Goal: Task Accomplishment & Management: Complete application form

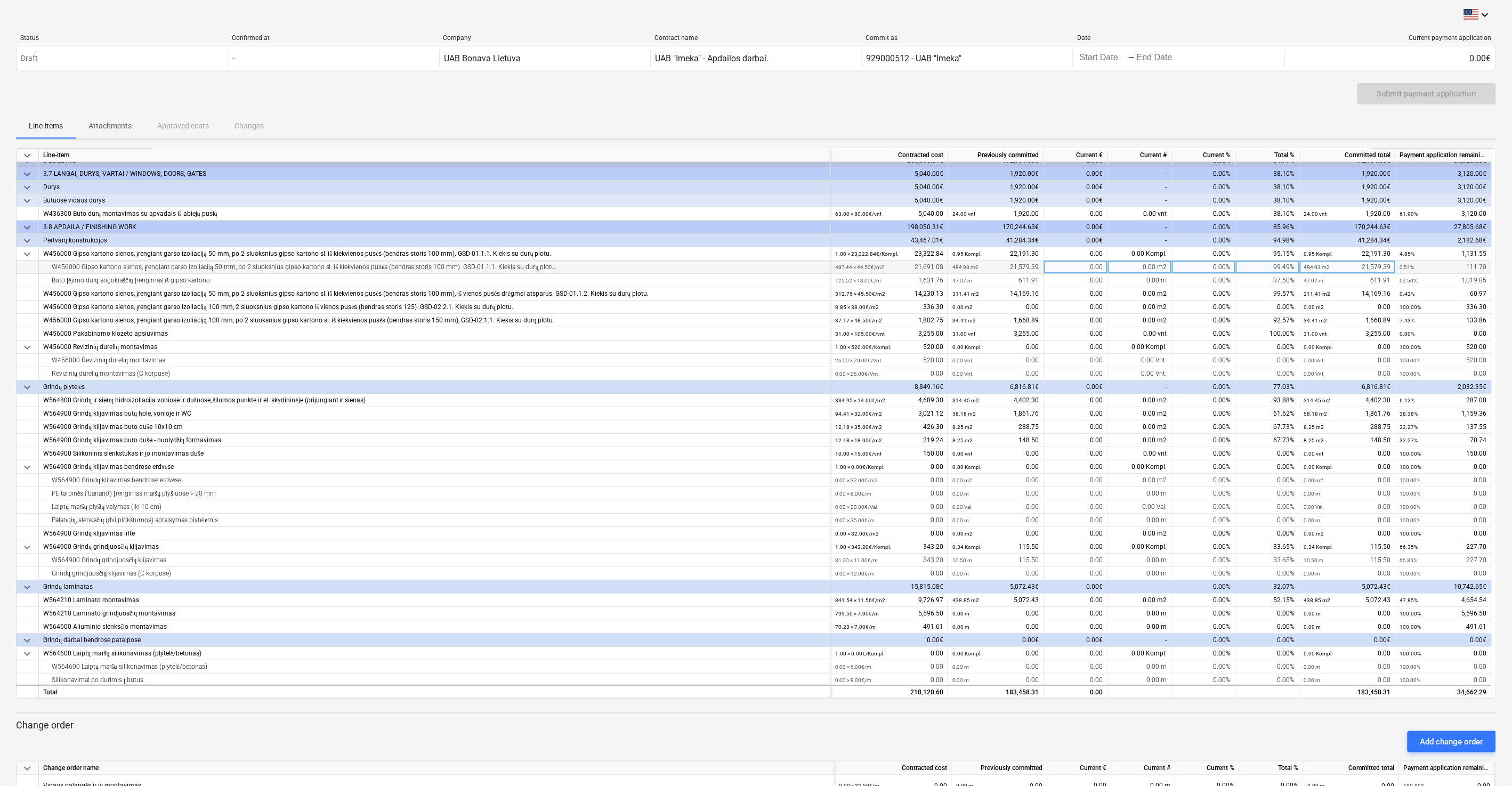
scroll to position [11, 0]
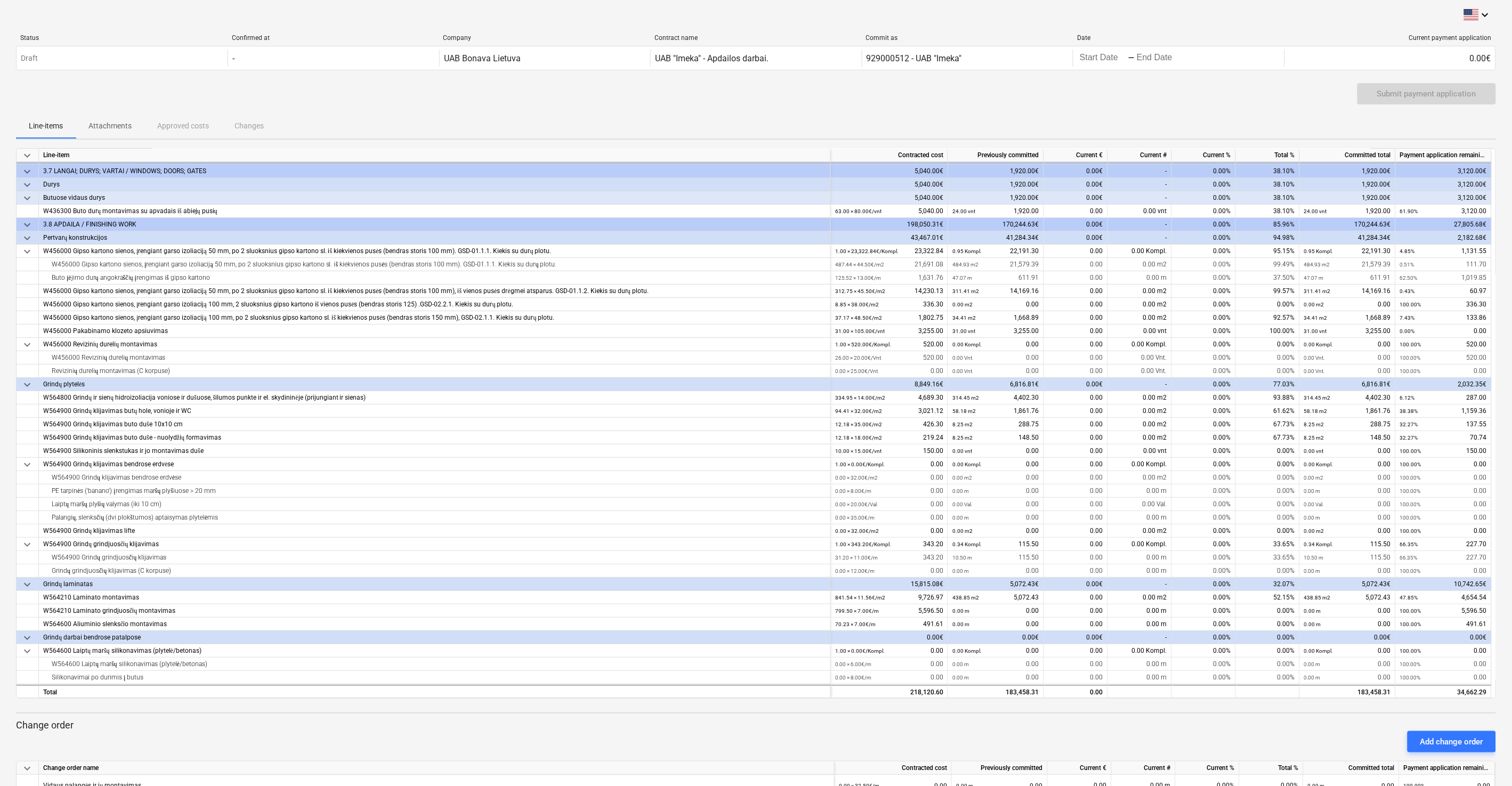
click at [121, 124] on p "Attachments" at bounding box center [109, 126] width 43 height 11
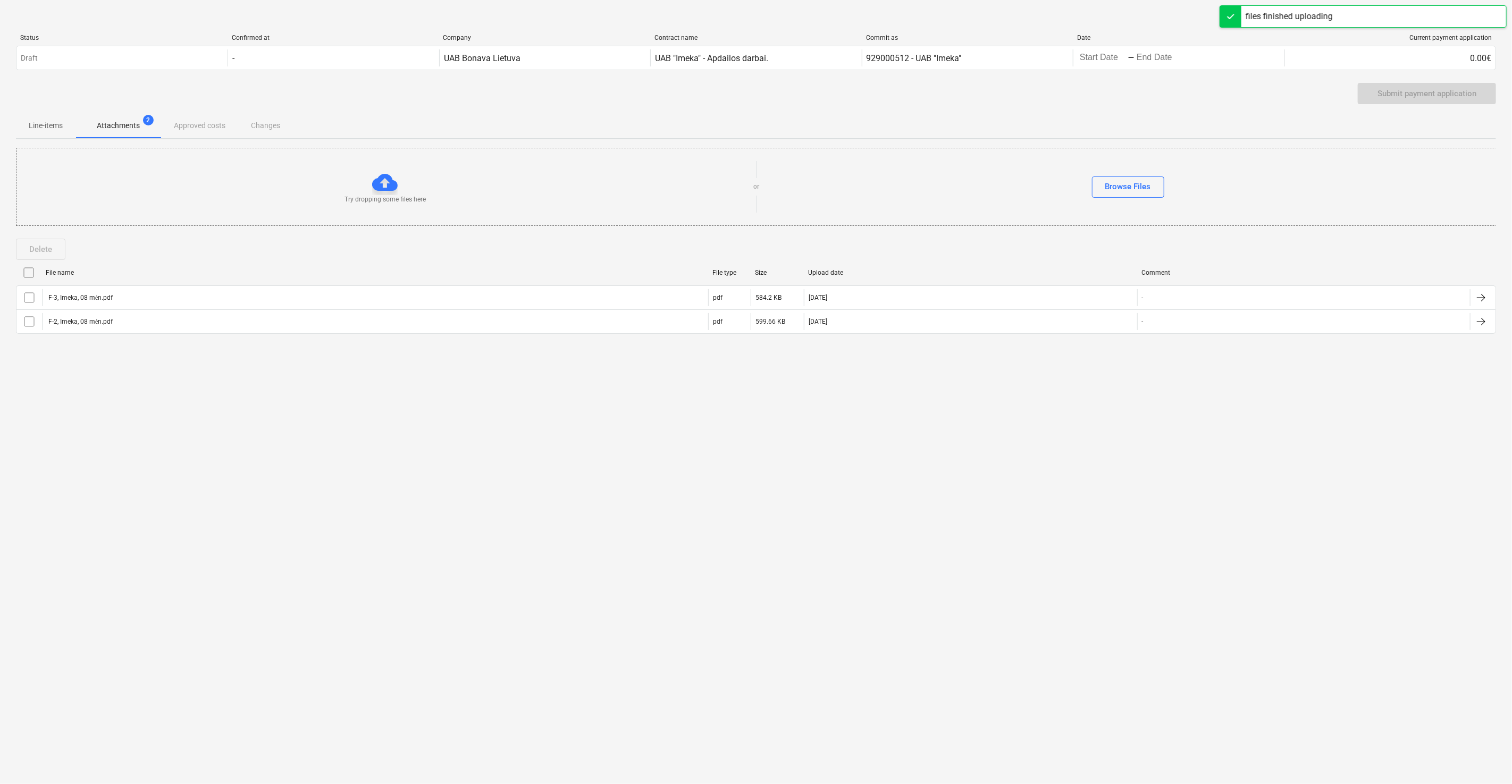
click at [850, 420] on div "keyboard_arrow_down Status Confirmed at Company Contract name Commit as Date Cu…" at bounding box center [756, 392] width 1512 height 784
click at [49, 124] on p "Line-items" at bounding box center [46, 126] width 34 height 11
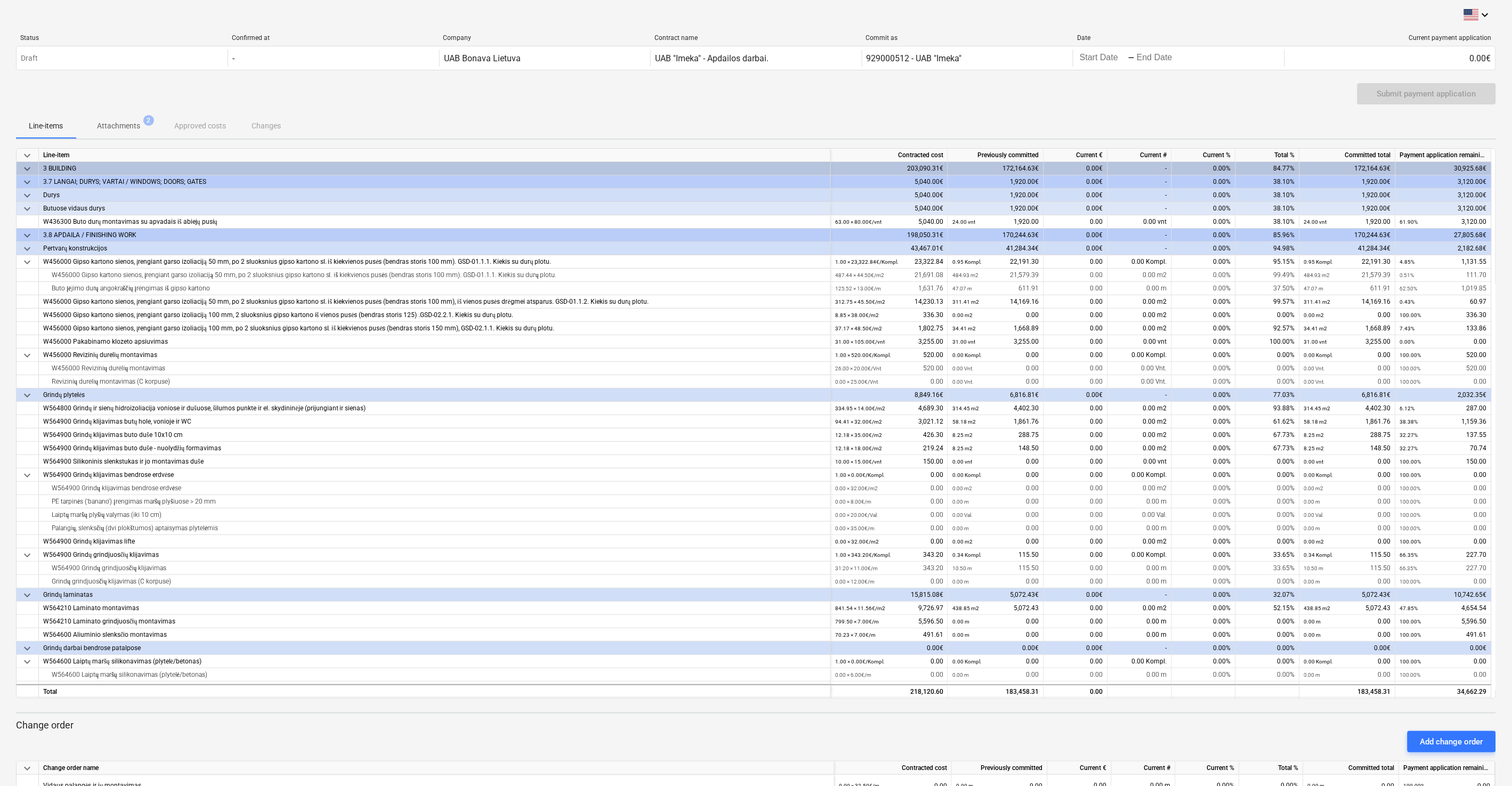
click at [852, 115] on div "Line-items Attachments 2 Approved costs Changes" at bounding box center [755, 125] width 1480 height 25
click at [852, 101] on div "Submit payment application" at bounding box center [755, 98] width 1480 height 30
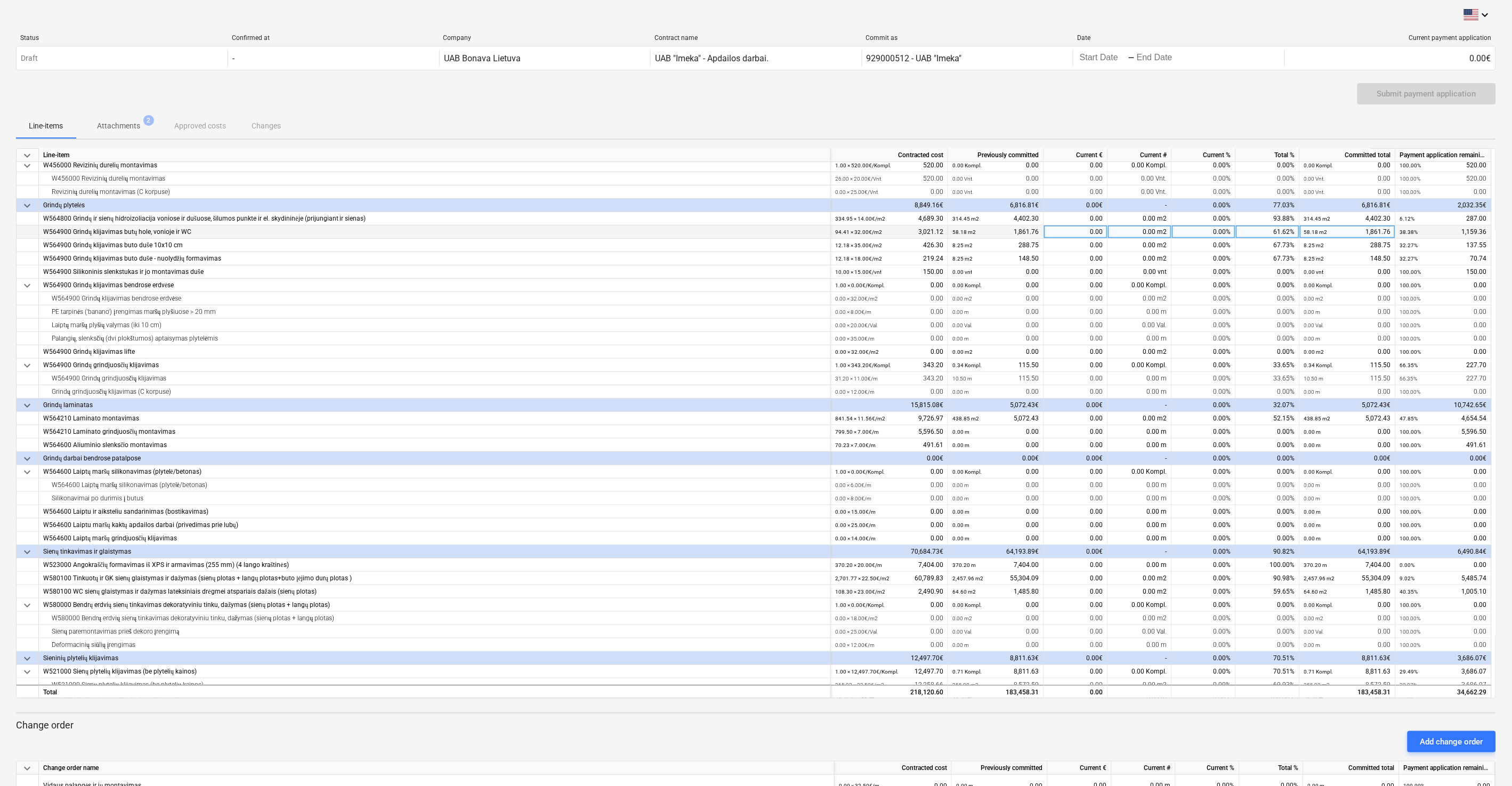
scroll to position [316, 0]
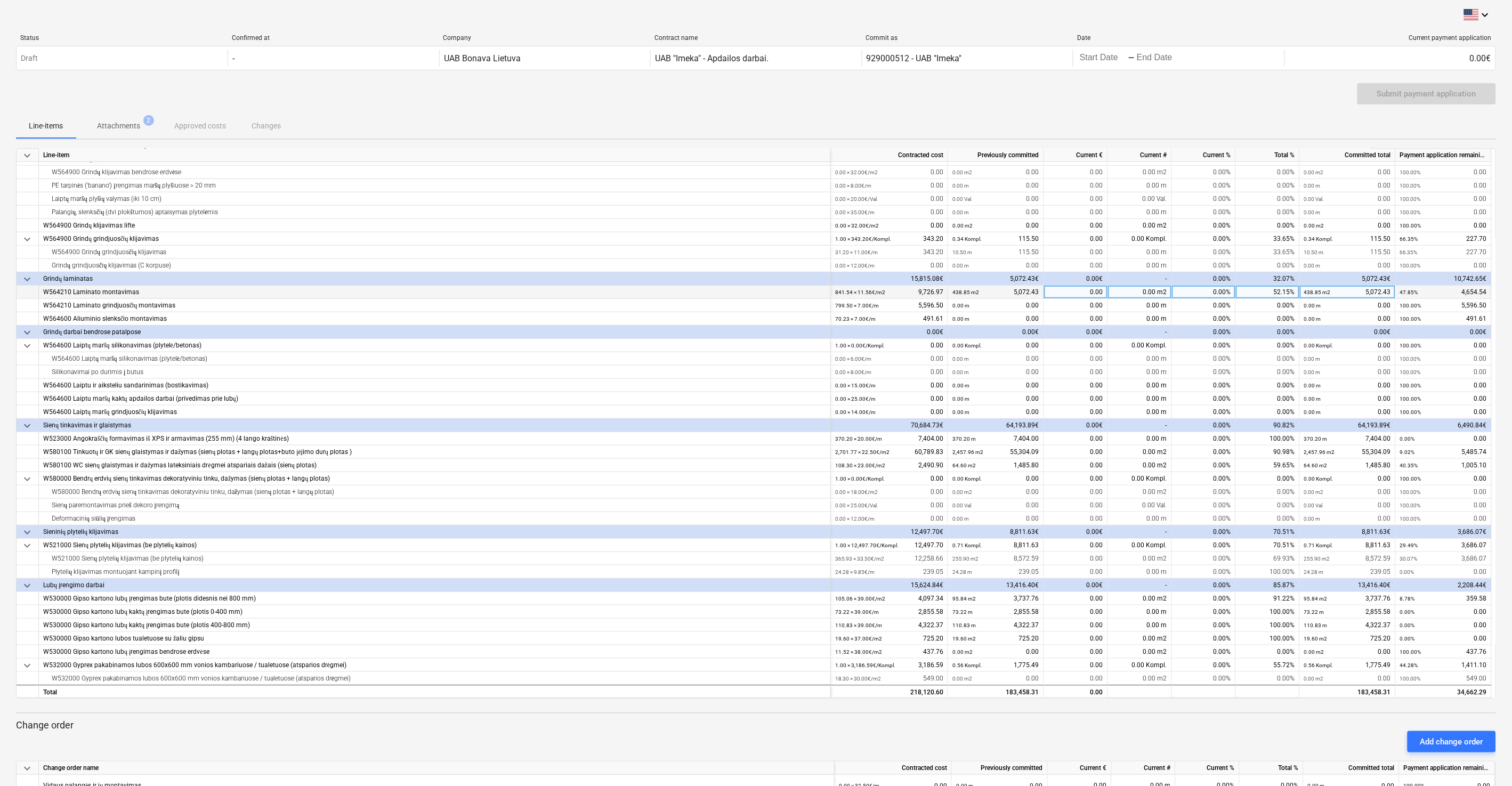
click at [852, 294] on div "0.00" at bounding box center [1075, 292] width 64 height 14
type input "911.57"
click at [852, 101] on div "Submit payment application" at bounding box center [755, 98] width 1480 height 30
click at [852, 116] on div "Line-items Attachments 2 Approved costs Changes" at bounding box center [755, 125] width 1480 height 25
click at [852, 113] on div "Line-items Attachments 2 Approved costs Changes" at bounding box center [755, 125] width 1480 height 25
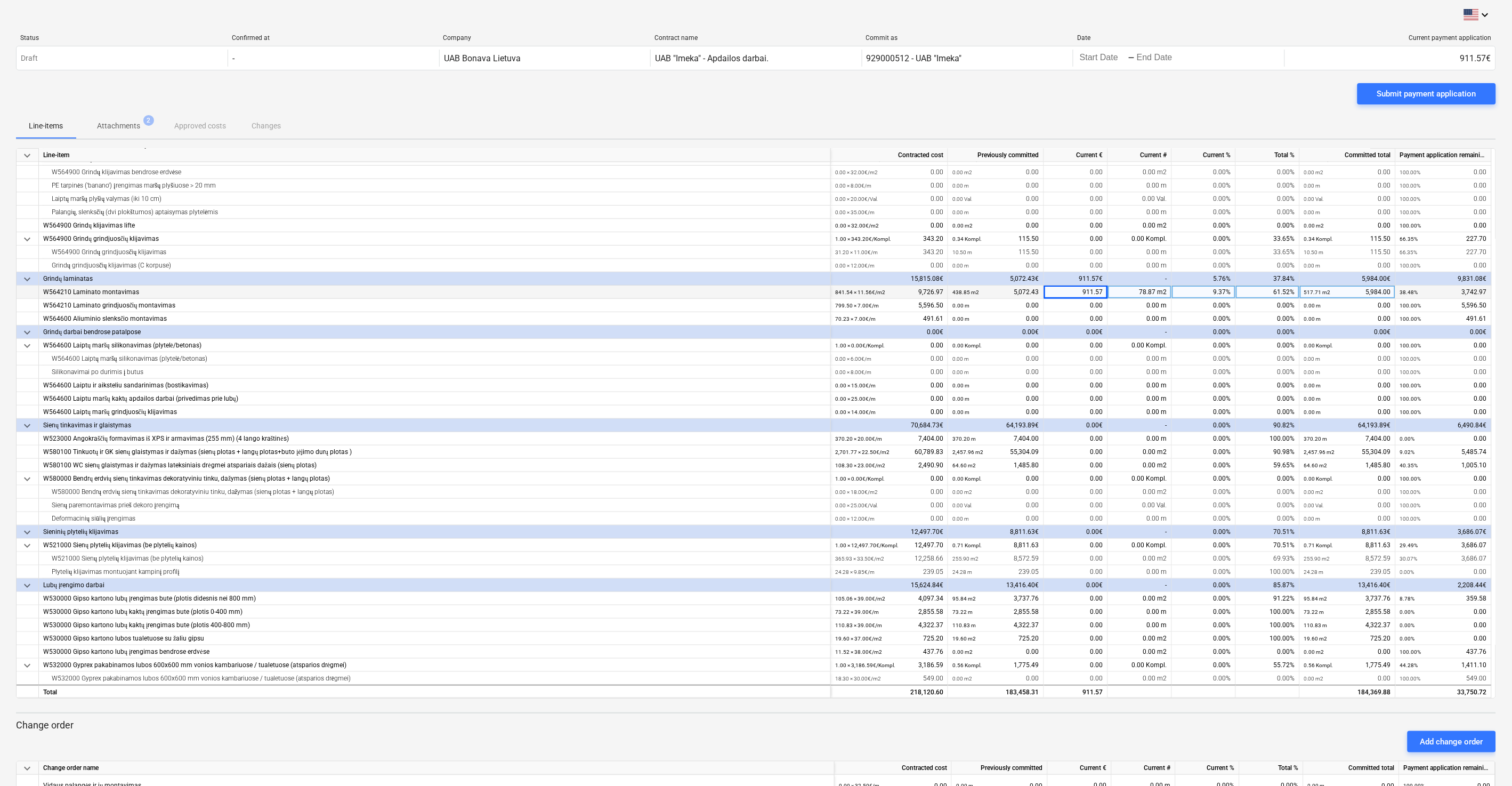
click at [852, 105] on div "Submit payment application" at bounding box center [755, 98] width 1480 height 30
click at [852, 102] on div "Submit payment application" at bounding box center [755, 98] width 1480 height 30
click at [852, 99] on div "Submit payment application" at bounding box center [755, 98] width 1480 height 30
click at [852, 94] on div "Submit payment application" at bounding box center [755, 98] width 1480 height 30
click at [852, 100] on div "Submit payment application" at bounding box center [755, 98] width 1480 height 30
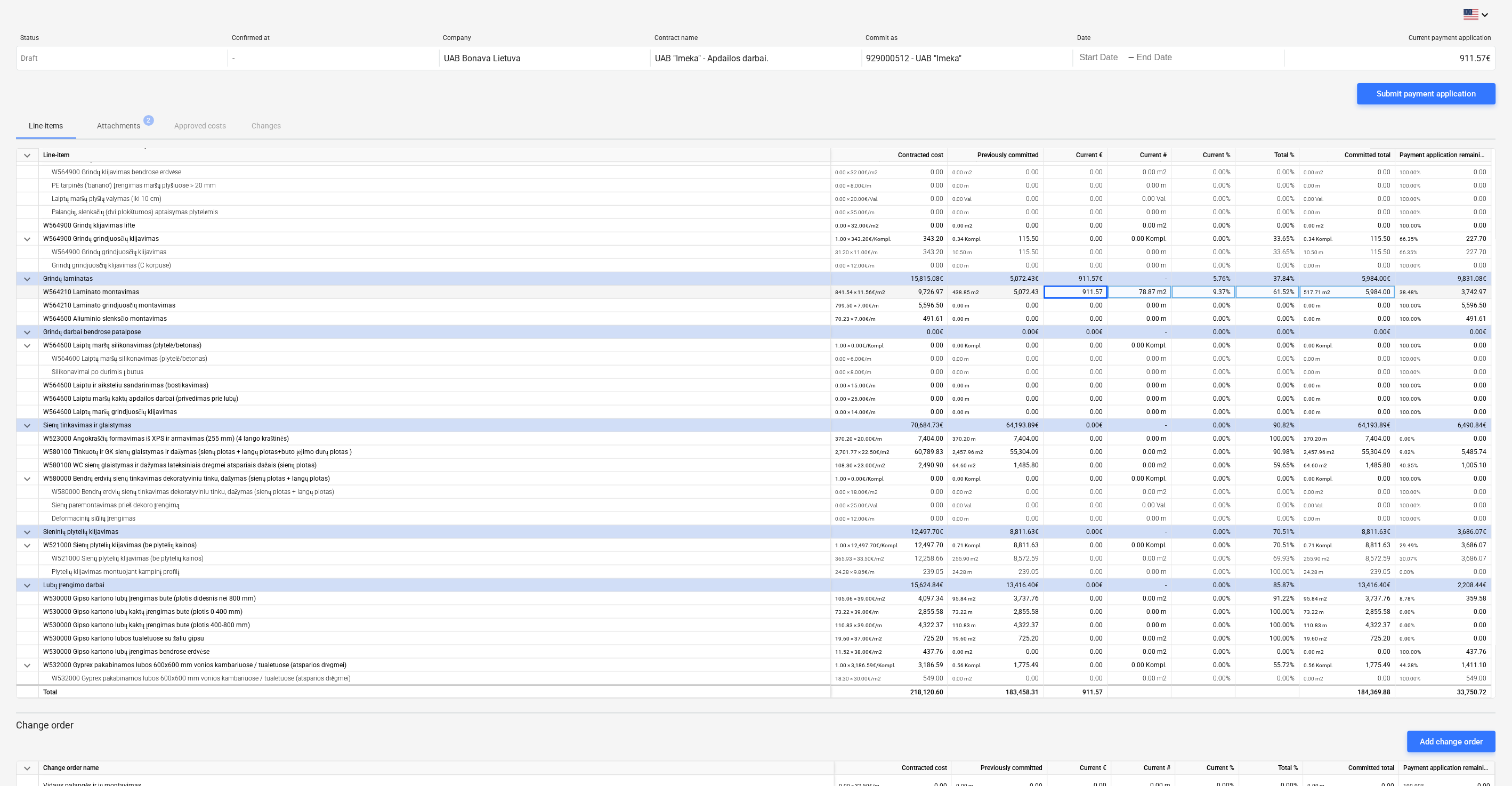
click at [852, 97] on div "Submit payment application" at bounding box center [755, 98] width 1480 height 30
click at [852, 93] on div "Submit payment application" at bounding box center [755, 98] width 1480 height 30
click at [852, 88] on div "Submit payment application" at bounding box center [755, 98] width 1480 height 30
click at [852, 86] on div "Submit payment application" at bounding box center [755, 98] width 1480 height 30
click at [852, 75] on div "Status Confirmed at Company Contract name Commit as Date Current payment applic…" at bounding box center [755, 54] width 1480 height 58
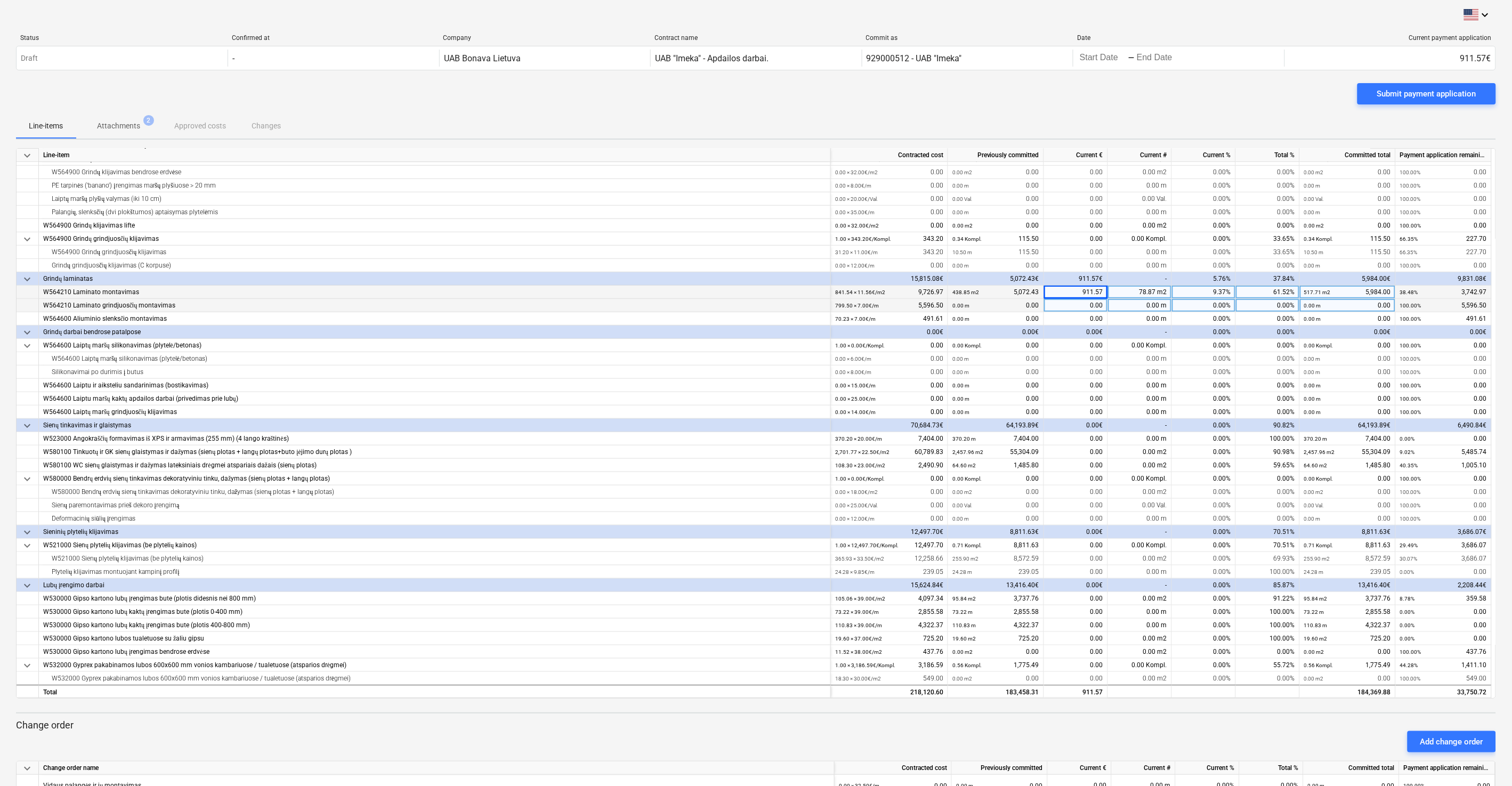
click at [852, 308] on div "0.00" at bounding box center [1075, 305] width 64 height 14
type input "2394.70"
click at [852, 84] on div "Submit payment application" at bounding box center [755, 98] width 1480 height 30
click at [852, 319] on div "0.00" at bounding box center [1075, 319] width 64 height 14
type input "70"
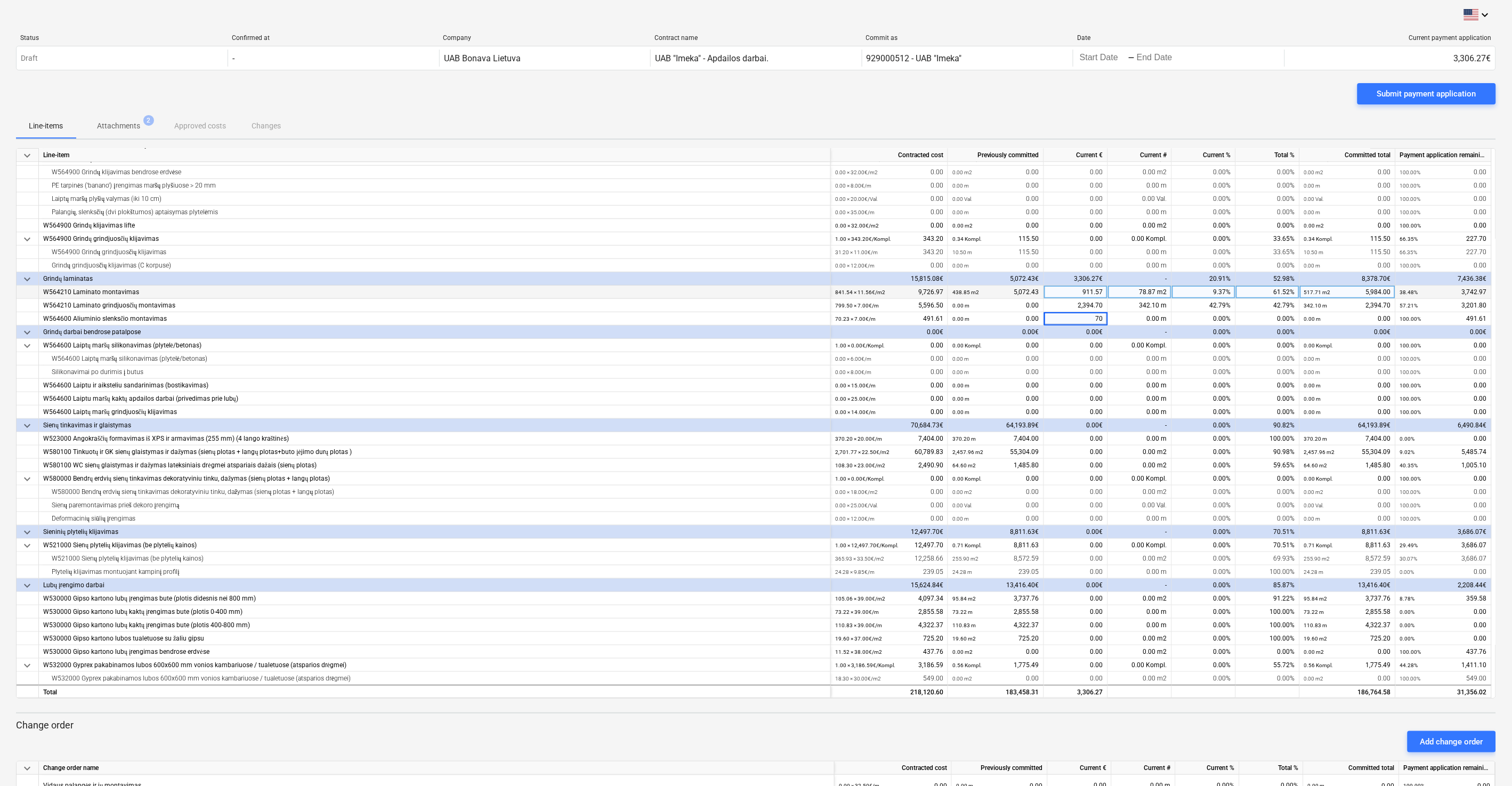
click at [852, 111] on div "Submit payment application" at bounding box center [755, 98] width 1480 height 30
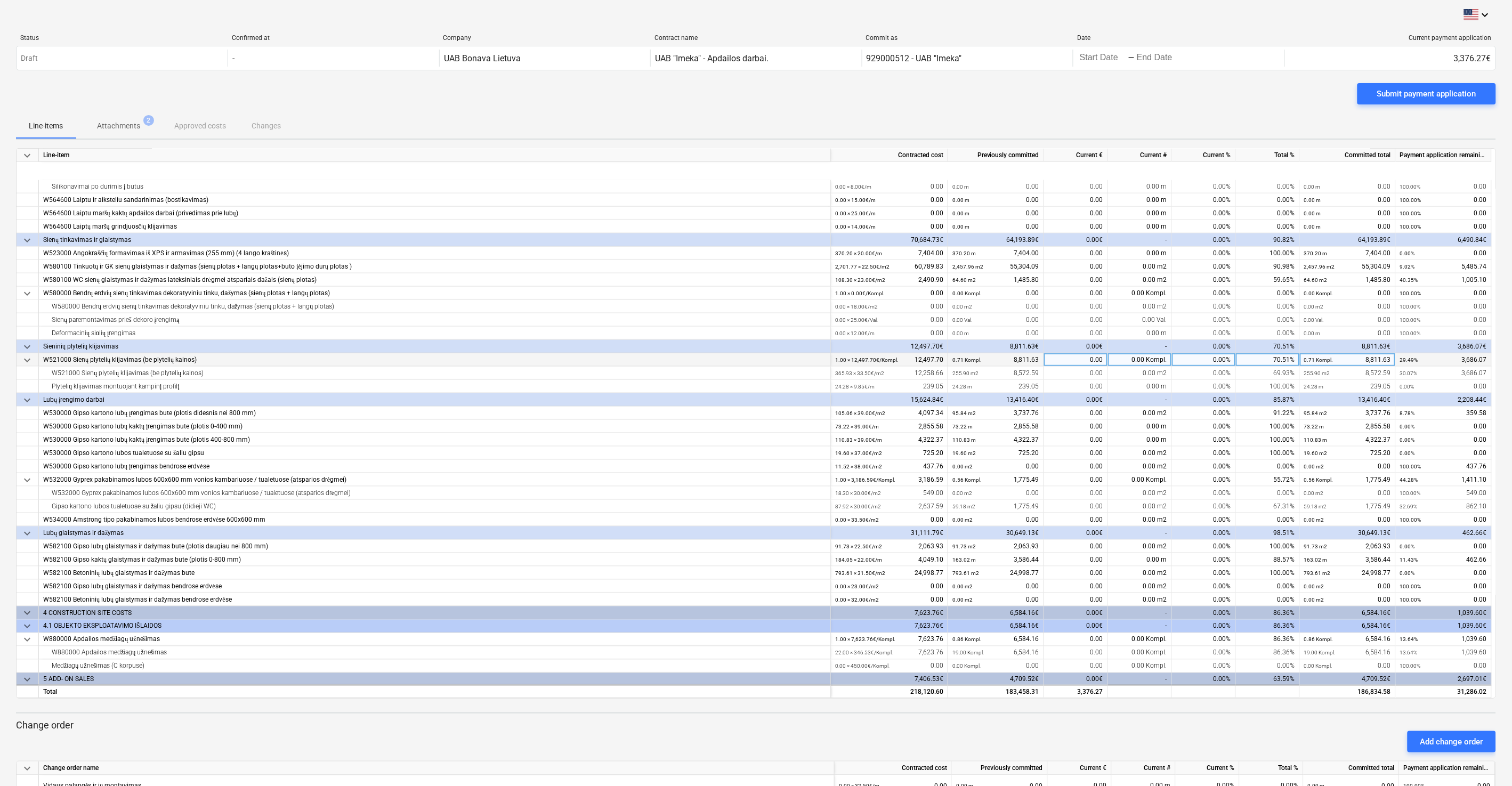
scroll to position [636, 0]
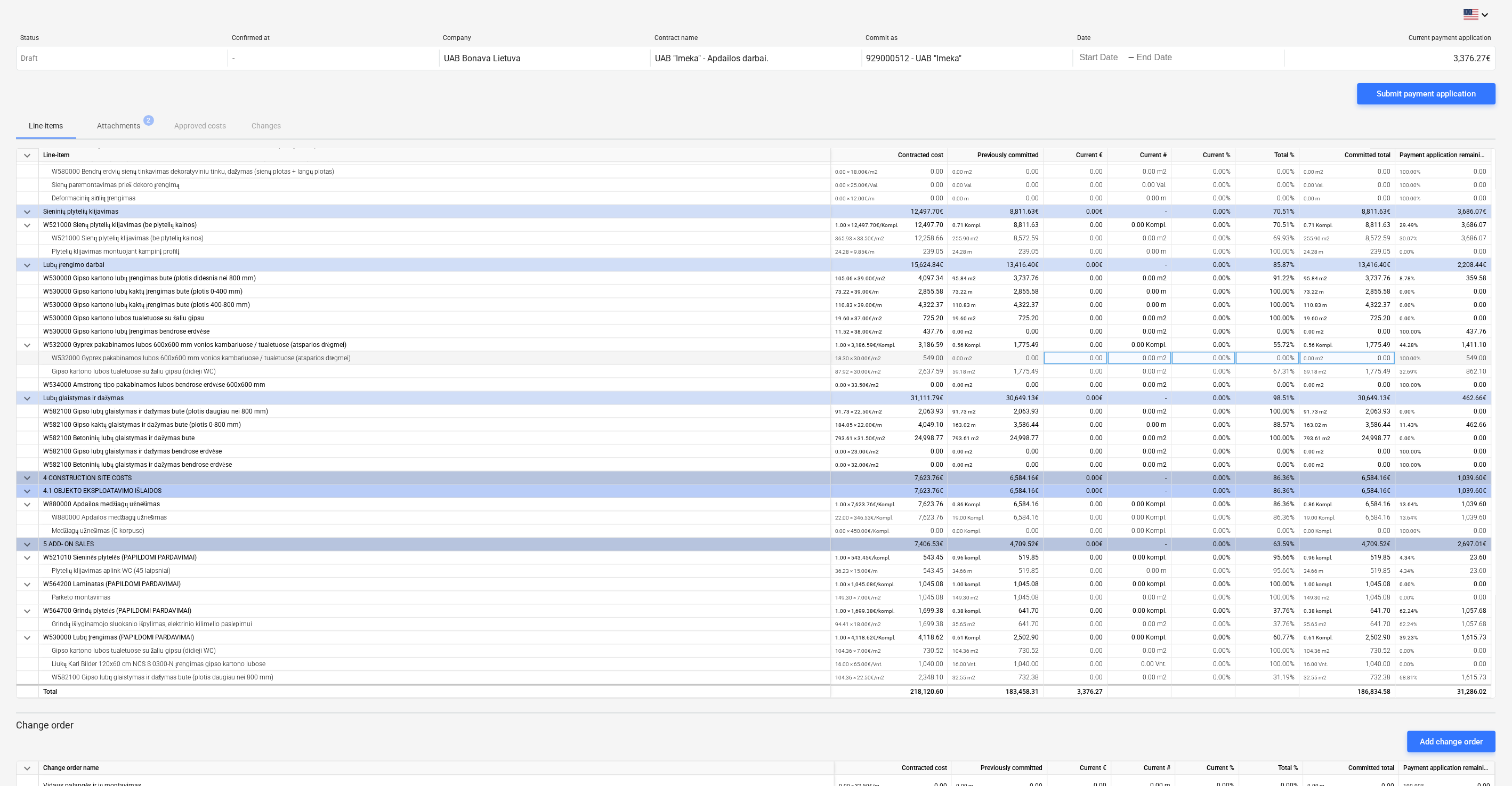
click at [852, 358] on div "0.00" at bounding box center [1075, 358] width 64 height 14
type input "549"
click at [852, 117] on div "Line-items Attachments 2 Approved costs Changes" at bounding box center [755, 125] width 1480 height 25
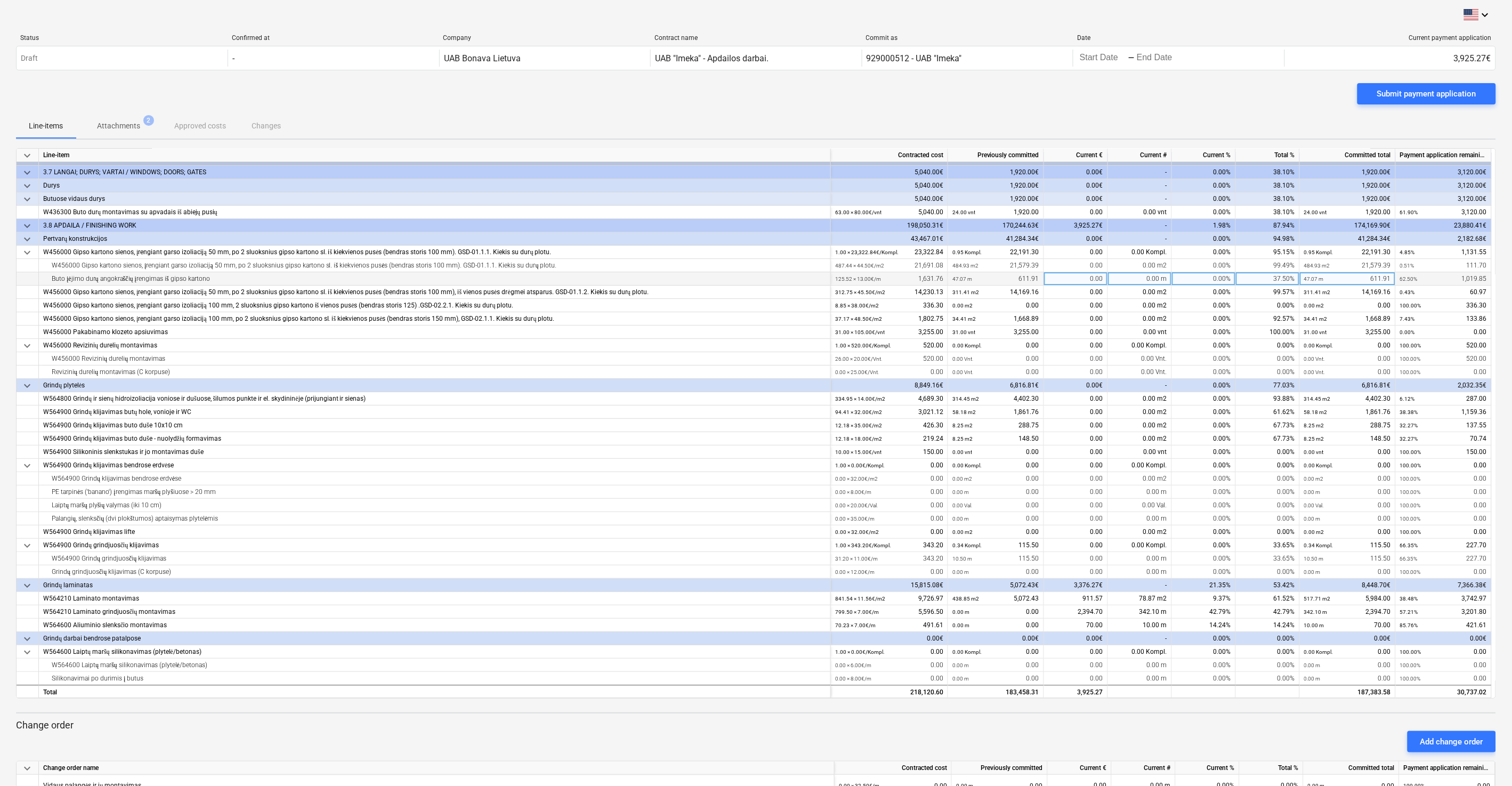
scroll to position [0, 0]
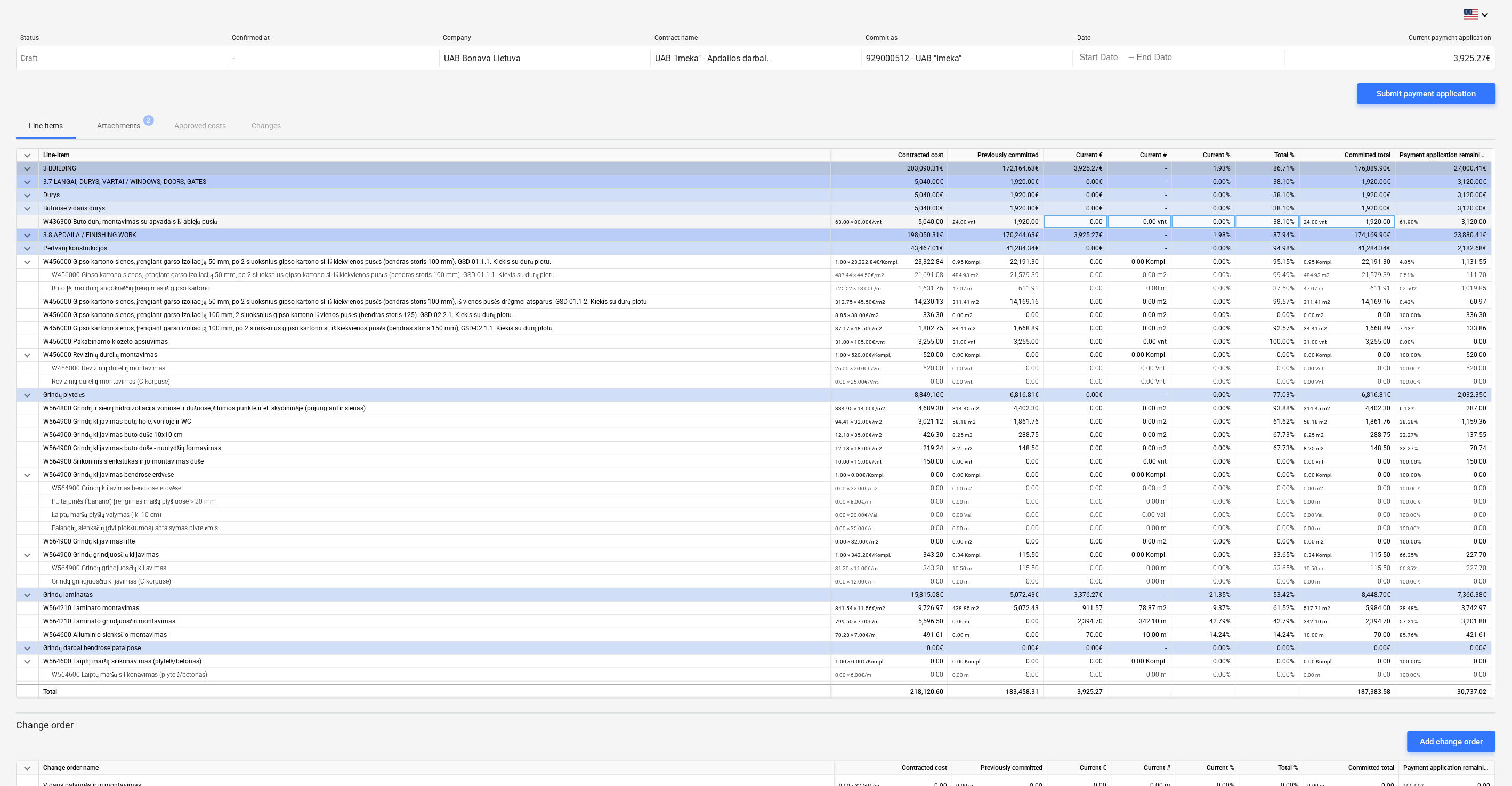
click at [852, 221] on div "0.00" at bounding box center [1075, 222] width 64 height 14
type input "1920"
click at [852, 88] on div "Submit payment application" at bounding box center [755, 98] width 1480 height 30
click at [852, 125] on div "Line-items Attachments 2 Approved costs Changes" at bounding box center [755, 125] width 1480 height 25
click at [852, 123] on div "Line-items Attachments 2 Approved costs Changes" at bounding box center [755, 125] width 1480 height 25
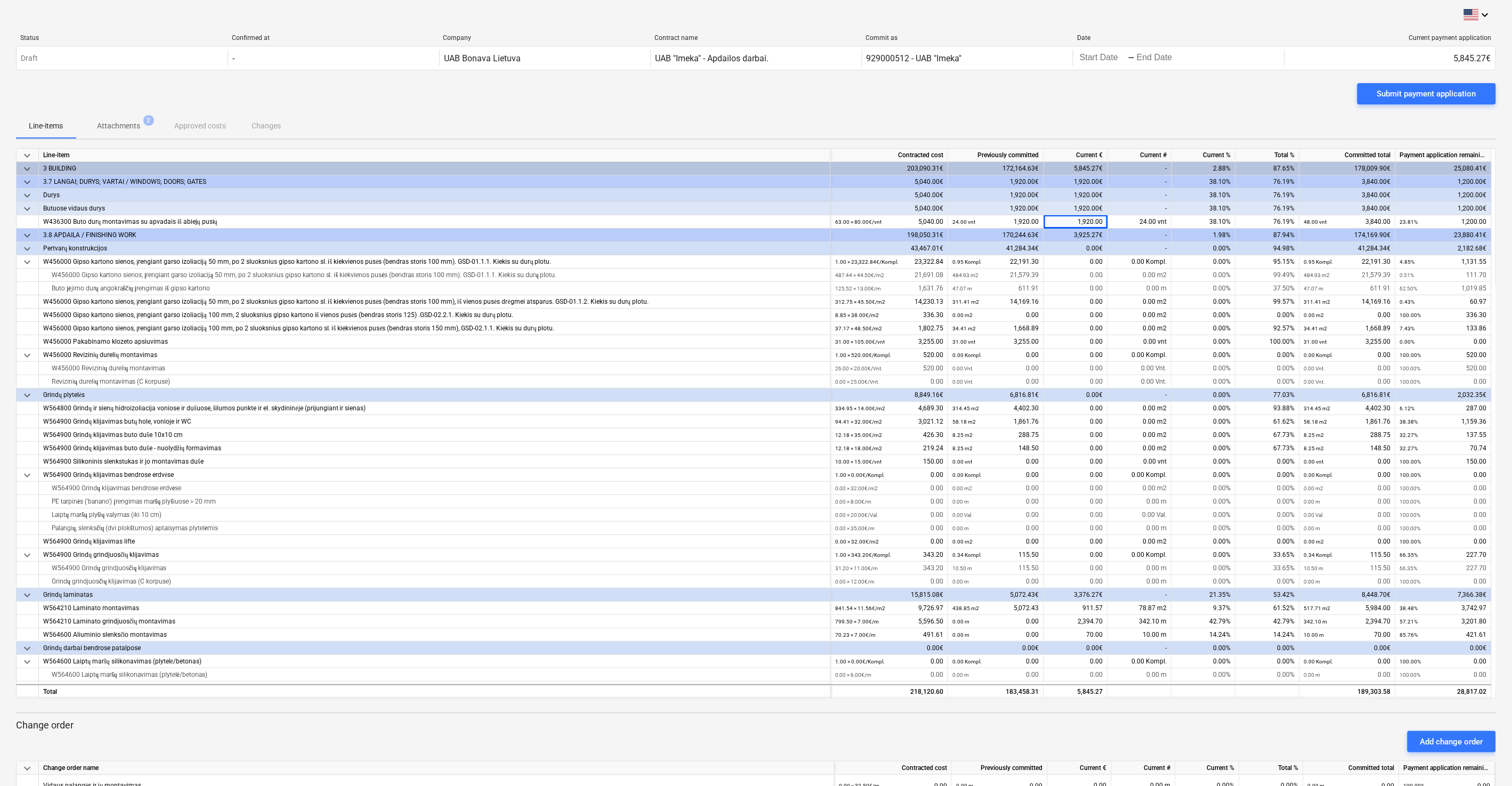
click at [852, 122] on div "Line-items Attachments 2 Approved costs Changes" at bounding box center [755, 125] width 1480 height 25
click at [852, 119] on div "Line-items Attachments 2 Approved costs Changes" at bounding box center [755, 125] width 1480 height 25
click at [852, 117] on div "Line-items Attachments 2 Approved costs Changes" at bounding box center [755, 125] width 1480 height 25
click at [852, 115] on div "Line-items Attachments 2 Approved costs Changes" at bounding box center [755, 125] width 1480 height 25
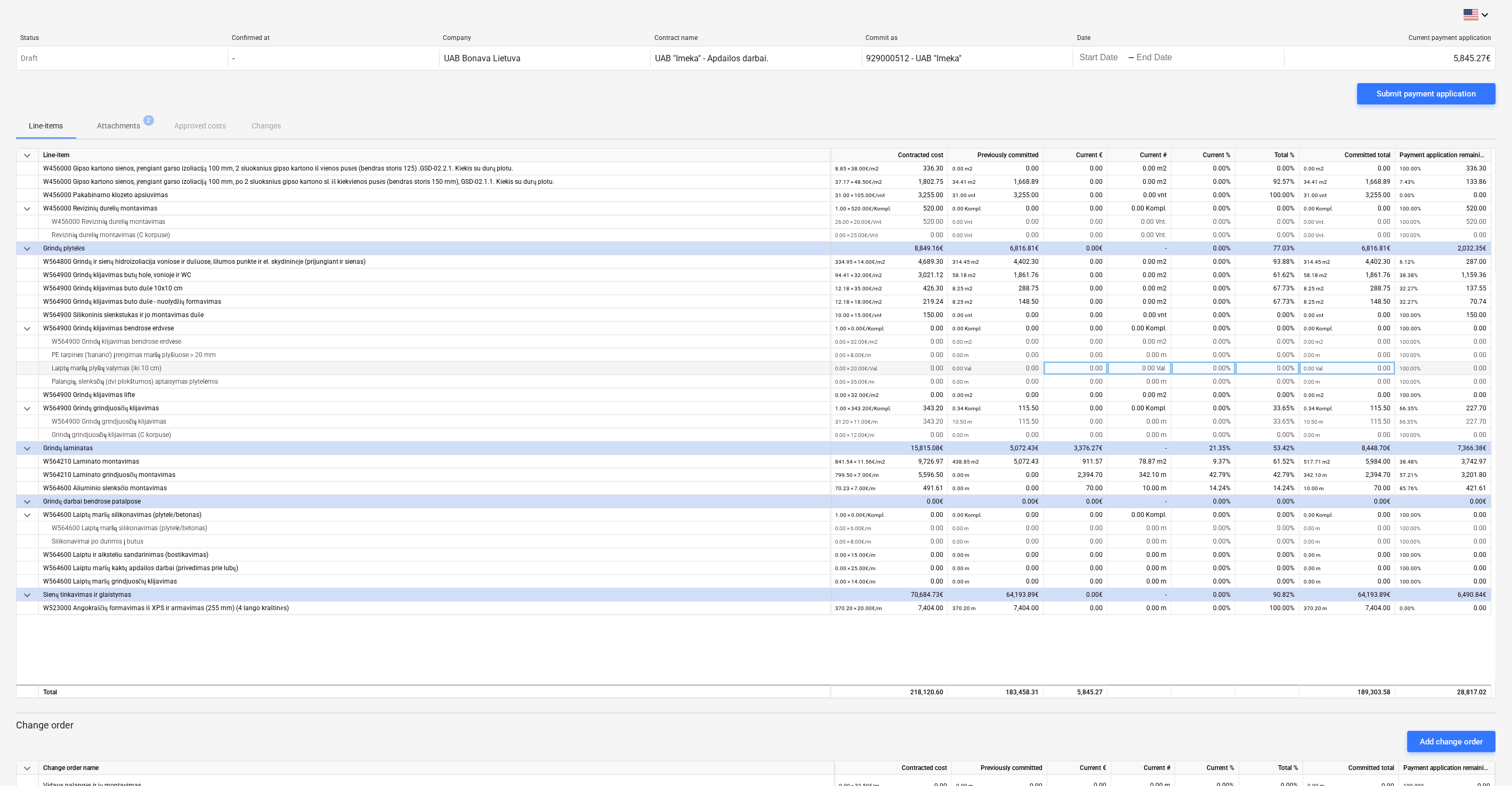
scroll to position [166, 0]
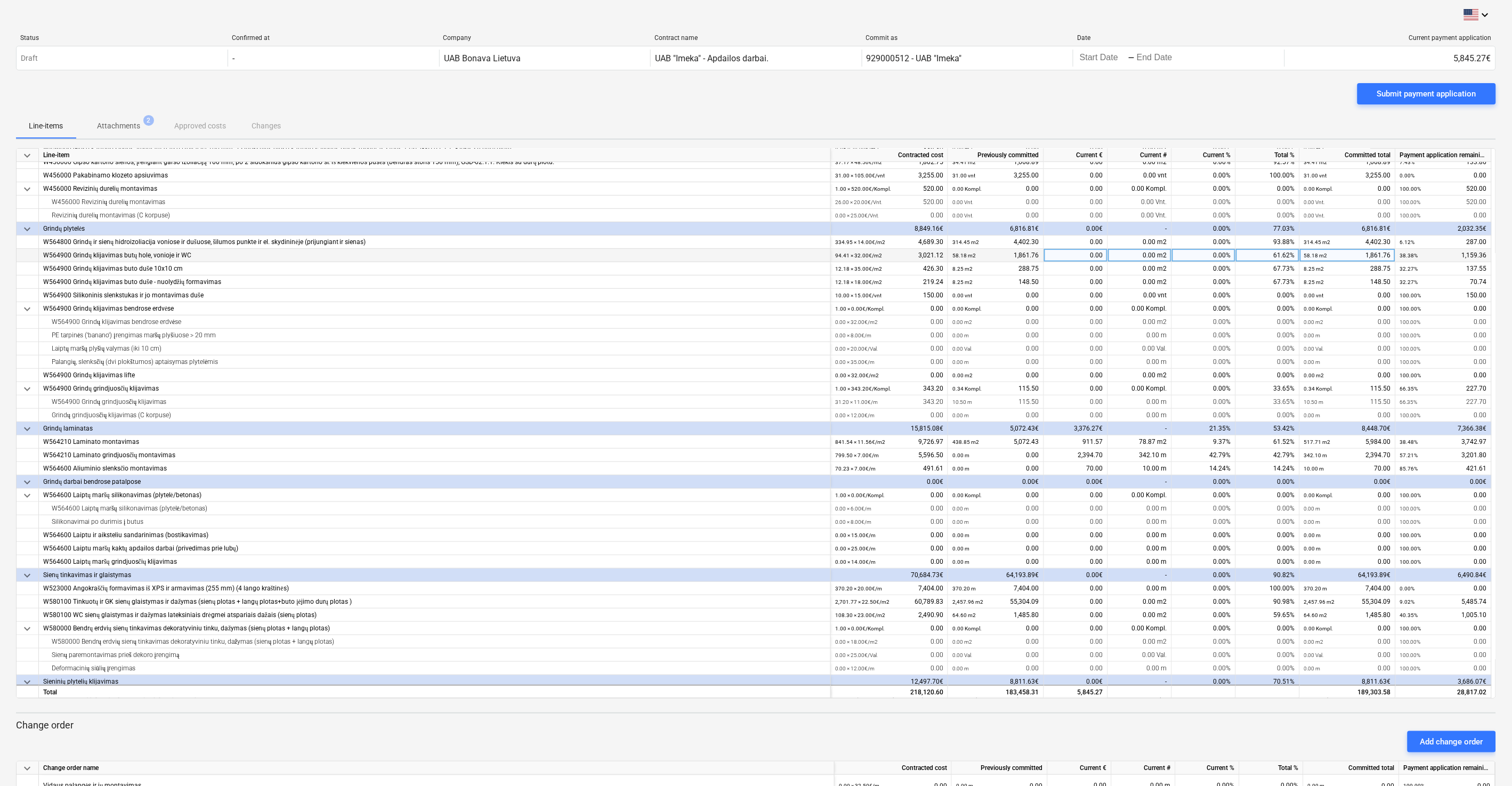
click at [852, 254] on div "0.00" at bounding box center [1075, 255] width 64 height 14
type input "214.40"
click at [852, 92] on div "Submit payment application" at bounding box center [755, 98] width 1480 height 30
click at [852, 269] on div "0.00" at bounding box center [1075, 269] width 64 height 14
type input "47.60"
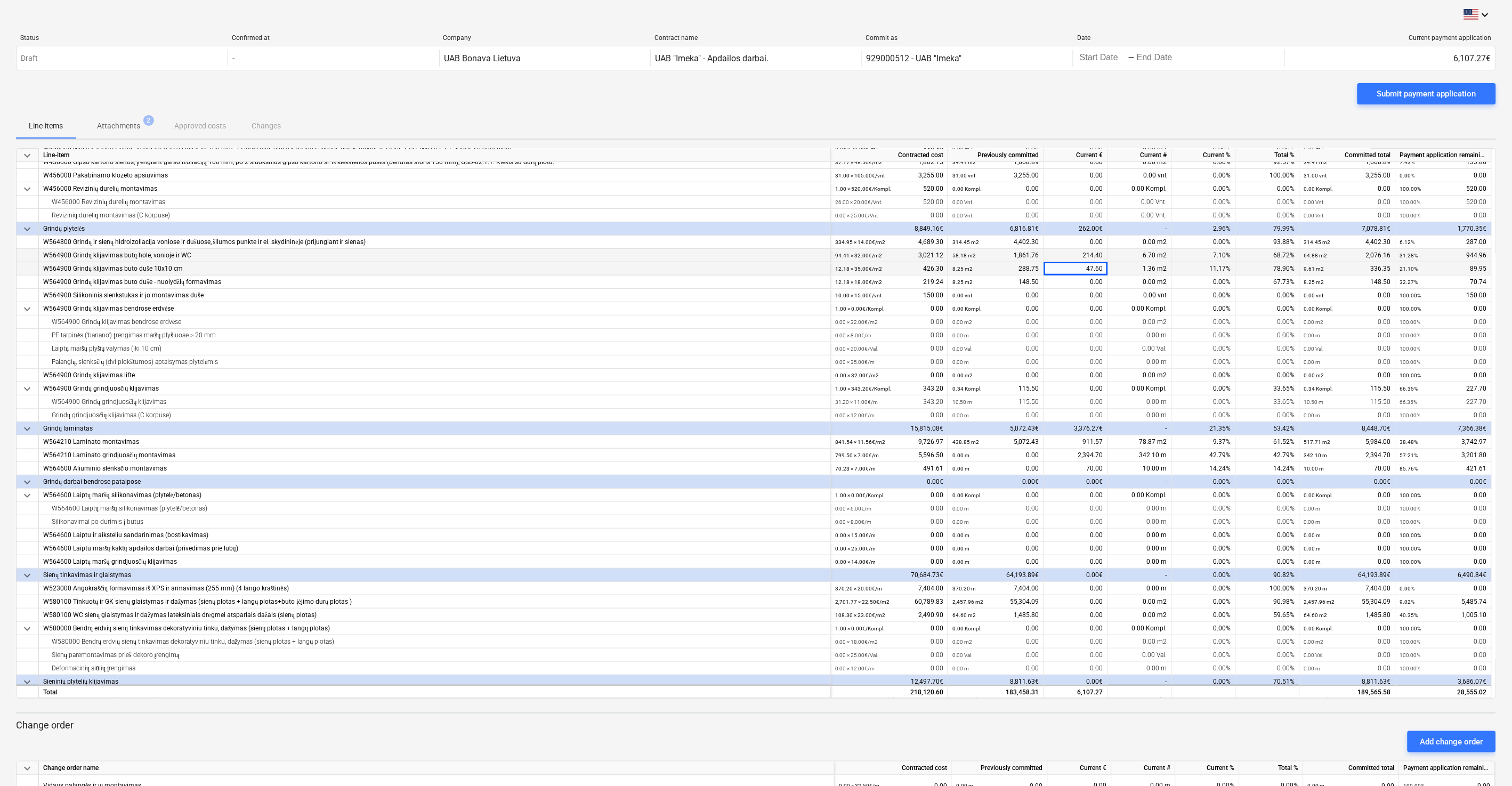
click at [852, 110] on div "Submit payment application" at bounding box center [755, 98] width 1480 height 30
click at [852, 281] on div "0.00" at bounding box center [1075, 282] width 64 height 14
type input "24.48"
click at [852, 113] on div "Line-items Attachments 2 Approved costs Changes" at bounding box center [755, 125] width 1480 height 25
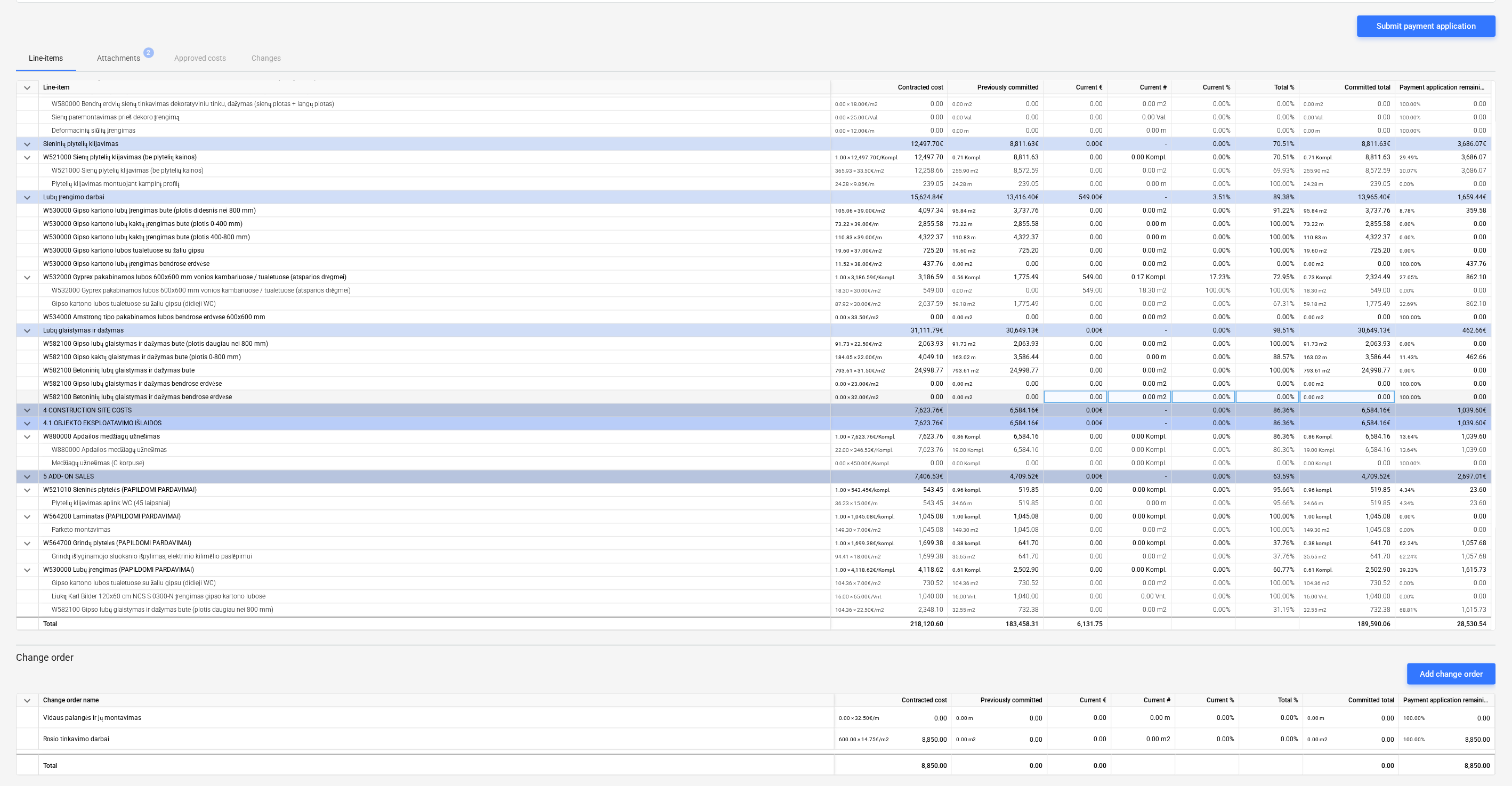
scroll to position [75, 0]
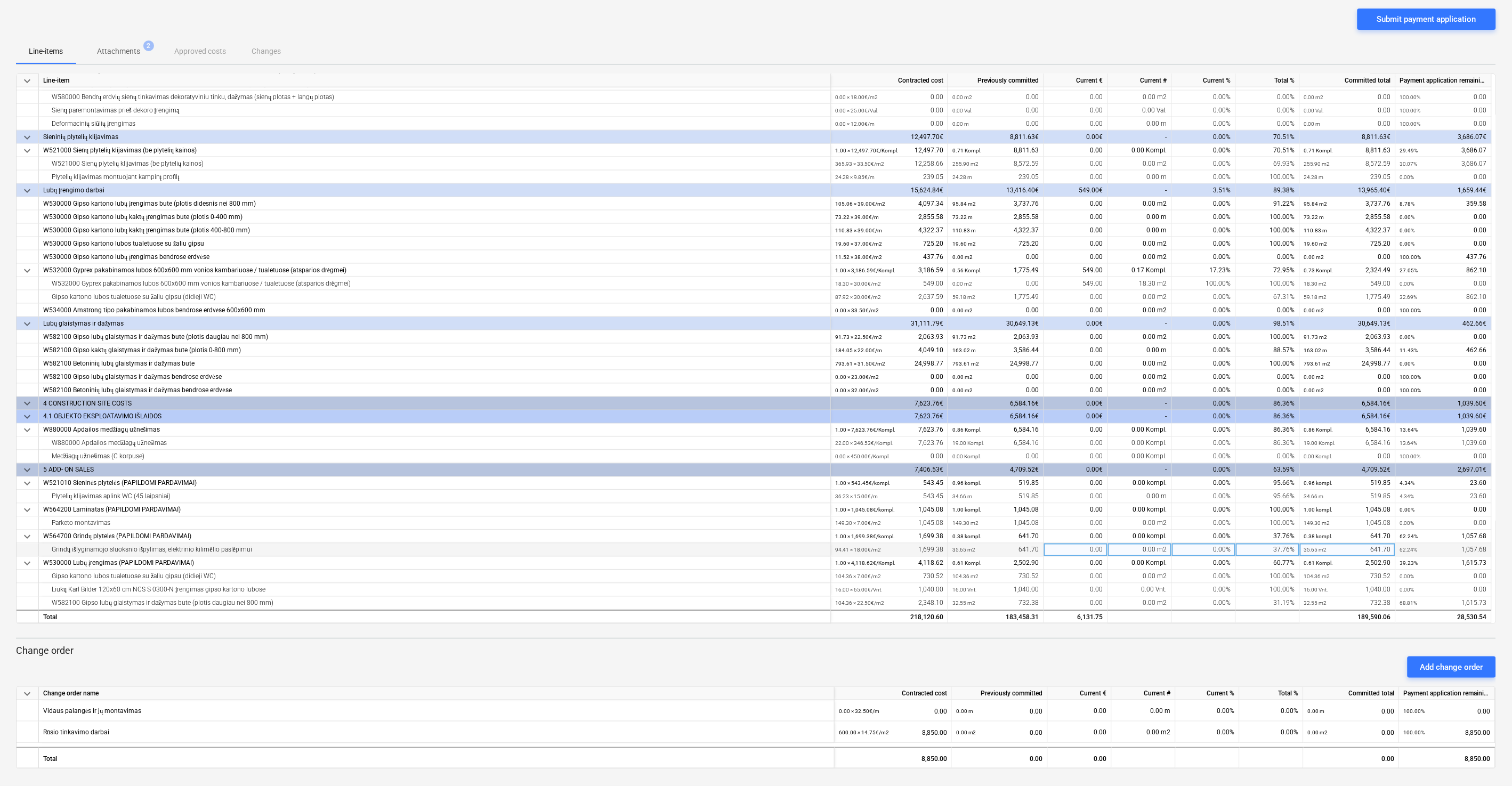
click at [852, 421] on div "0.00" at bounding box center [1075, 550] width 64 height 14
type input "526.14"
click at [852, 25] on div "Submit payment application" at bounding box center [755, 23] width 1480 height 30
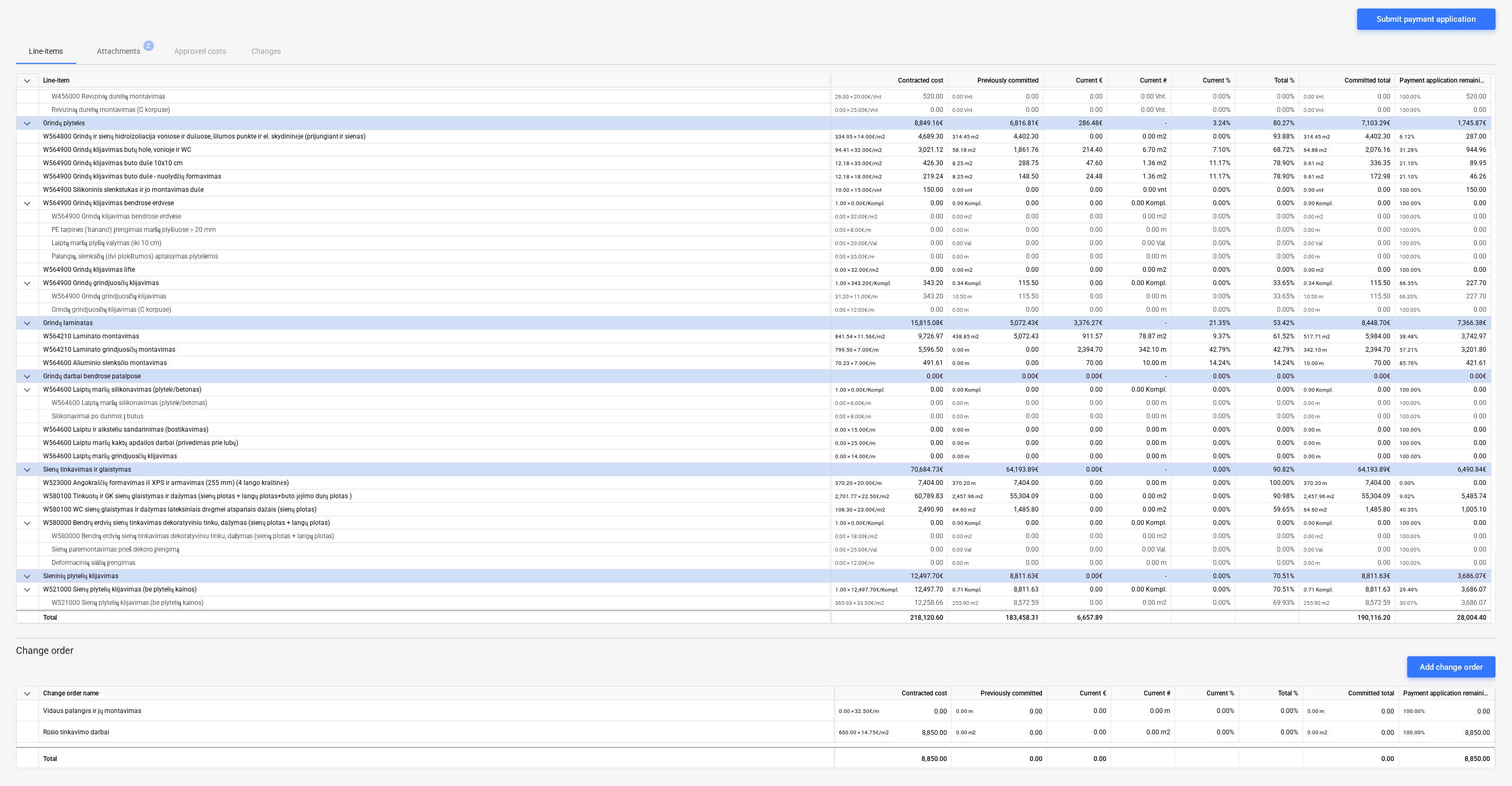
scroll to position [171, 0]
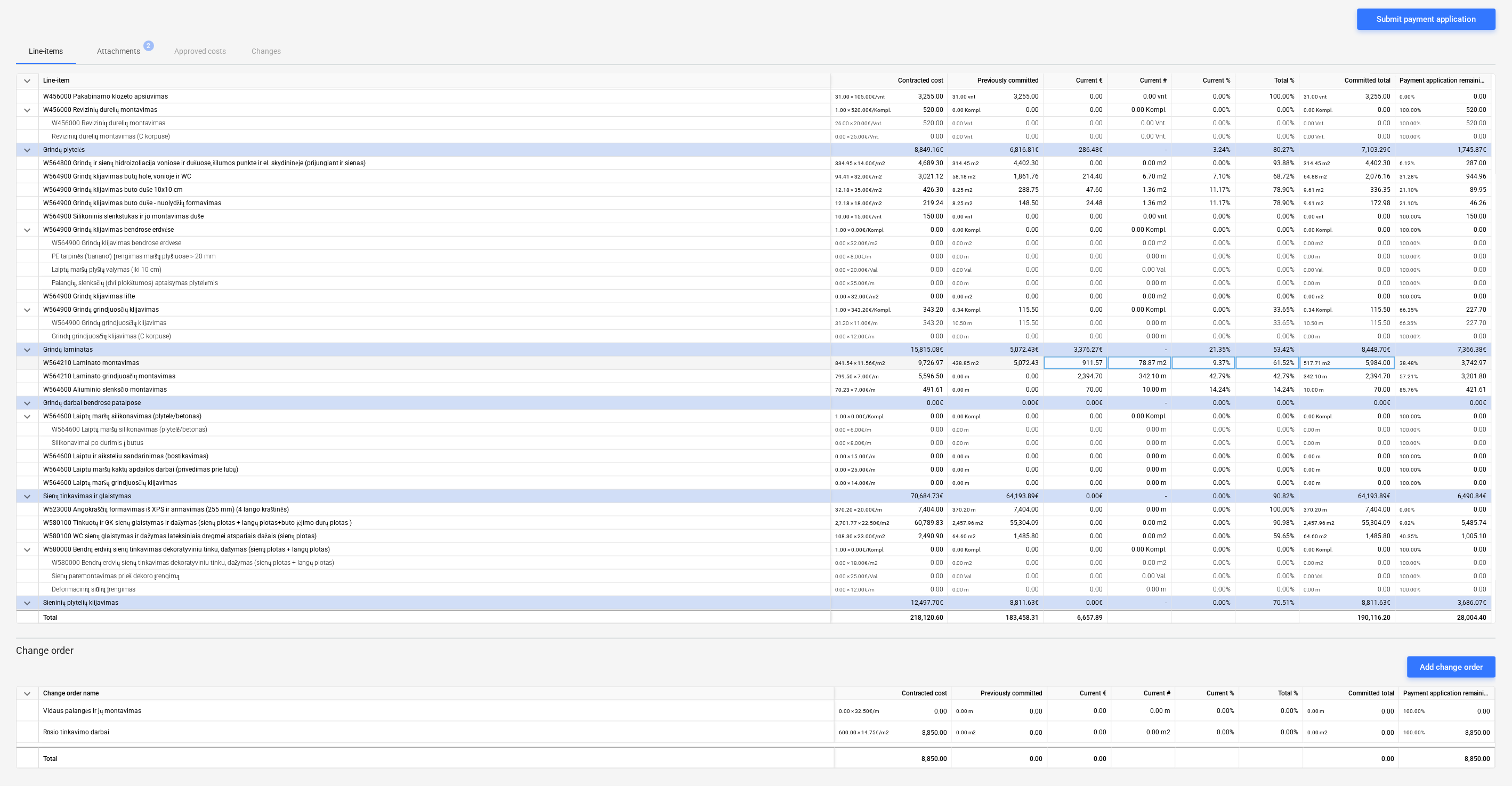
click at [852, 364] on div "911.57" at bounding box center [1075, 363] width 64 height 14
type input "1832.38"
click at [852, 26] on div "Submit payment application" at bounding box center [755, 23] width 1480 height 30
click at [852, 376] on div "2,394.70" at bounding box center [1075, 377] width 64 height 14
type input "3962"
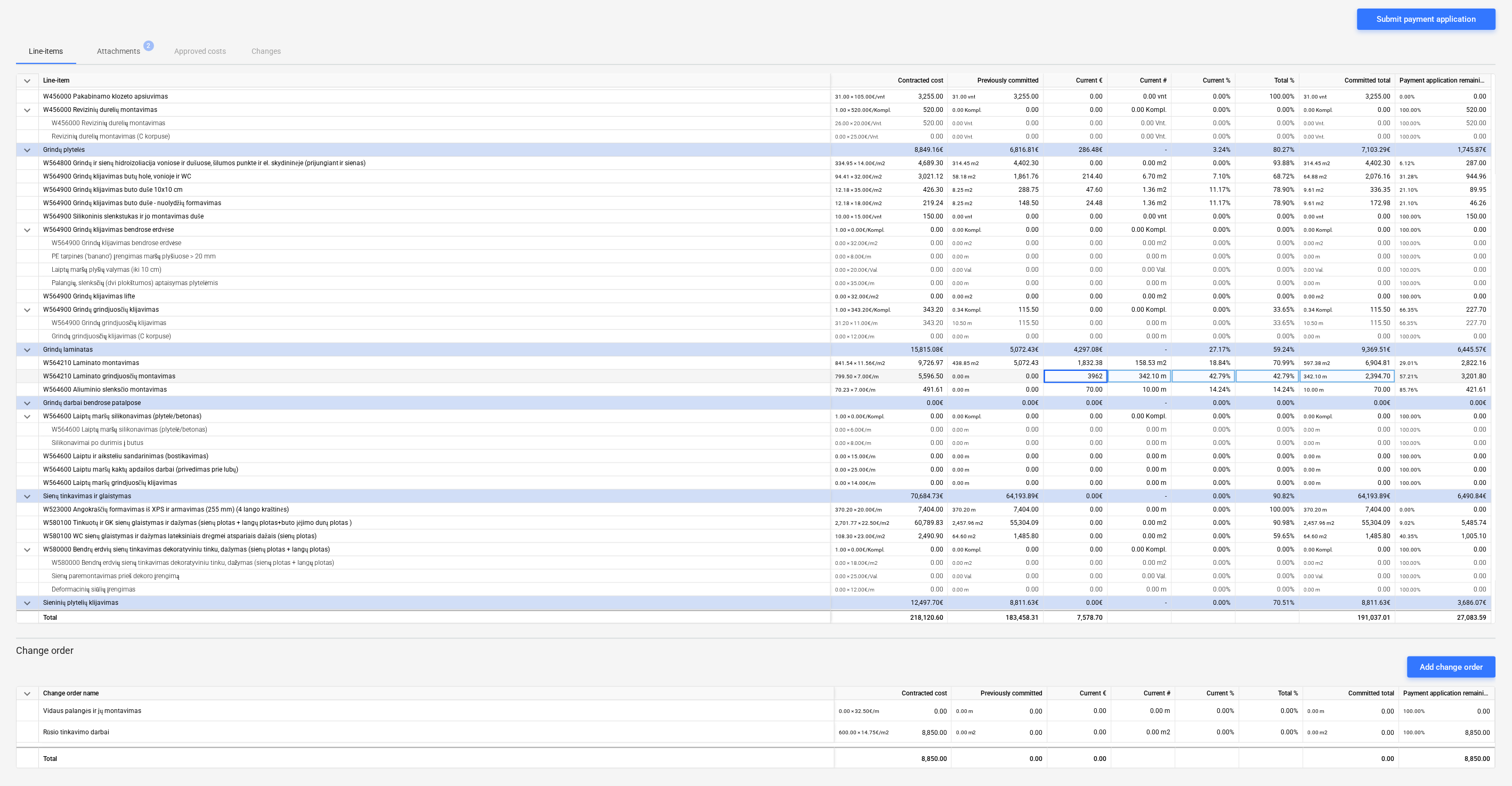
click at [852, 44] on div "Line-items Attachments 2 Approved costs Changes" at bounding box center [755, 51] width 1480 height 25
click at [852, 388] on div "70.00" at bounding box center [1075, 389] width 64 height 14
type input "188.86"
click at [852, 39] on div "Line-items Attachments 2 Approved costs Changes" at bounding box center [755, 51] width 1480 height 25
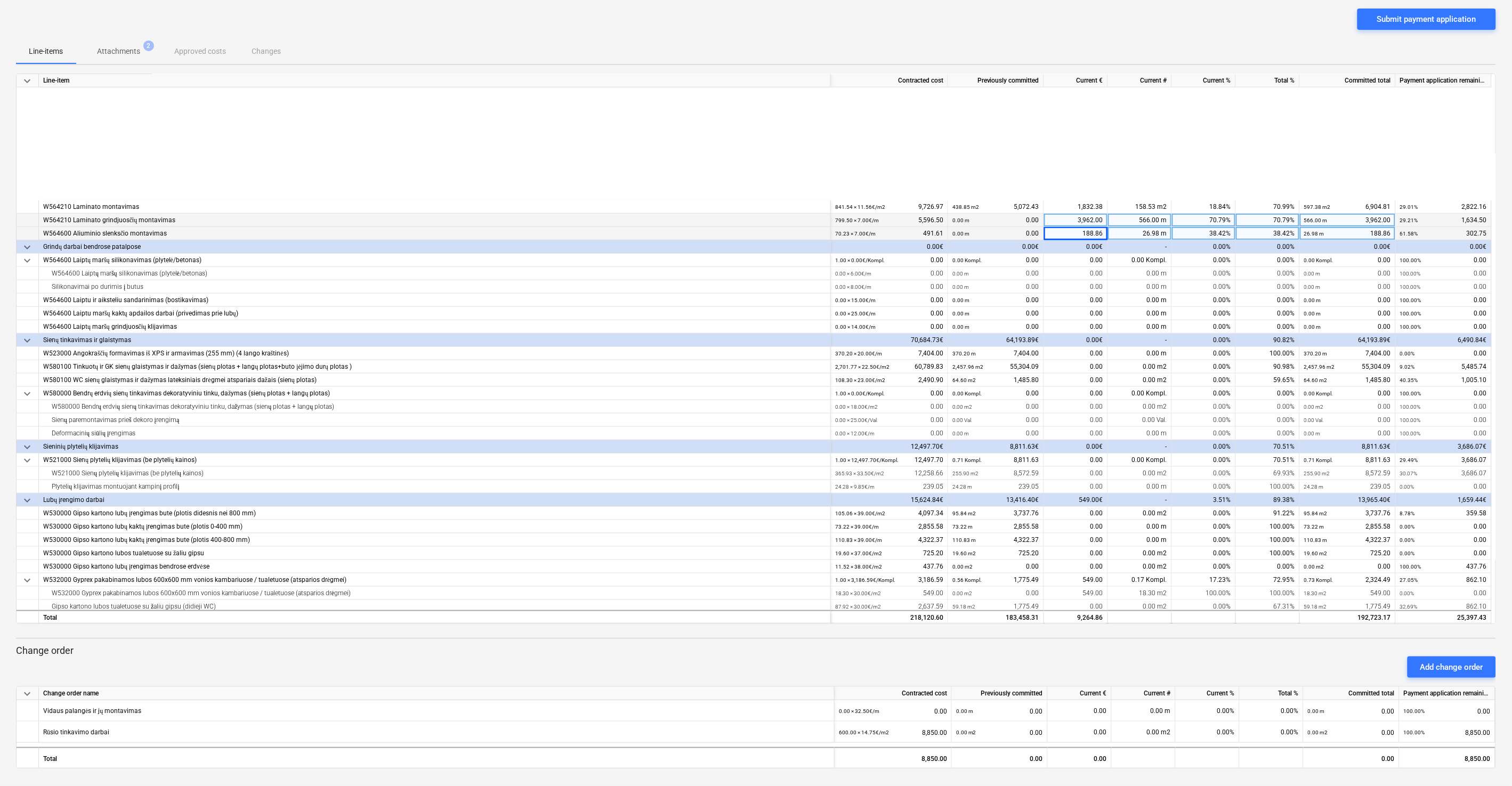
scroll to position [561, 0]
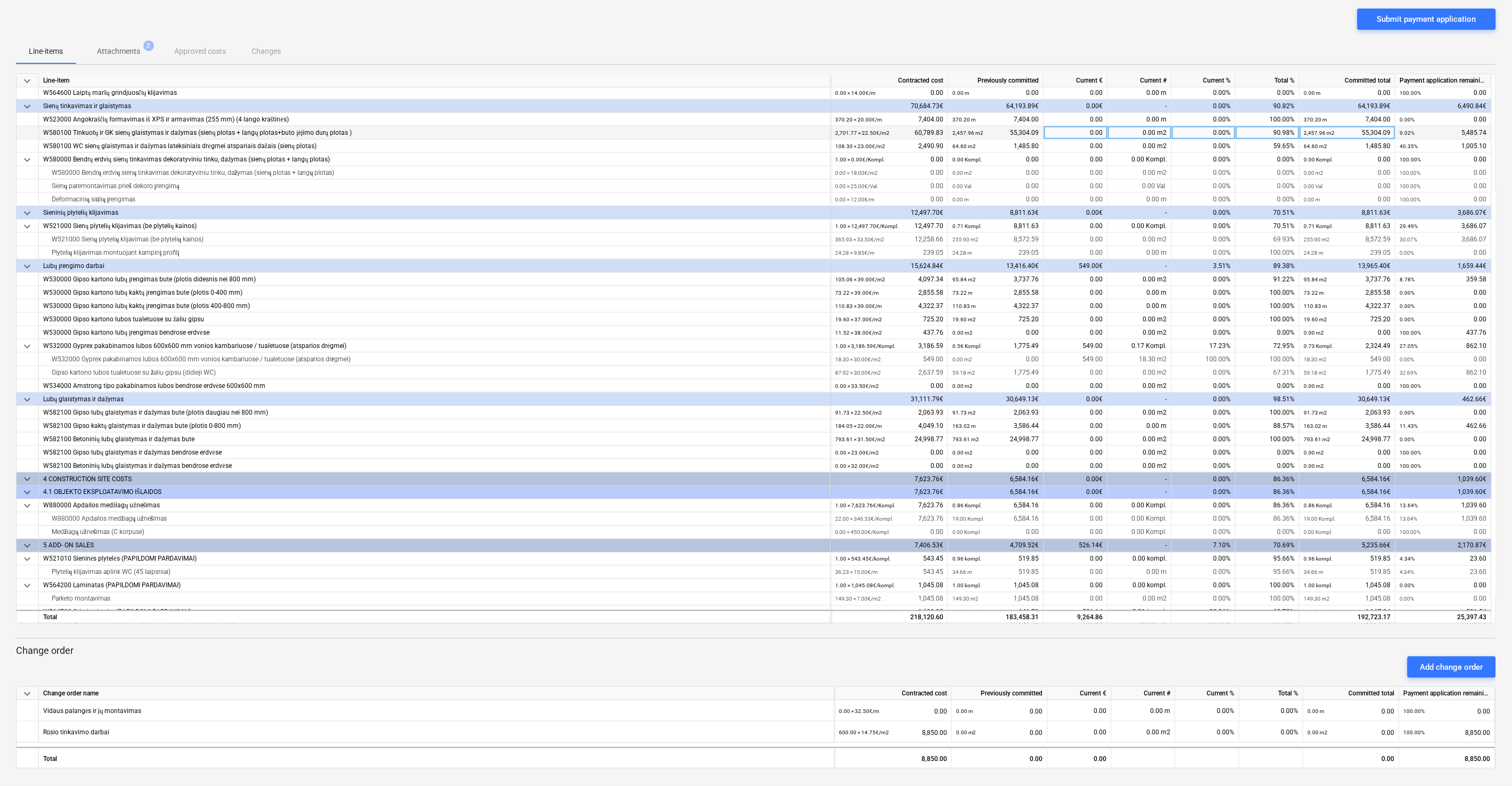
click at [852, 136] on div "0.00" at bounding box center [1075, 133] width 64 height 14
type input "1115.78"
click at [852, 20] on div "Submit payment application" at bounding box center [755, 23] width 1480 height 30
click at [852, 146] on div "0.00" at bounding box center [1075, 146] width 64 height 14
type input "230"
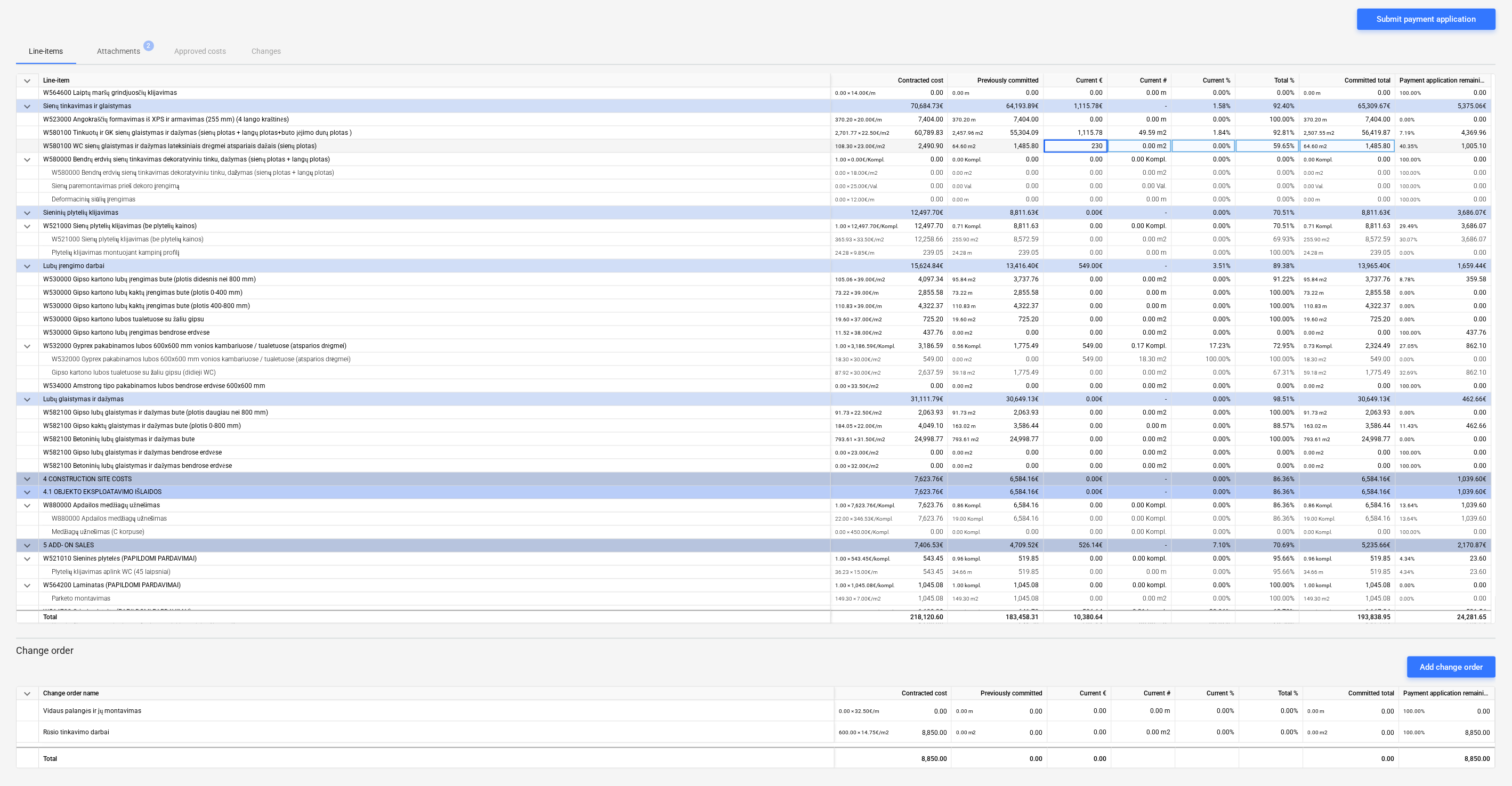
click at [852, 27] on div "Submit payment application" at bounding box center [755, 23] width 1480 height 30
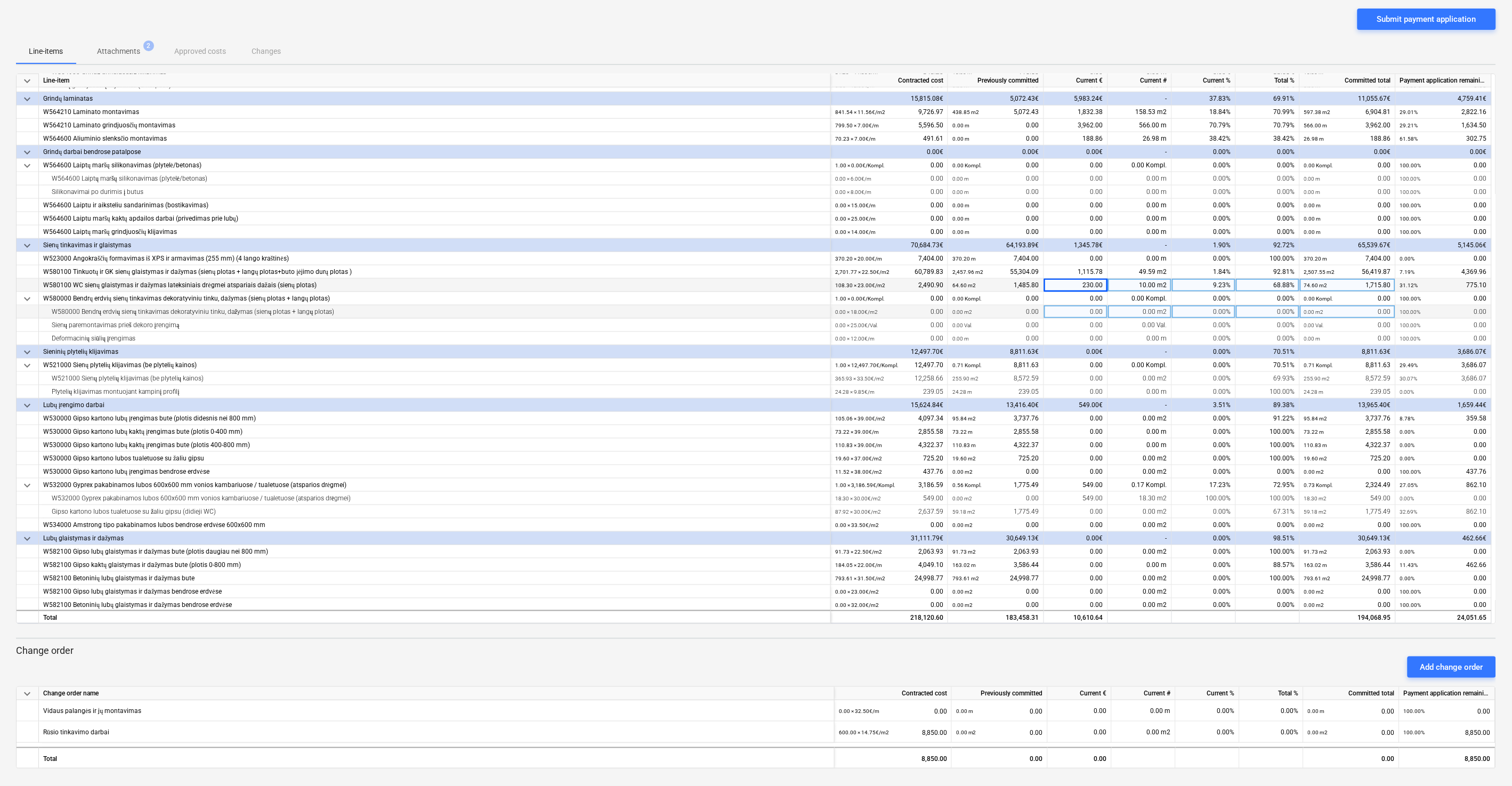
scroll to position [518, 0]
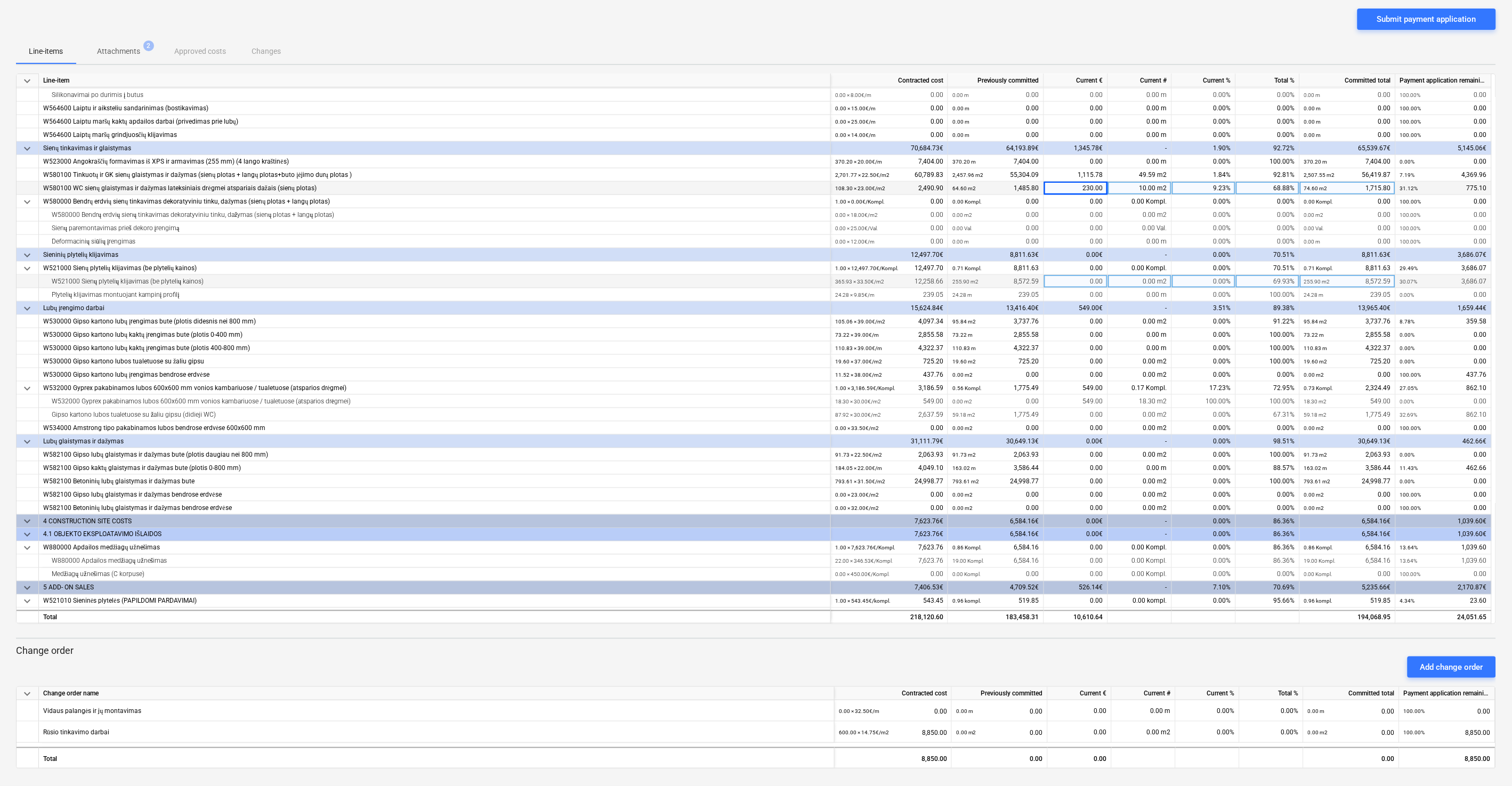
click at [852, 281] on div "0.00" at bounding box center [1075, 281] width 64 height 14
type input "722.93"
click at [852, 31] on div "Submit payment application" at bounding box center [755, 23] width 1480 height 30
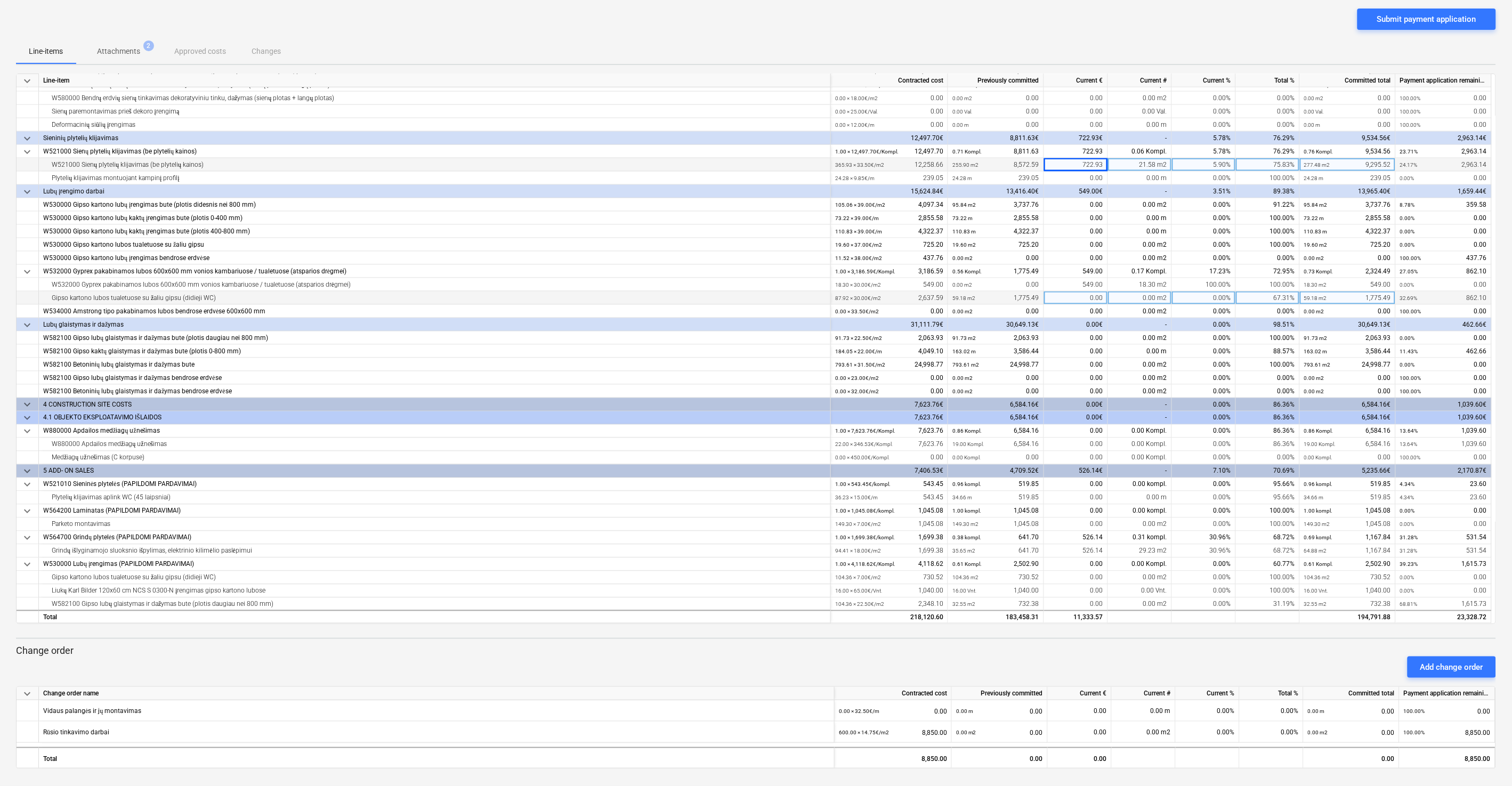
scroll to position [636, 0]
click at [852, 337] on div "0.00" at bounding box center [1075, 337] width 64 height 14
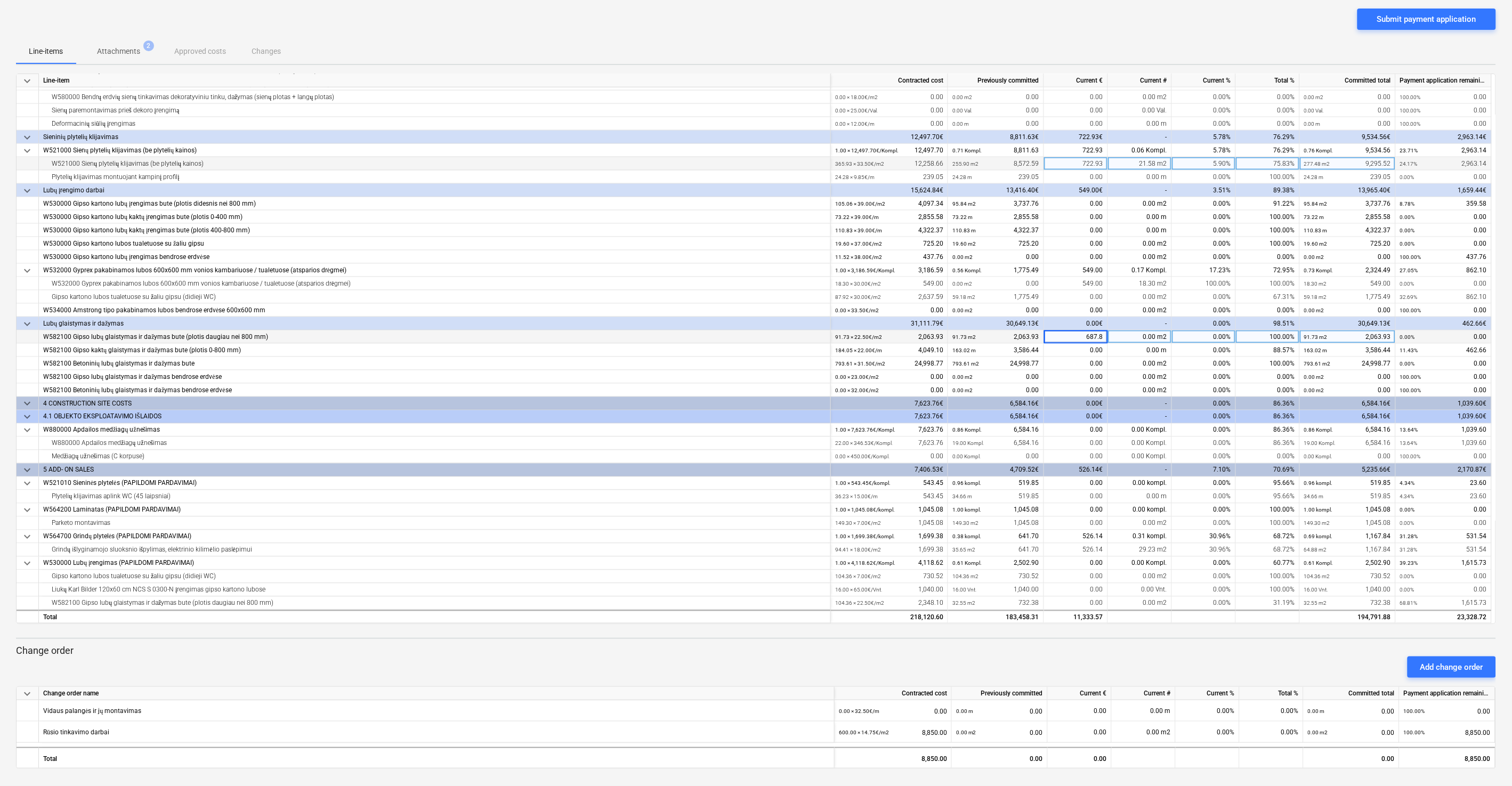
type input "687.83"
click at [852, 31] on div "Submit payment application" at bounding box center [755, 23] width 1480 height 30
click at [852, 349] on div "0.00" at bounding box center [1075, 350] width 64 height 14
type input "532.18"
click at [852, 52] on div "Line-items Attachments 2 Approved costs Changes" at bounding box center [755, 51] width 1480 height 25
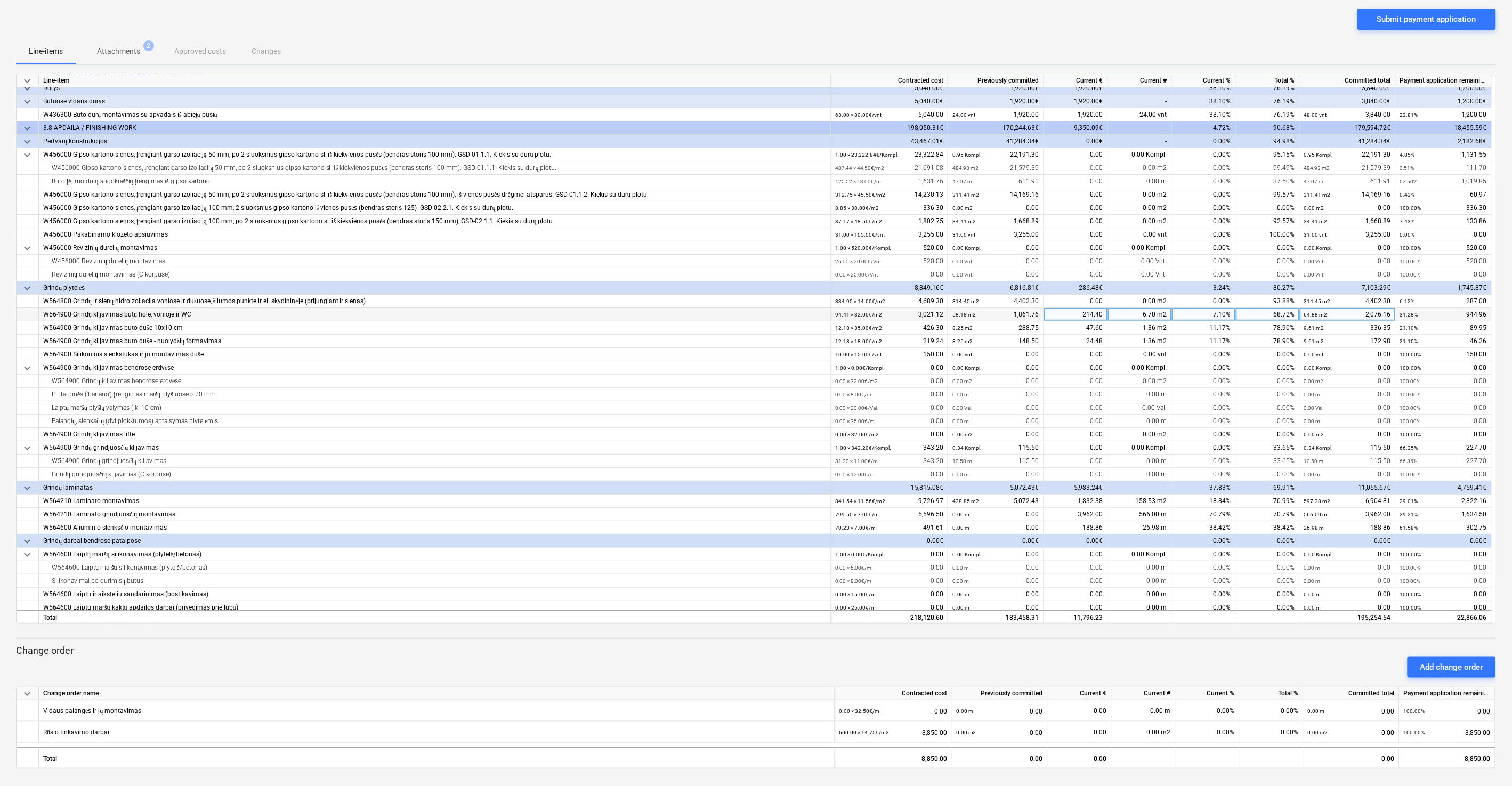
scroll to position [0, 0]
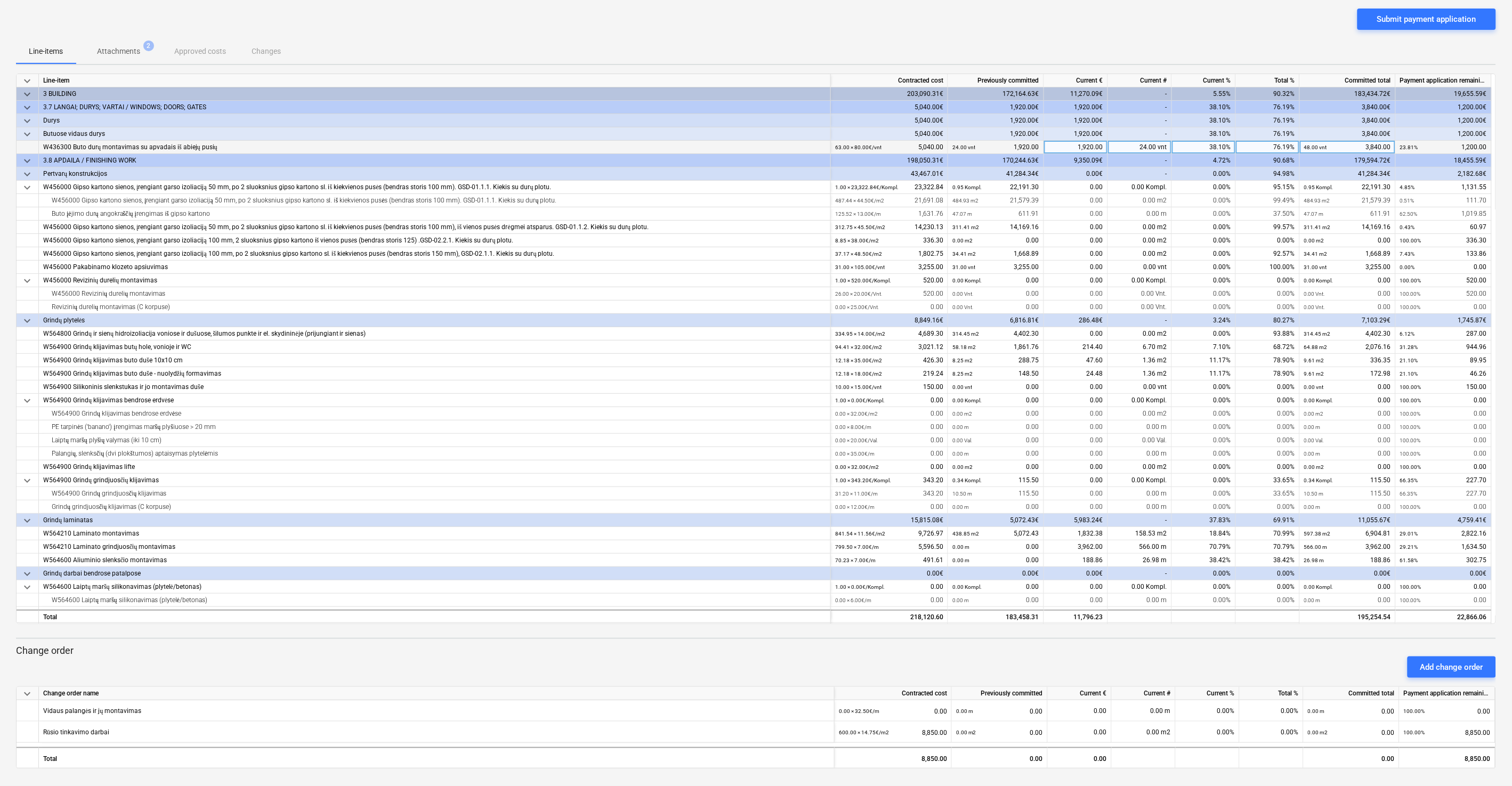
click at [852, 148] on div "1,920.00" at bounding box center [1075, 147] width 64 height 14
click at [852, 148] on input "1920" at bounding box center [1075, 147] width 64 height 13
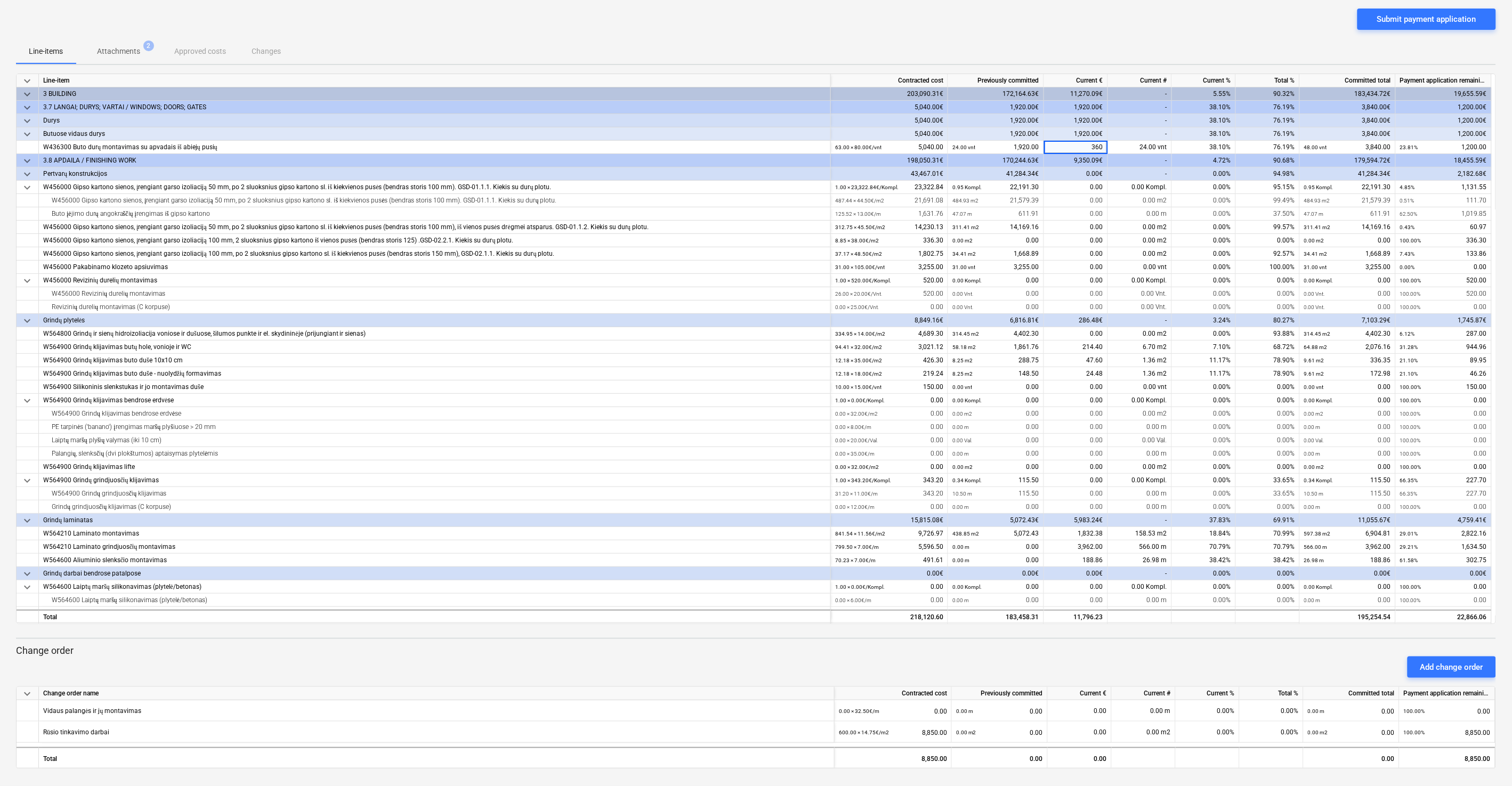
type input "3600"
click at [852, 25] on div "Submit payment application" at bounding box center [755, 23] width 1480 height 30
click at [852, 213] on div "0.00" at bounding box center [1075, 214] width 64 height 14
type input "611.91"
click at [852, 36] on div "Submit payment application" at bounding box center [755, 23] width 1480 height 30
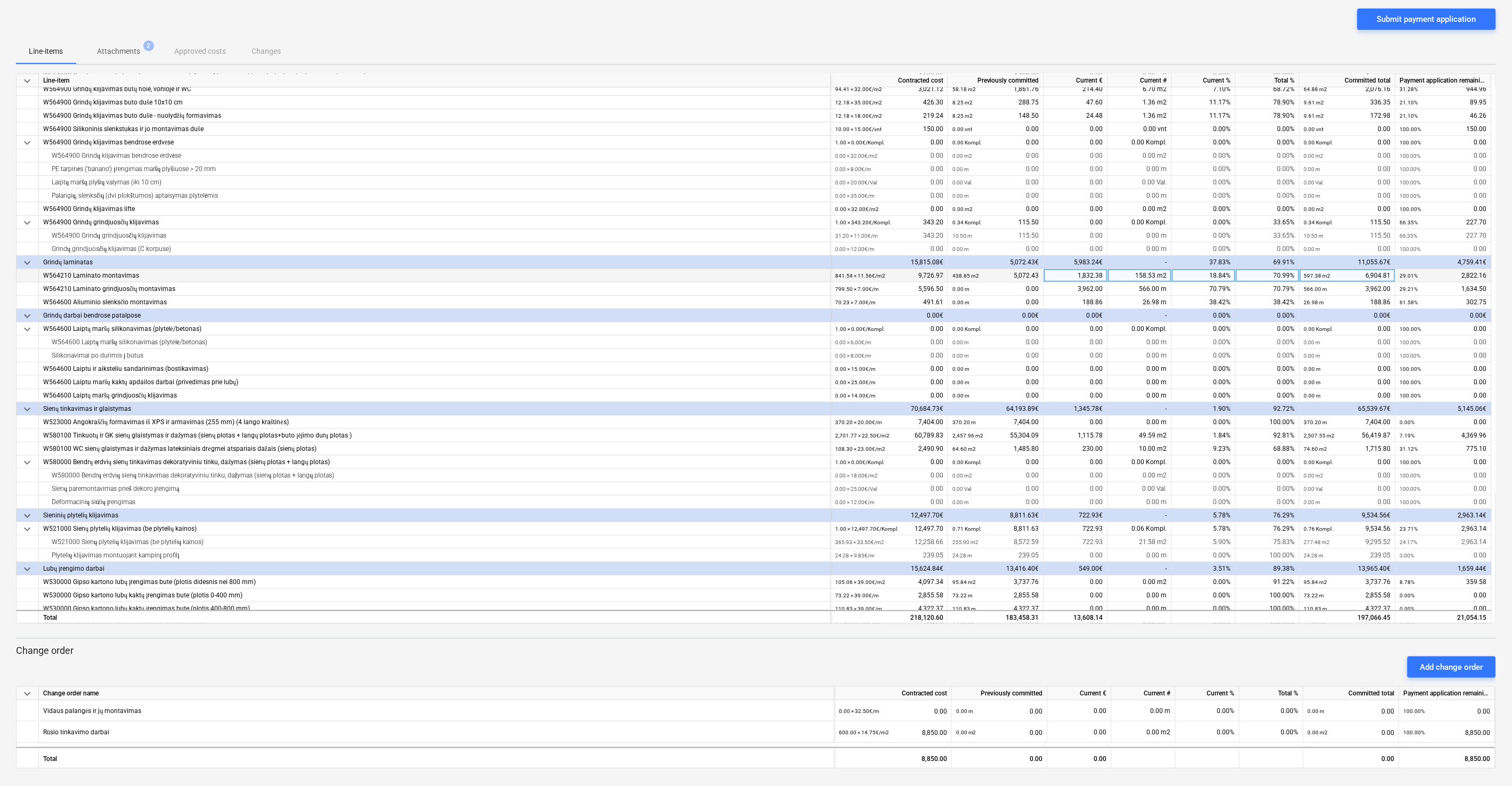
scroll to position [54, 0]
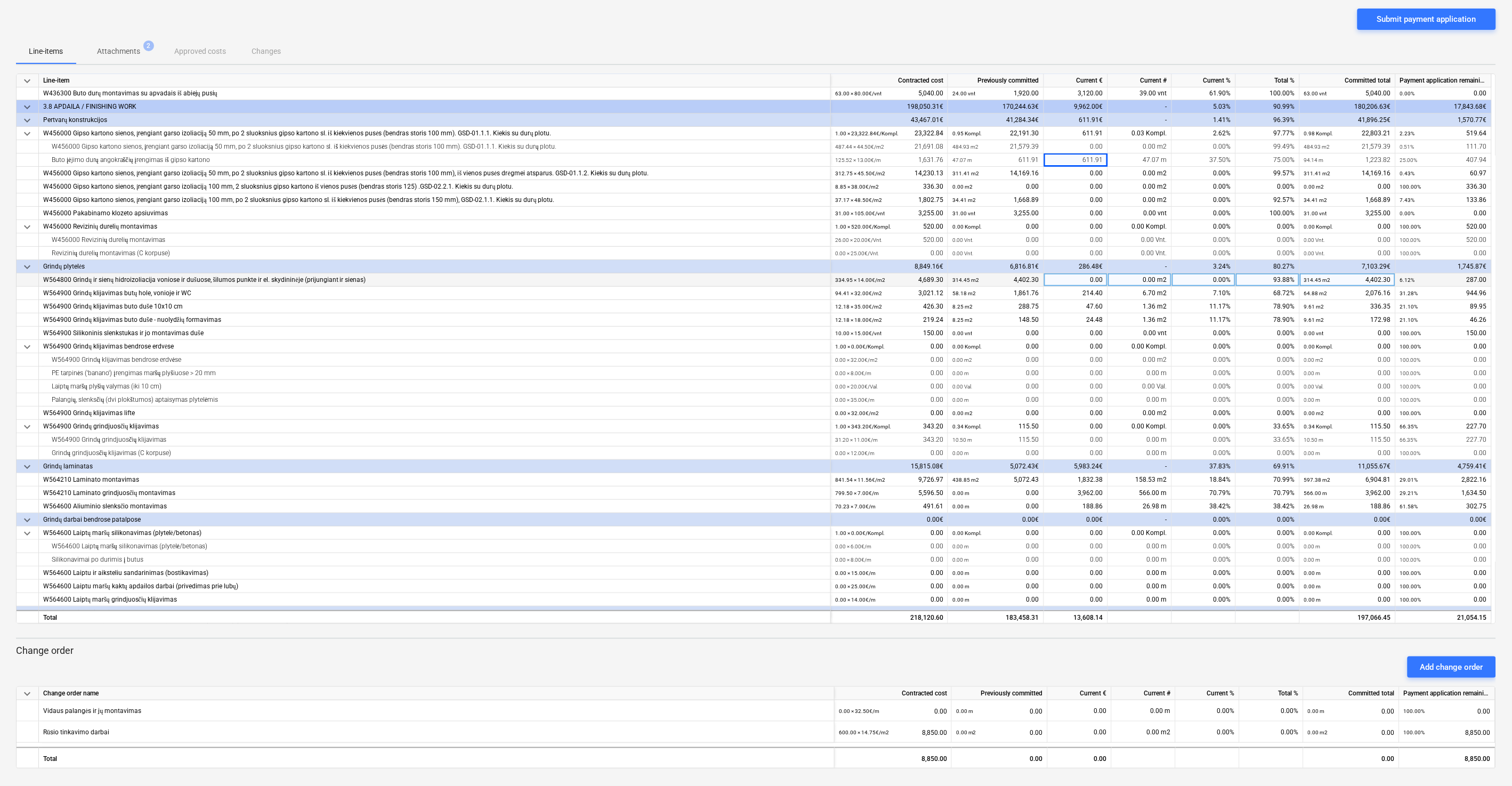
click at [852, 282] on div "0.00" at bounding box center [1075, 280] width 64 height 14
type input "280"
click at [852, 25] on div "Submit payment application" at bounding box center [755, 23] width 1480 height 30
click at [852, 294] on div "214.40" at bounding box center [1075, 293] width 64 height 14
type input "1159.36"
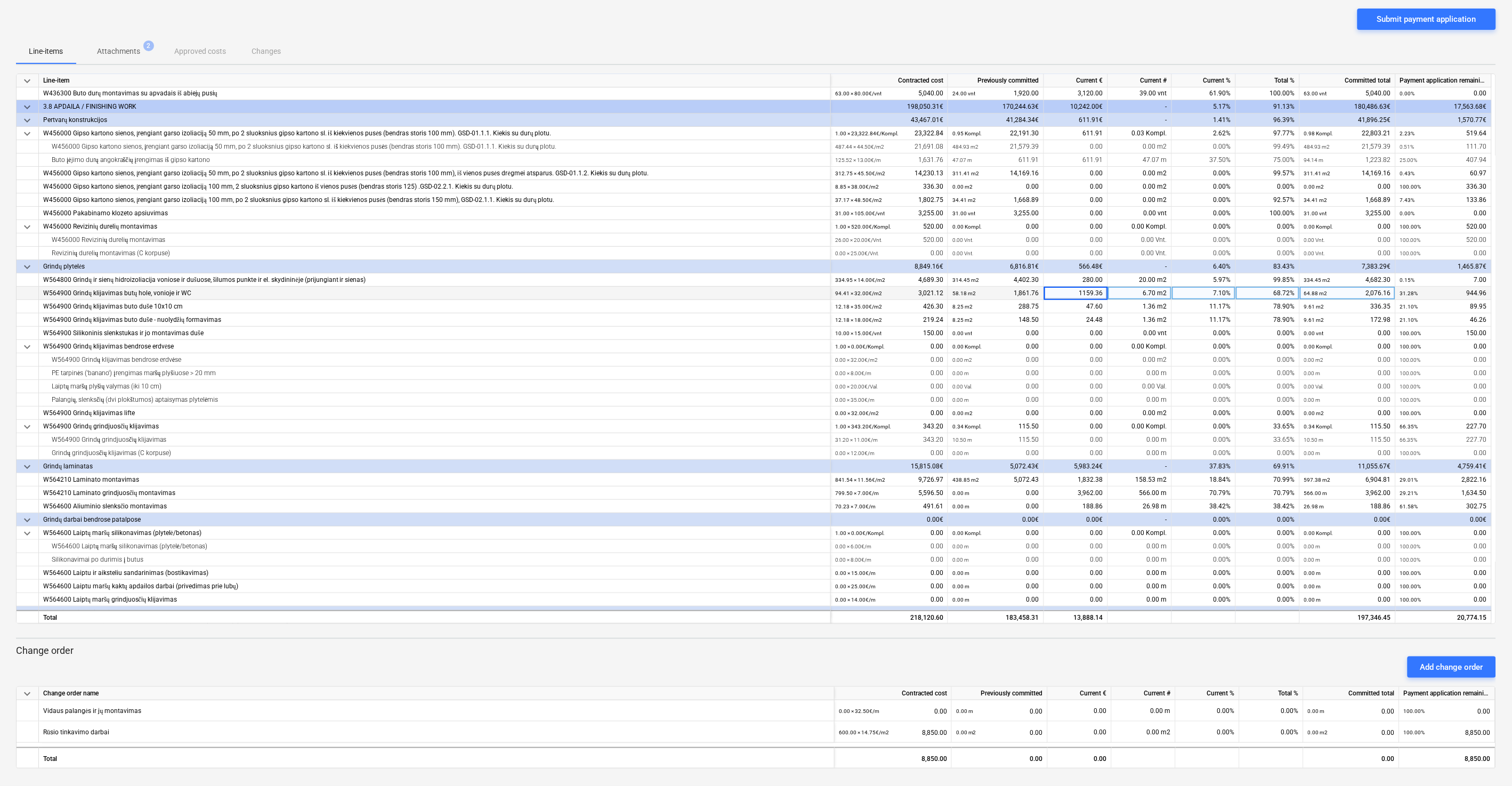
click at [852, 34] on div "Submit payment application" at bounding box center [755, 23] width 1480 height 30
click at [852, 310] on div "47.60" at bounding box center [1075, 307] width 64 height 14
type input "137.55"
click at [852, 28] on div "Submit payment application" at bounding box center [755, 23] width 1480 height 30
click at [852, 321] on div "24.48" at bounding box center [1075, 320] width 64 height 14
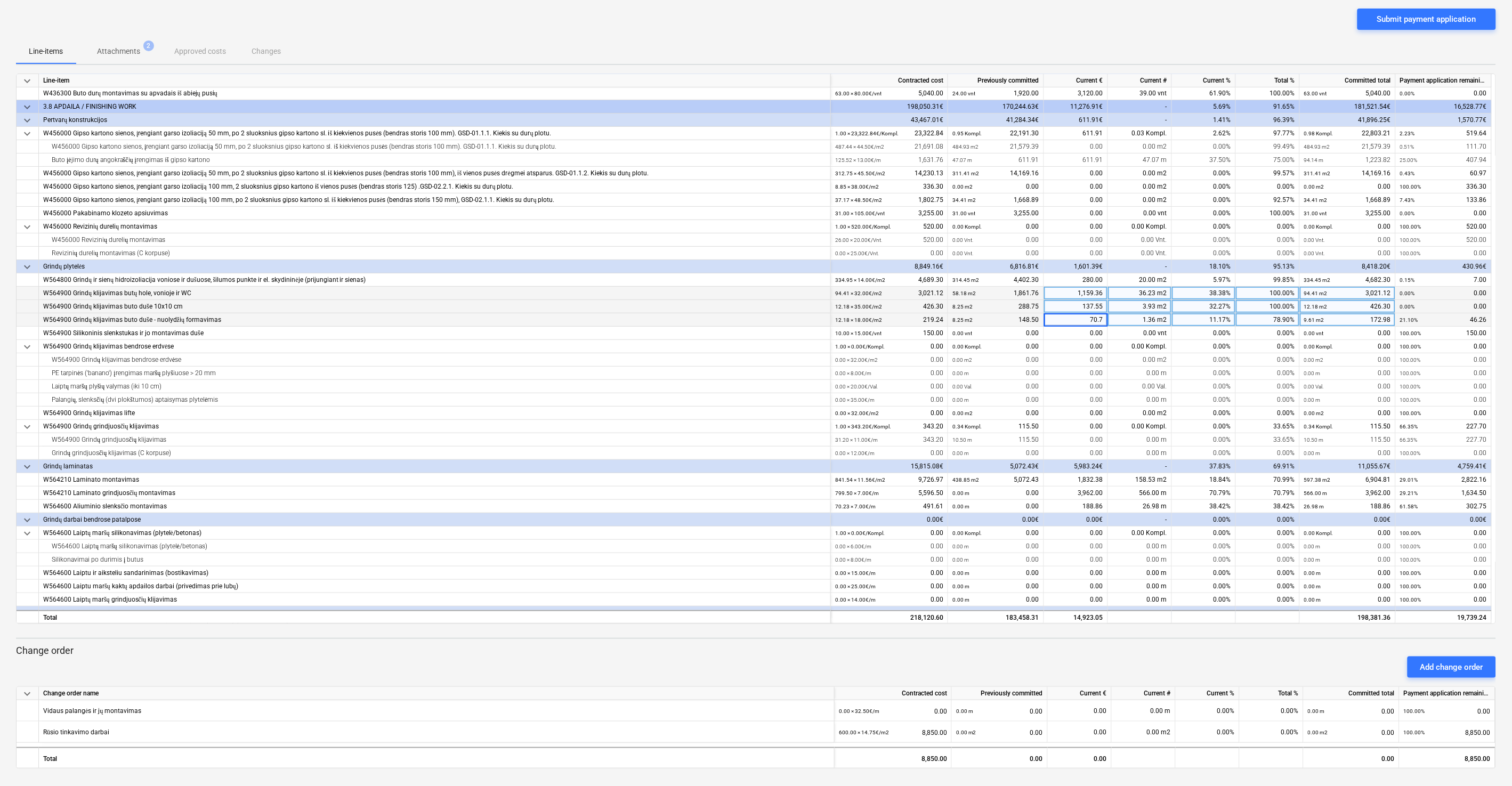
type input "70.74"
click at [852, 27] on div "Submit payment application" at bounding box center [755, 23] width 1480 height 30
click at [852, 421] on div "0.00" at bounding box center [1075, 439] width 64 height 14
type input "137.50"
click at [852, 32] on div "Submit payment application" at bounding box center [755, 23] width 1480 height 30
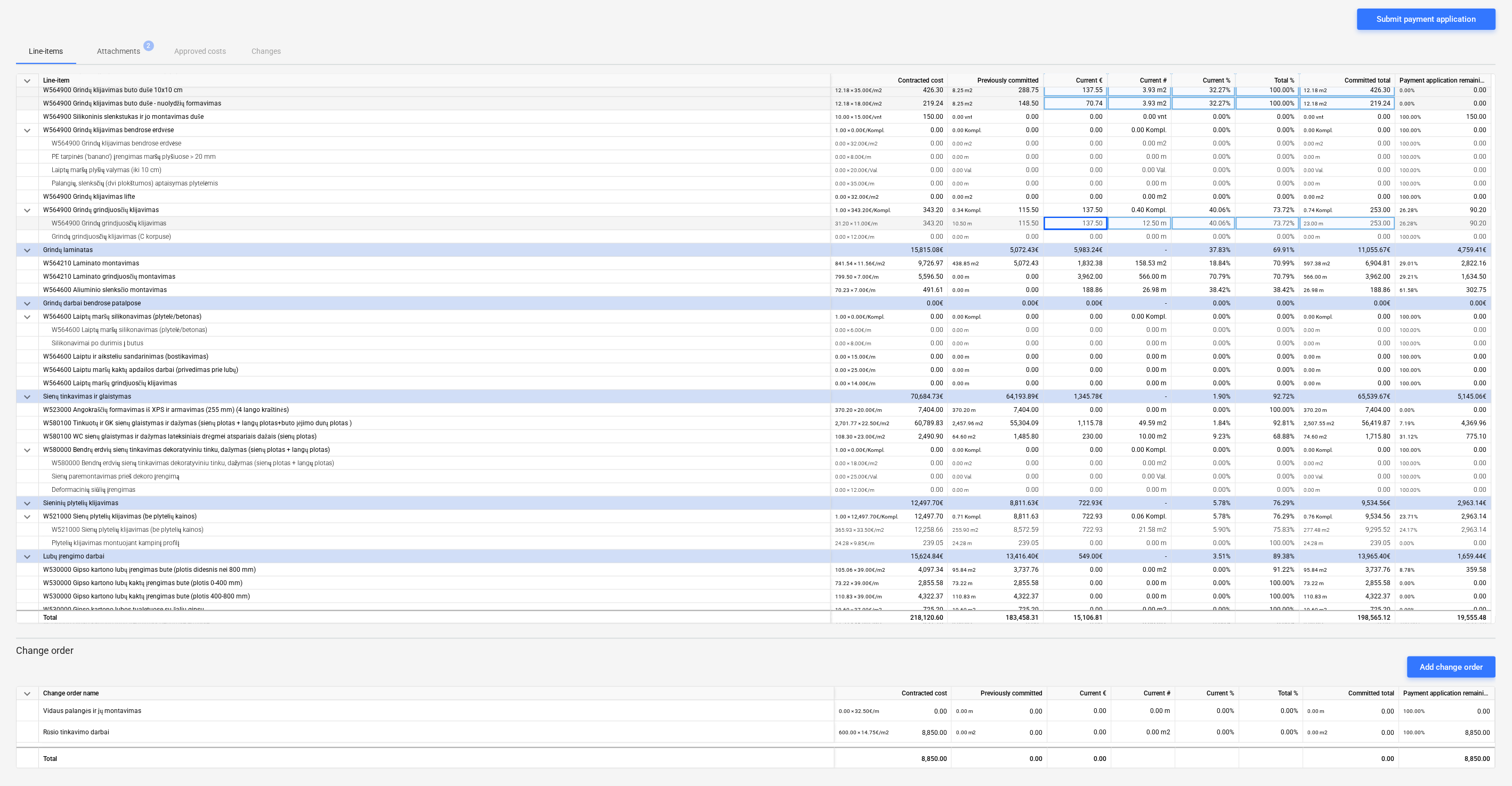
scroll to position [0, 0]
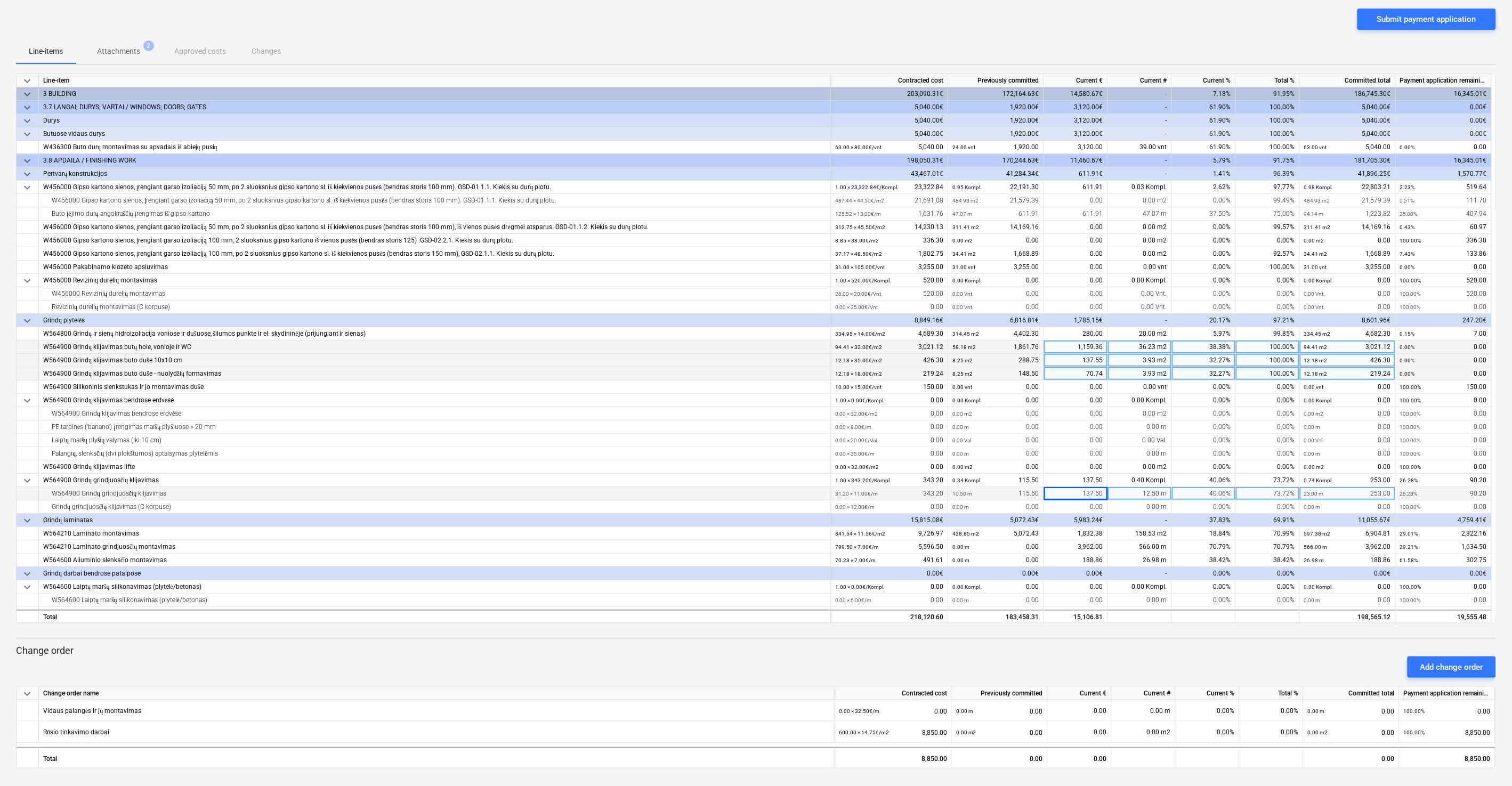
click at [852, 17] on div "Submit payment application" at bounding box center [755, 23] width 1480 height 30
click at [852, 52] on div "Line-items Attachments 2 Approved costs Changes" at bounding box center [755, 51] width 1480 height 25
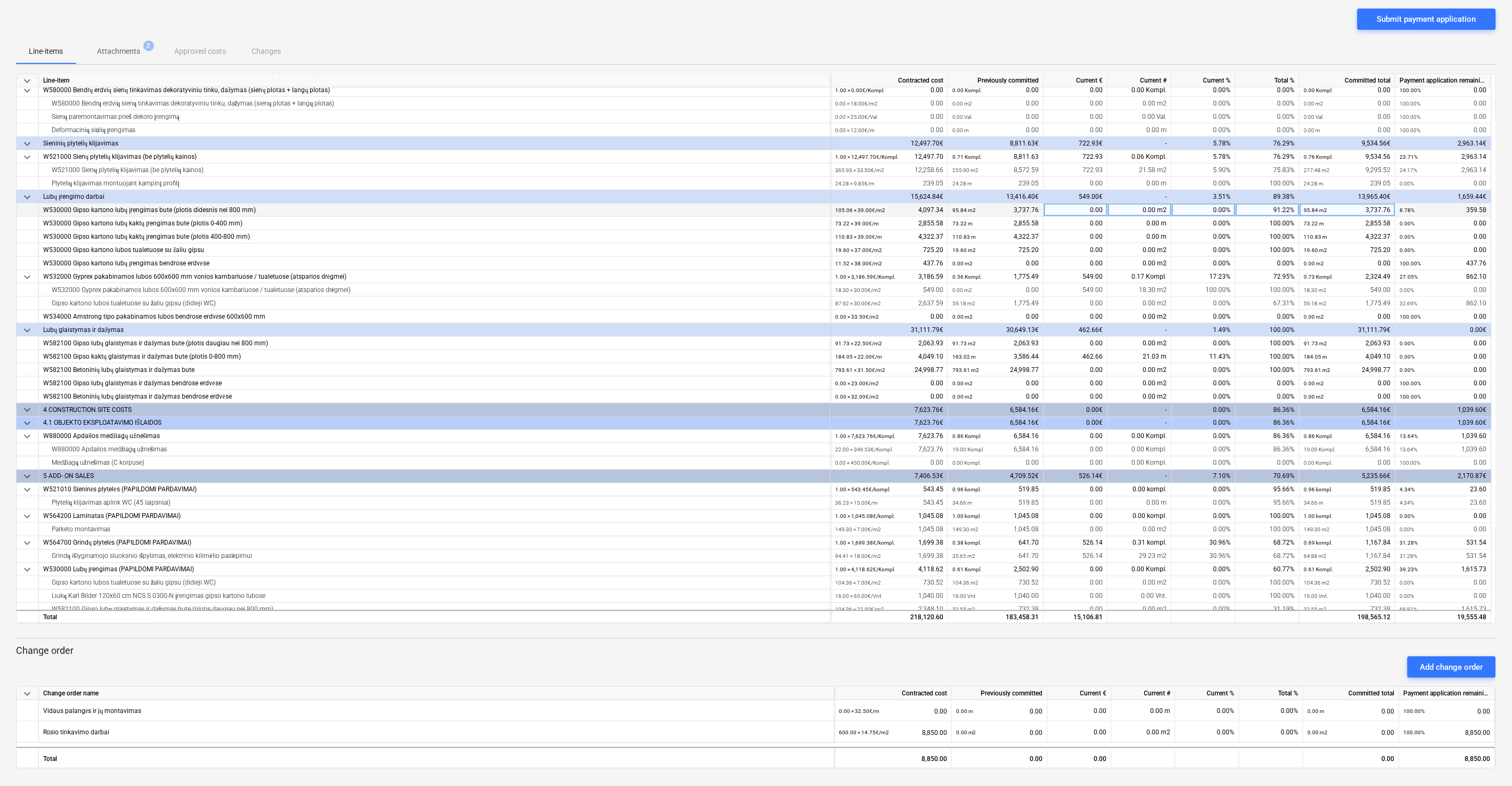
scroll to position [636, 0]
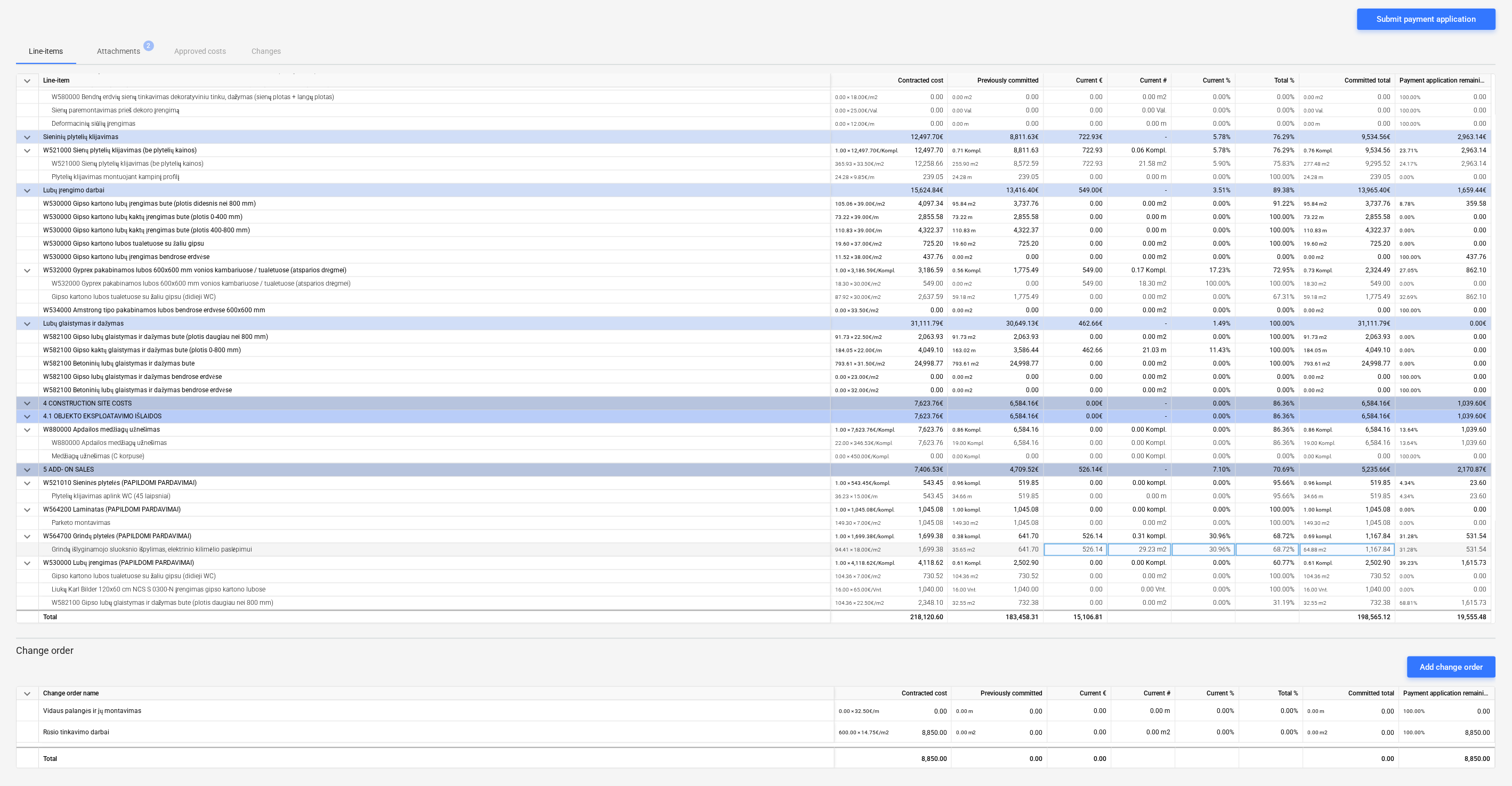
click at [852, 421] on div "526.14" at bounding box center [1075, 550] width 64 height 14
type input "ą"
type input "1057.68"
click at [852, 39] on div "Line-items Attachments 2 Approved costs Changes" at bounding box center [755, 51] width 1480 height 25
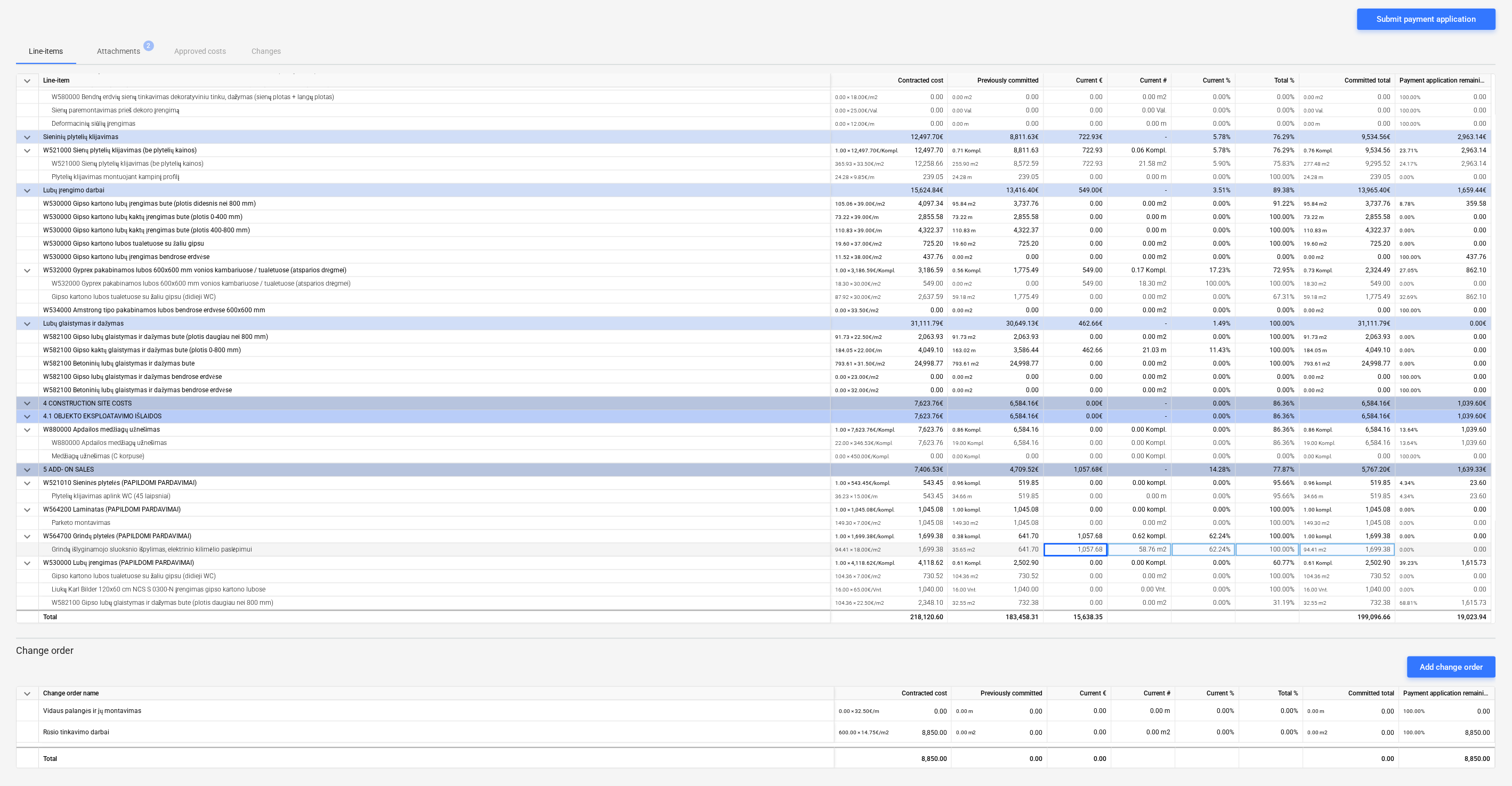
click at [852, 30] on div "Submit payment application" at bounding box center [755, 23] width 1480 height 30
click at [852, 44] on div "Line-items Attachments 2 Approved costs Changes" at bounding box center [755, 51] width 1480 height 25
click at [852, 36] on div "Submit payment application" at bounding box center [755, 23] width 1480 height 30
click at [852, 41] on div "Line-items Attachments 2 Approved costs Changes" at bounding box center [755, 51] width 1480 height 25
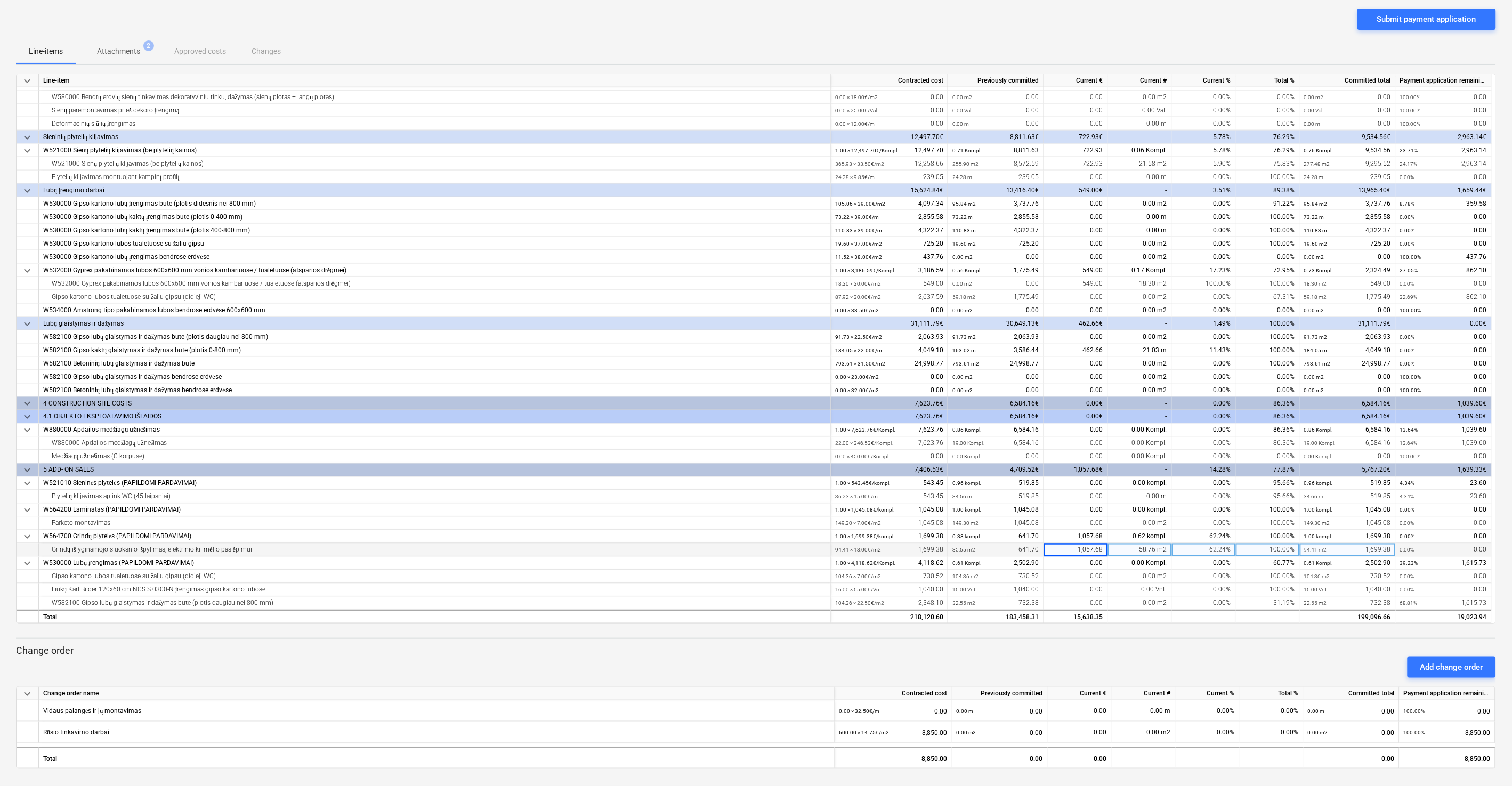
click at [852, 31] on div "Submit payment application" at bounding box center [755, 23] width 1480 height 30
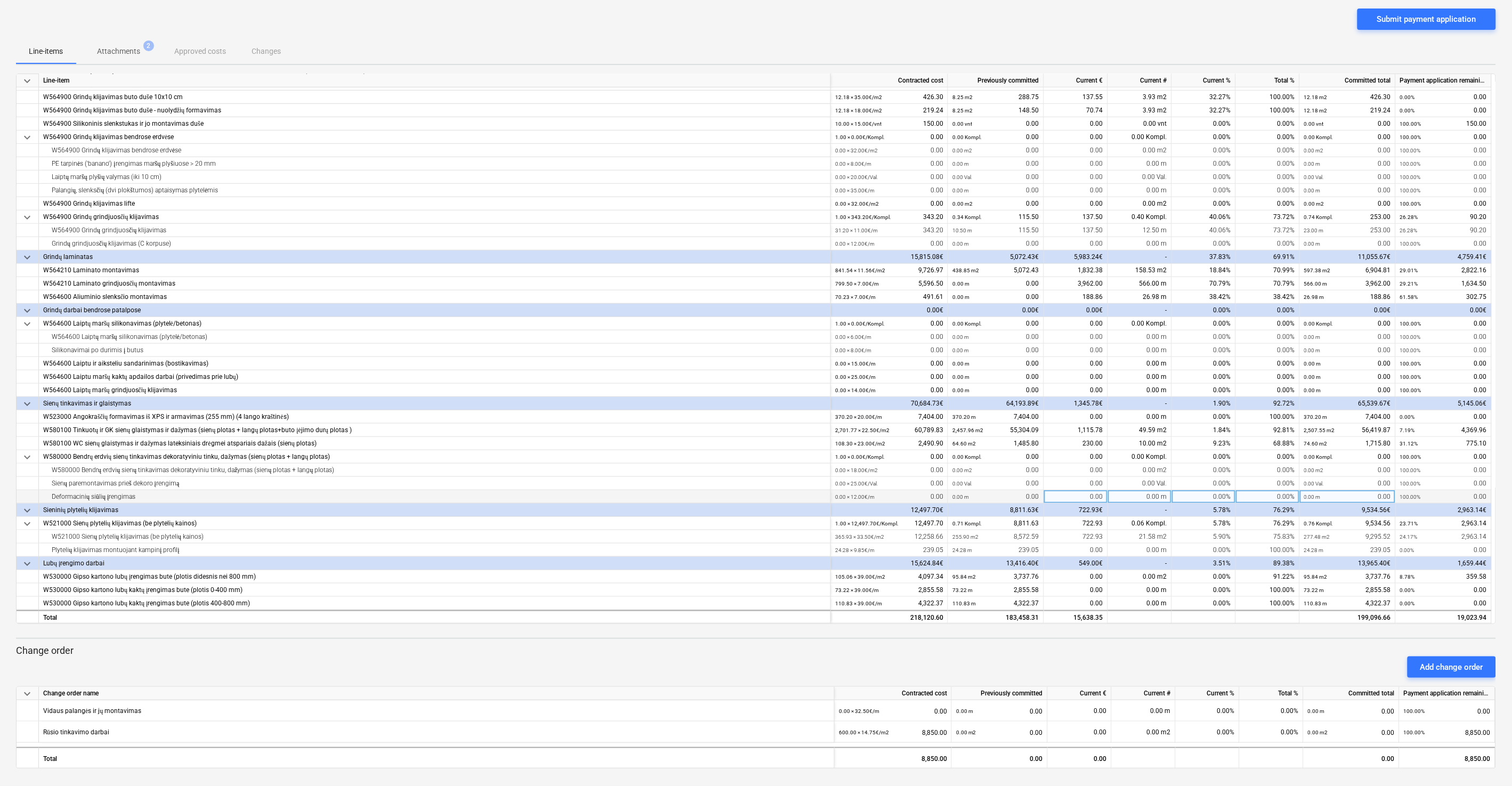
scroll to position [245, 0]
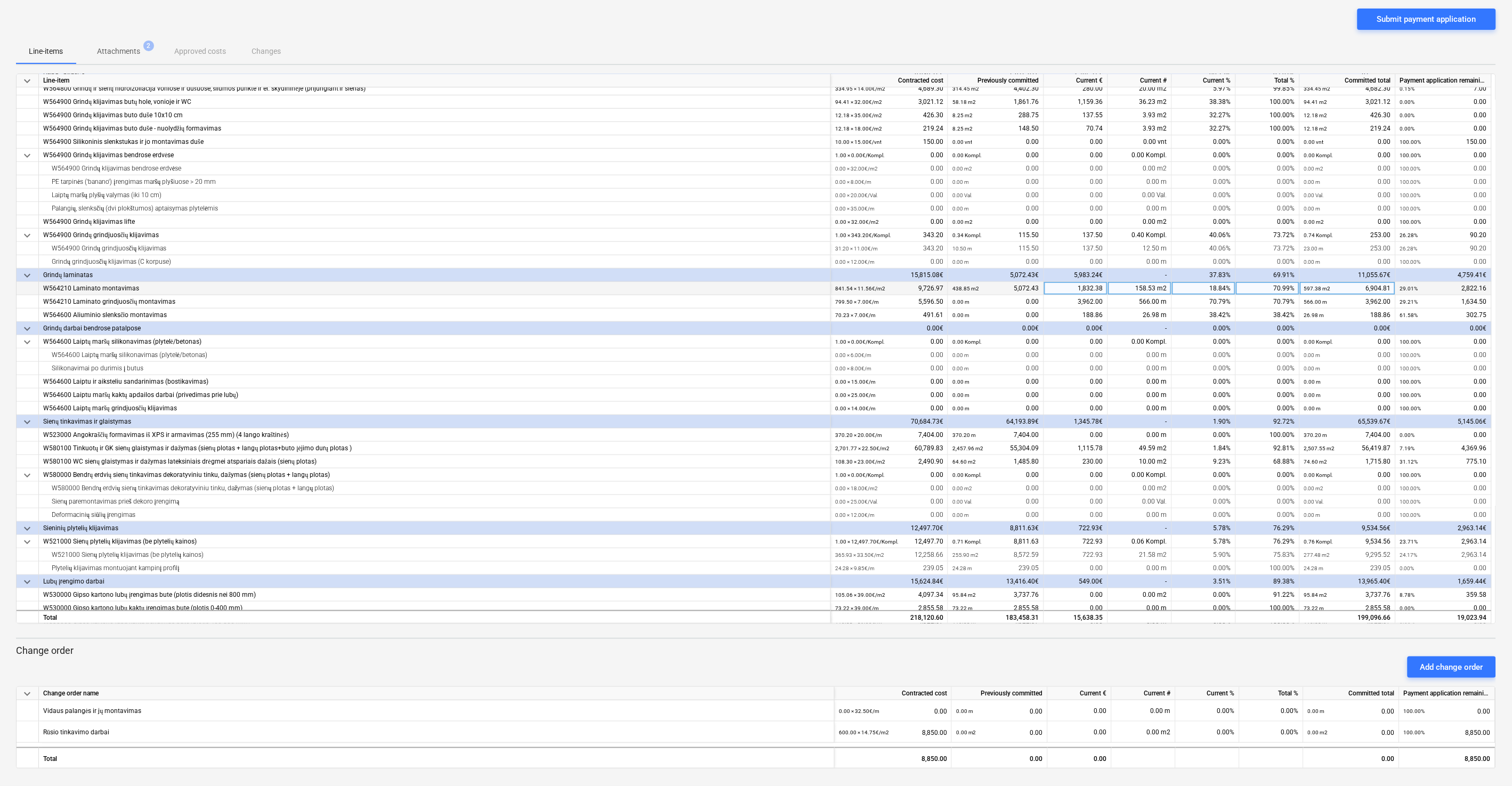
click at [852, 289] on div "1,832.38" at bounding box center [1075, 288] width 64 height 14
type input "3334.54"
click at [852, 35] on div "Submit payment application" at bounding box center [755, 23] width 1480 height 30
click at [852, 314] on div "188.86" at bounding box center [1075, 315] width 64 height 14
type input "345.59"
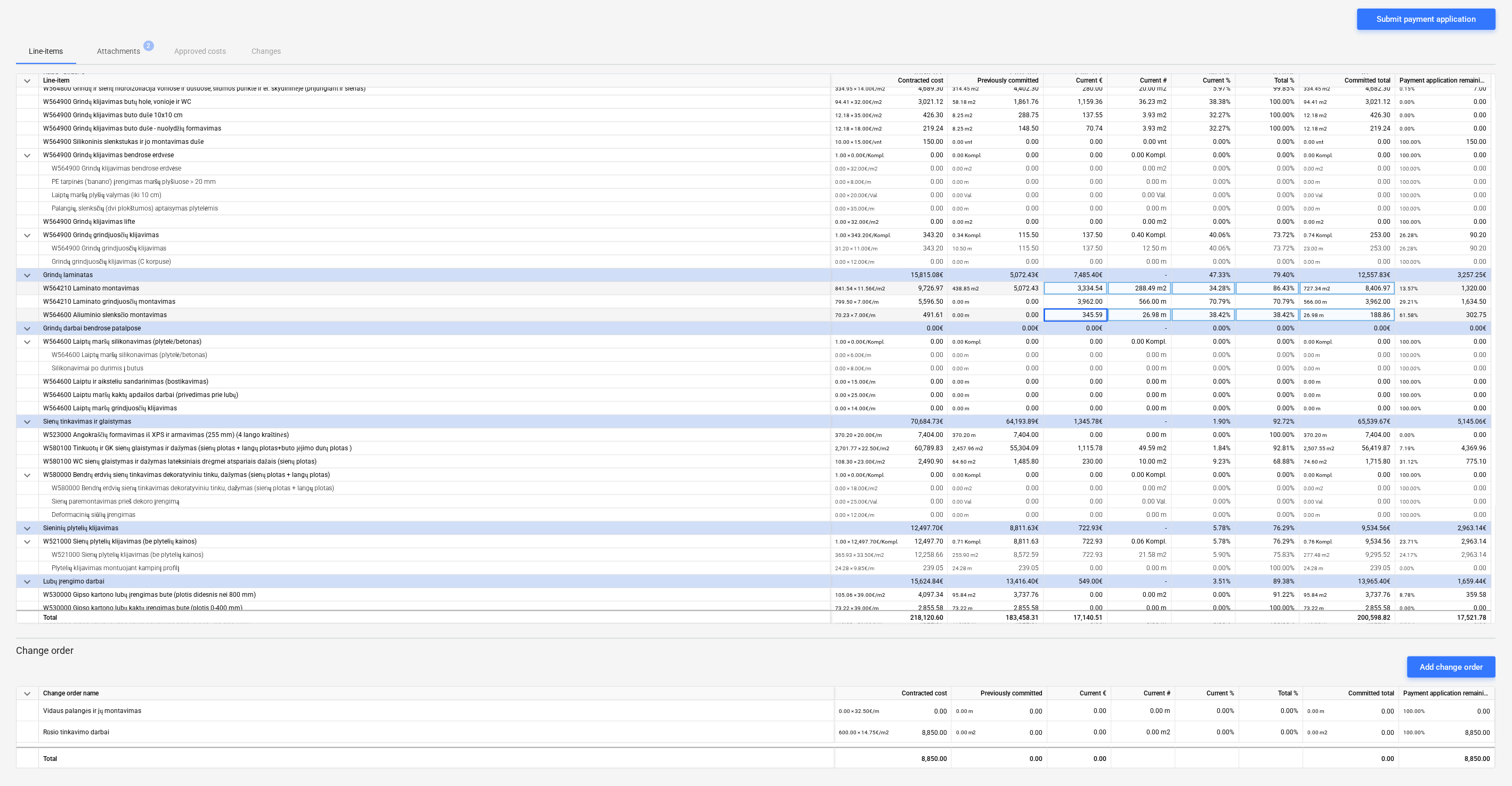
click at [852, 12] on div "Submit payment application" at bounding box center [755, 23] width 1480 height 30
click at [852, 26] on div "Submit payment application" at bounding box center [755, 23] width 1480 height 30
click at [852, 11] on div "Submit payment application" at bounding box center [755, 23] width 1480 height 30
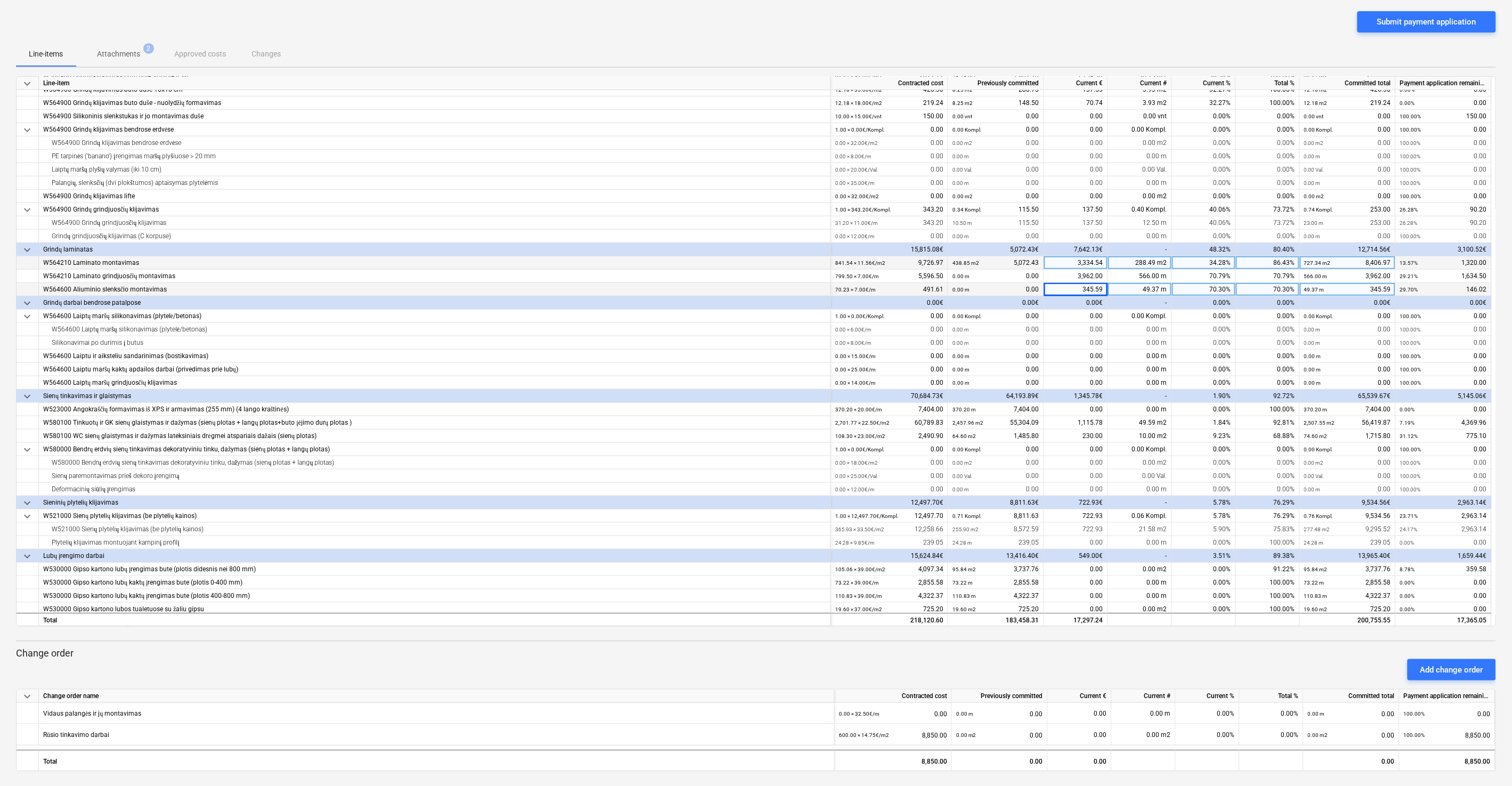
scroll to position [322, 0]
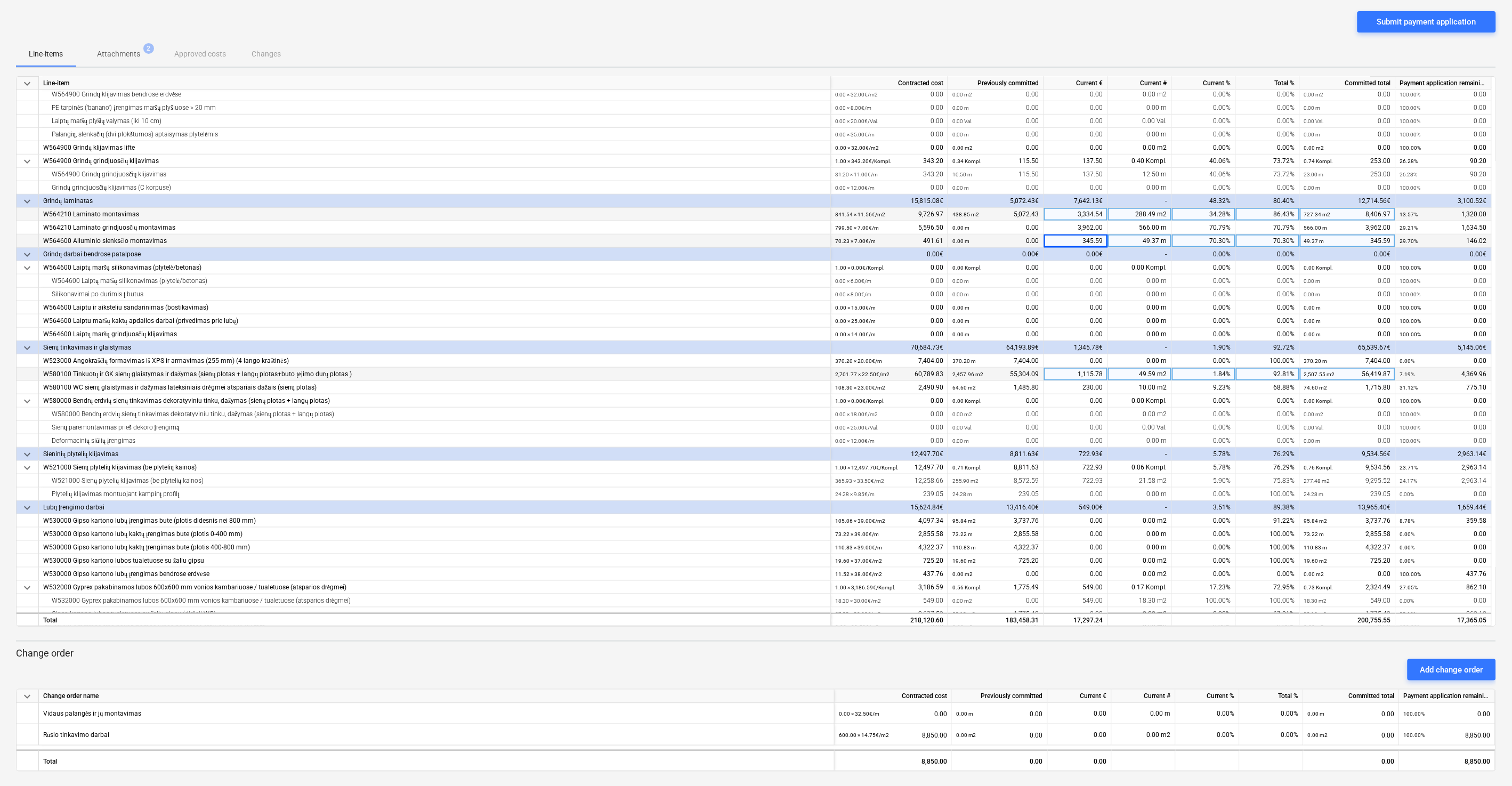
click at [852, 374] on div "1,115.78" at bounding box center [1075, 374] width 64 height 14
type input "5621.41"
click at [852, 20] on div "Submit payment application" at bounding box center [755, 26] width 1480 height 30
click at [852, 39] on div "Submit payment application" at bounding box center [755, 26] width 1480 height 30
click at [852, 32] on div "Submit payment application" at bounding box center [755, 26] width 1480 height 30
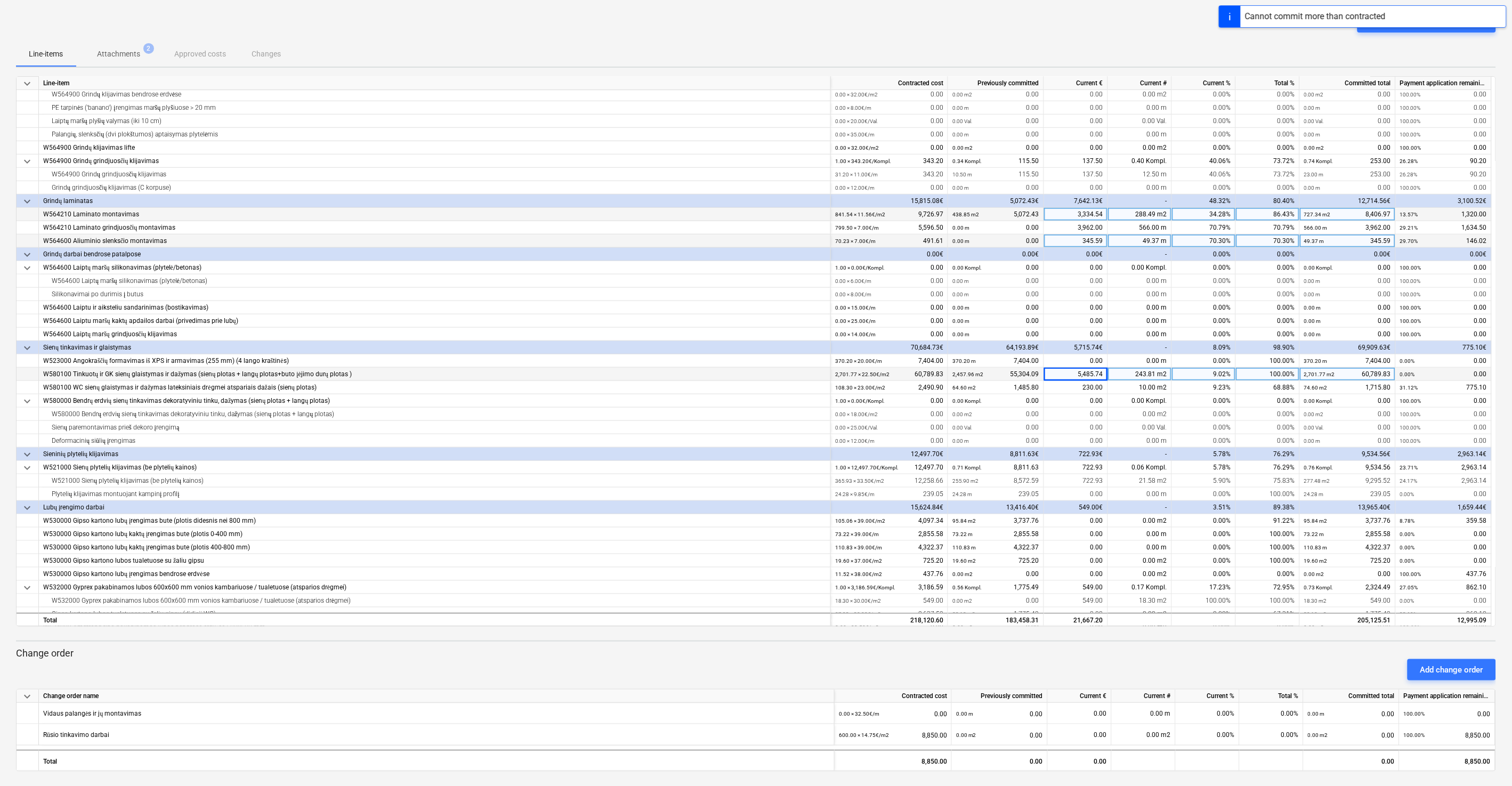
click at [852, 27] on div "Submit payment application" at bounding box center [755, 26] width 1480 height 30
click at [852, 23] on div "Submit payment application" at bounding box center [755, 26] width 1480 height 30
click at [852, 22] on div "Submit payment application" at bounding box center [755, 26] width 1480 height 30
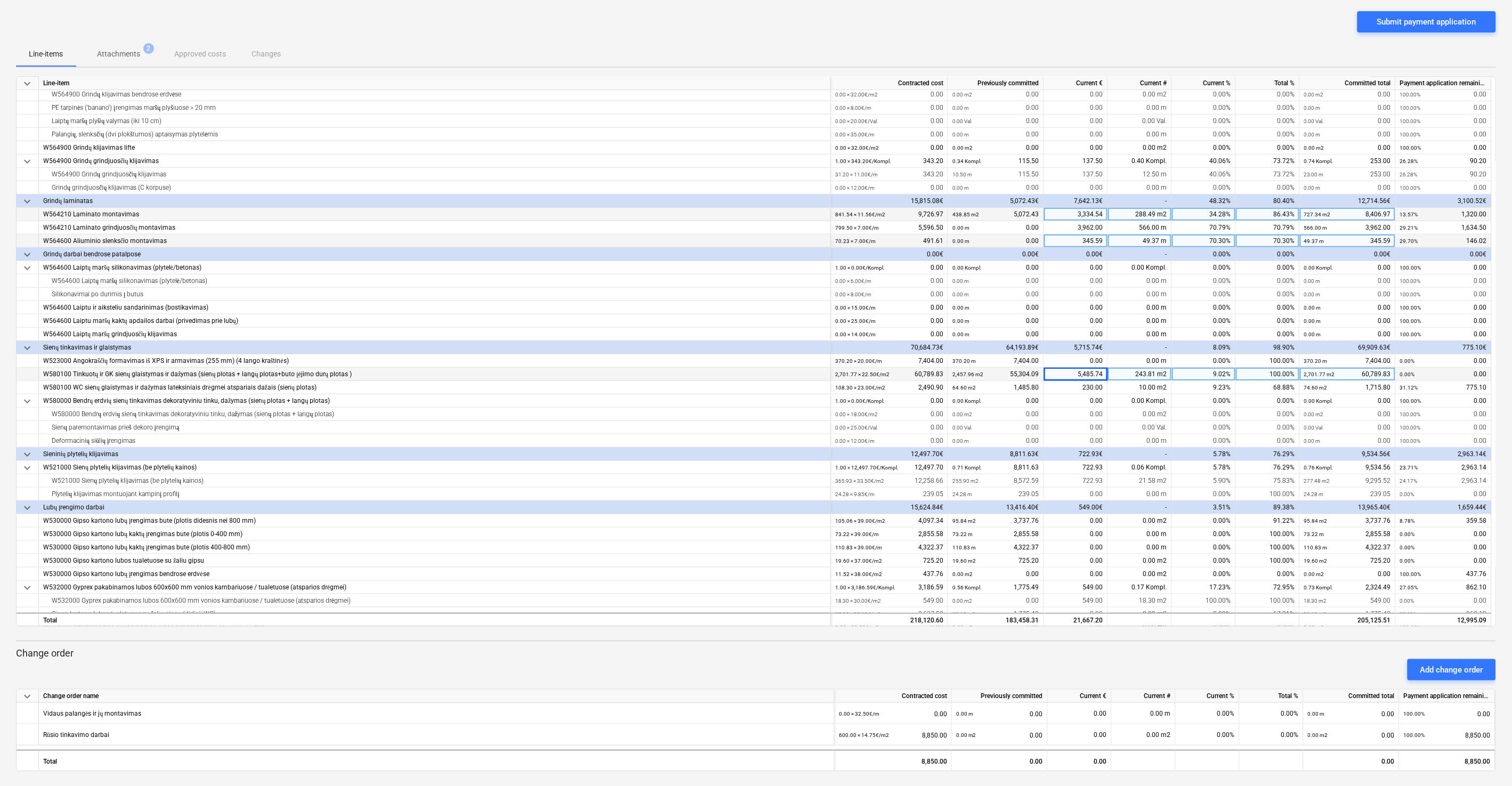
click at [852, 38] on div "Submit payment application" at bounding box center [755, 26] width 1480 height 30
click at [852, 34] on div "Submit payment application" at bounding box center [755, 26] width 1480 height 30
click at [852, 28] on div "Submit payment application" at bounding box center [755, 26] width 1480 height 30
click at [852, 25] on div "Submit payment application" at bounding box center [755, 26] width 1480 height 30
click at [852, 21] on div "Submit payment application" at bounding box center [755, 26] width 1480 height 30
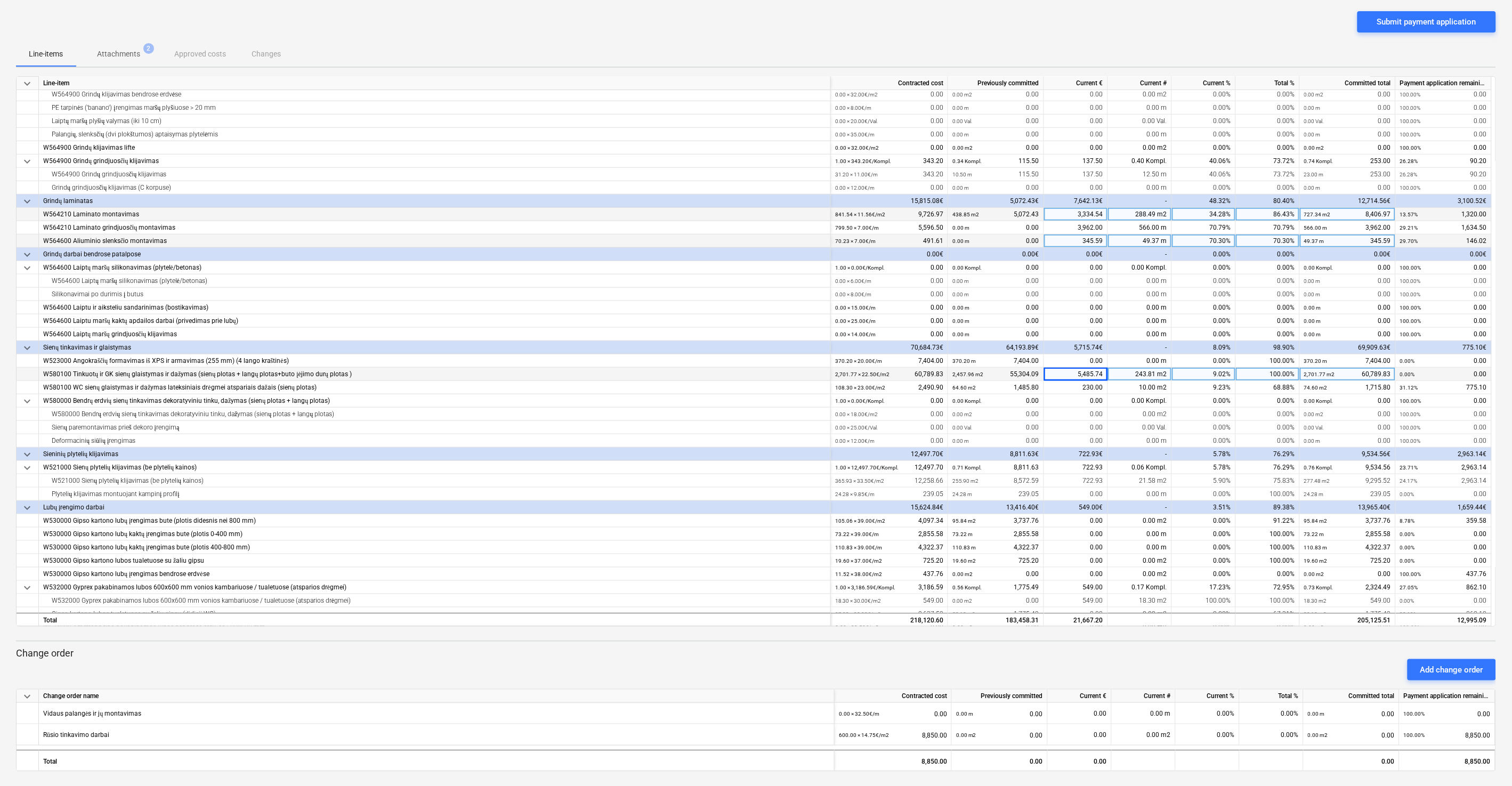
click at [852, 388] on div "230.00" at bounding box center [1075, 388] width 64 height 14
type input "614.10"
click at [852, 23] on div "Submit payment application" at bounding box center [755, 26] width 1480 height 30
click at [852, 48] on div "Line-items Attachments 2 Approved costs Changes" at bounding box center [755, 54] width 1480 height 25
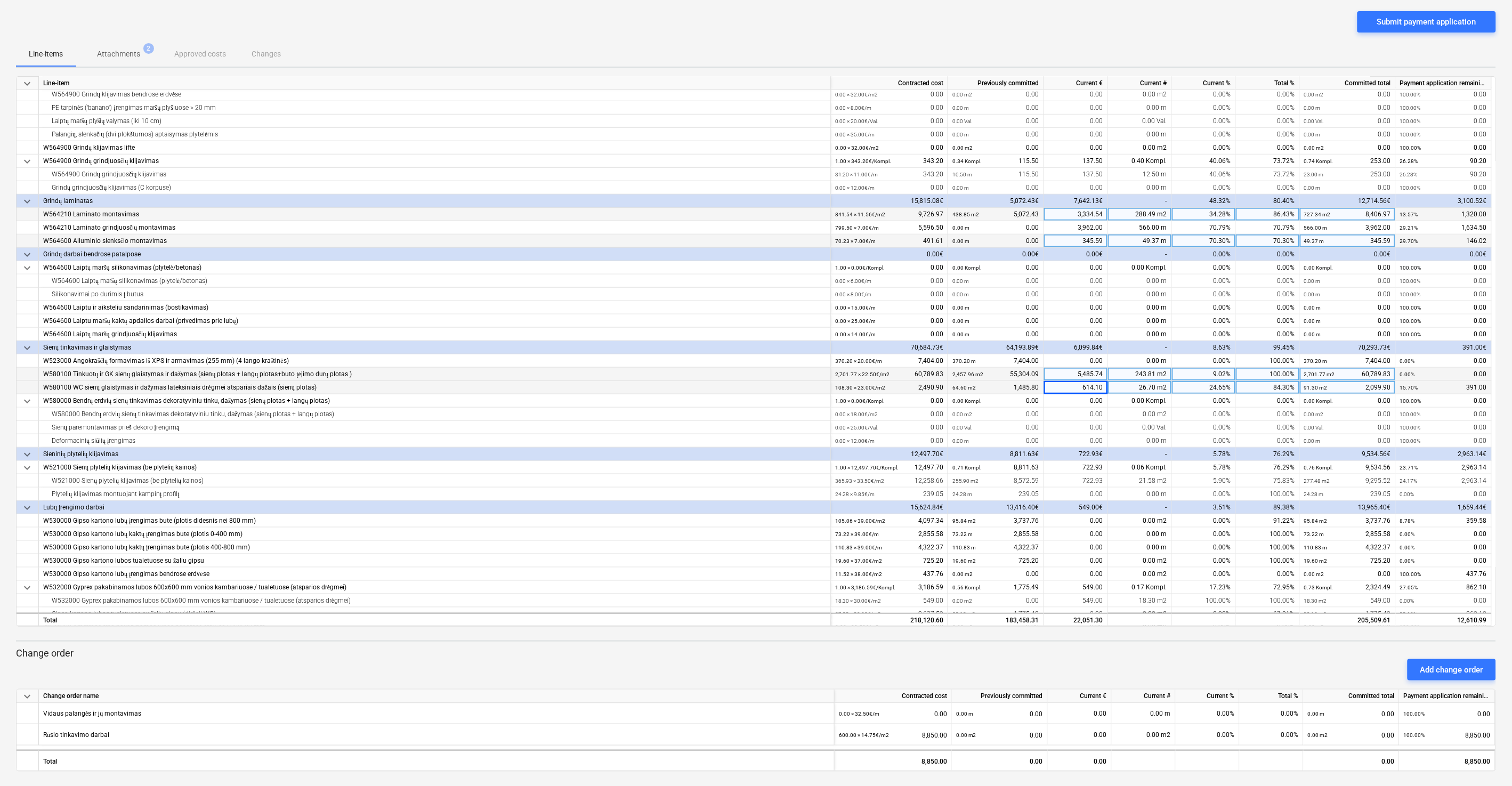
click at [852, 39] on div "Submit payment application" at bounding box center [755, 26] width 1480 height 30
click at [852, 20] on div "Submit payment application" at bounding box center [755, 26] width 1480 height 30
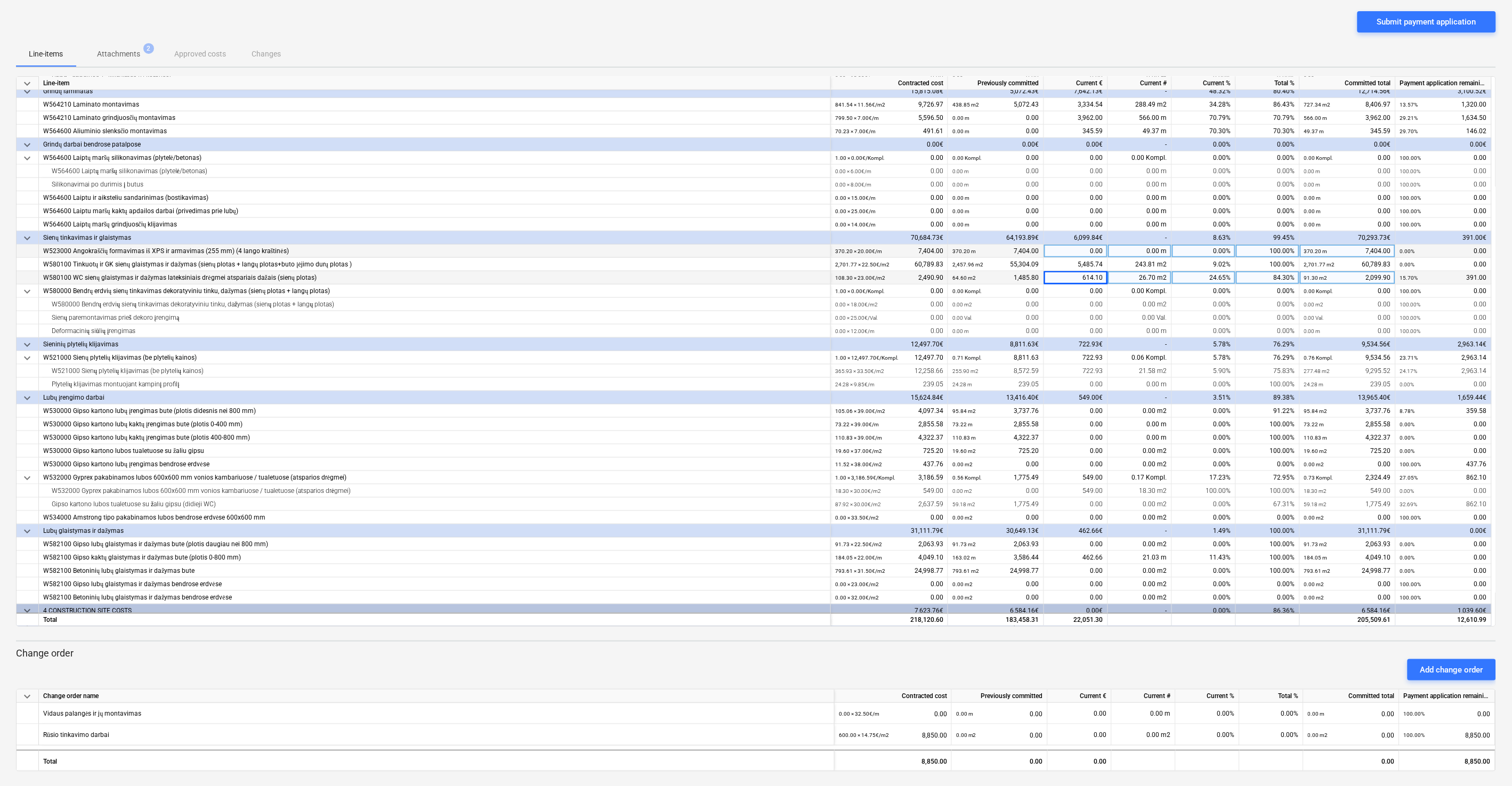
scroll to position [434, 0]
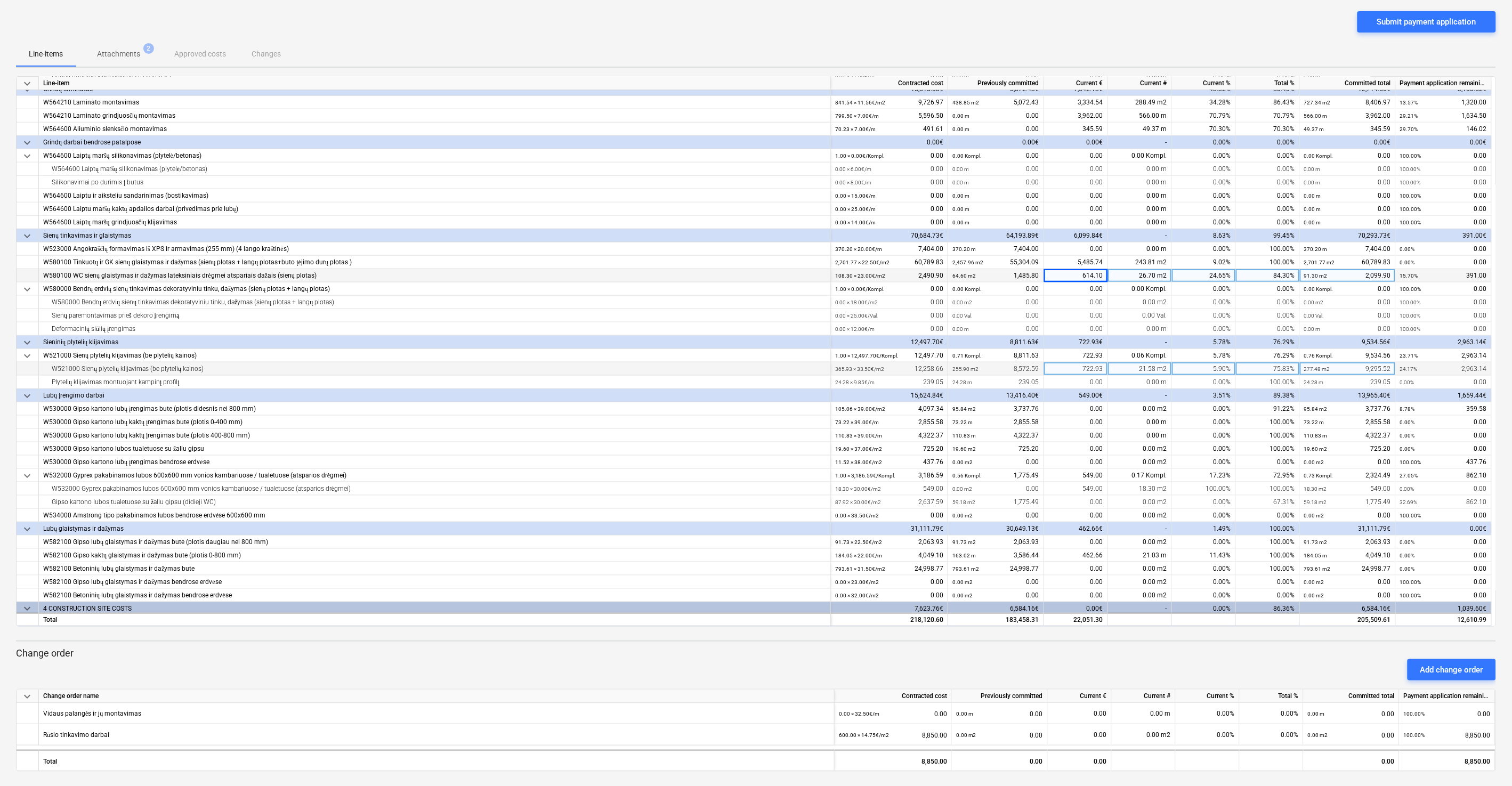
click at [852, 369] on div "722.93" at bounding box center [1075, 369] width 64 height 14
type input "3495.39"
click at [852, 31] on div "Submit payment application" at bounding box center [755, 26] width 1480 height 30
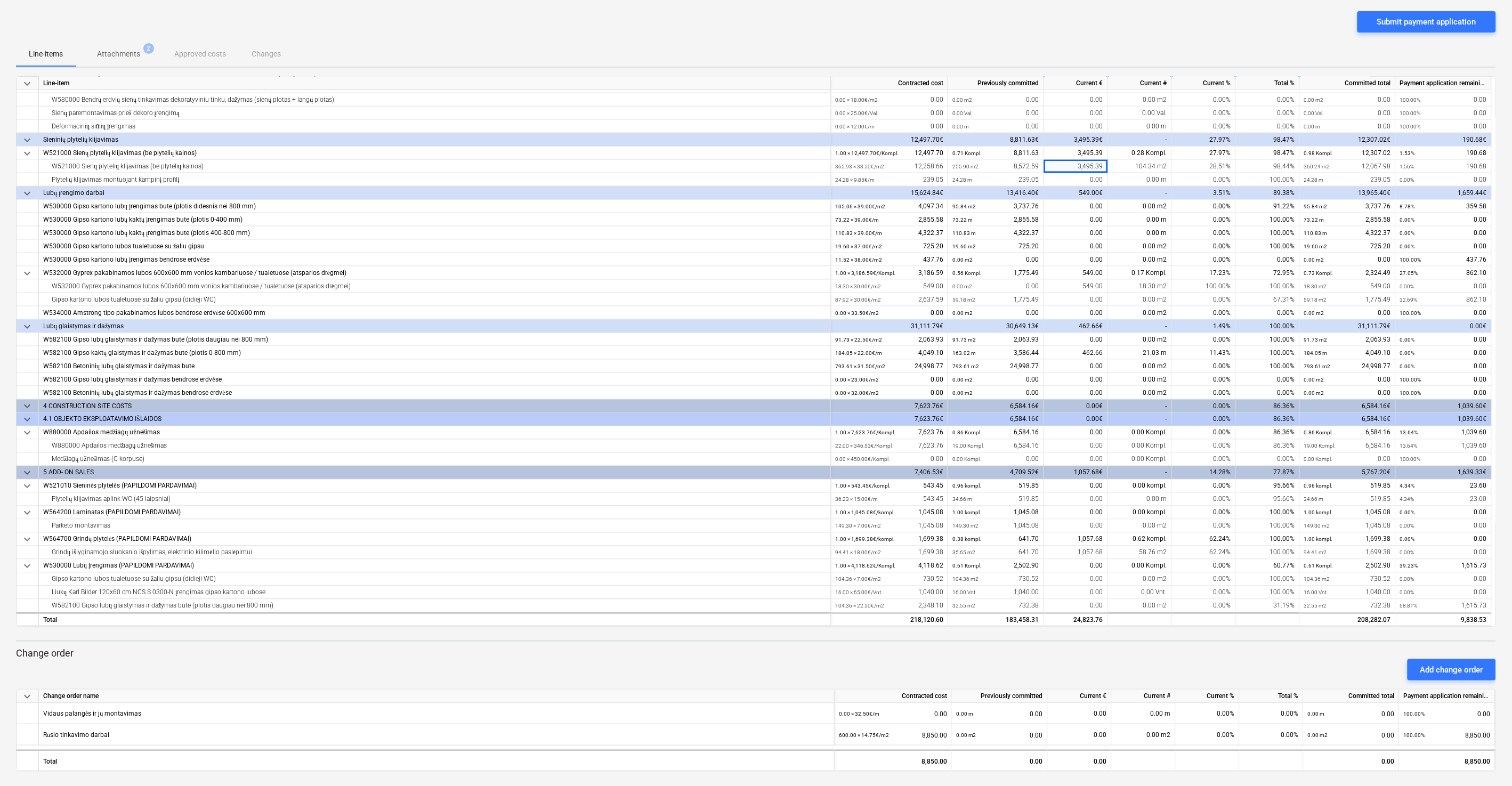
scroll to position [75, 0]
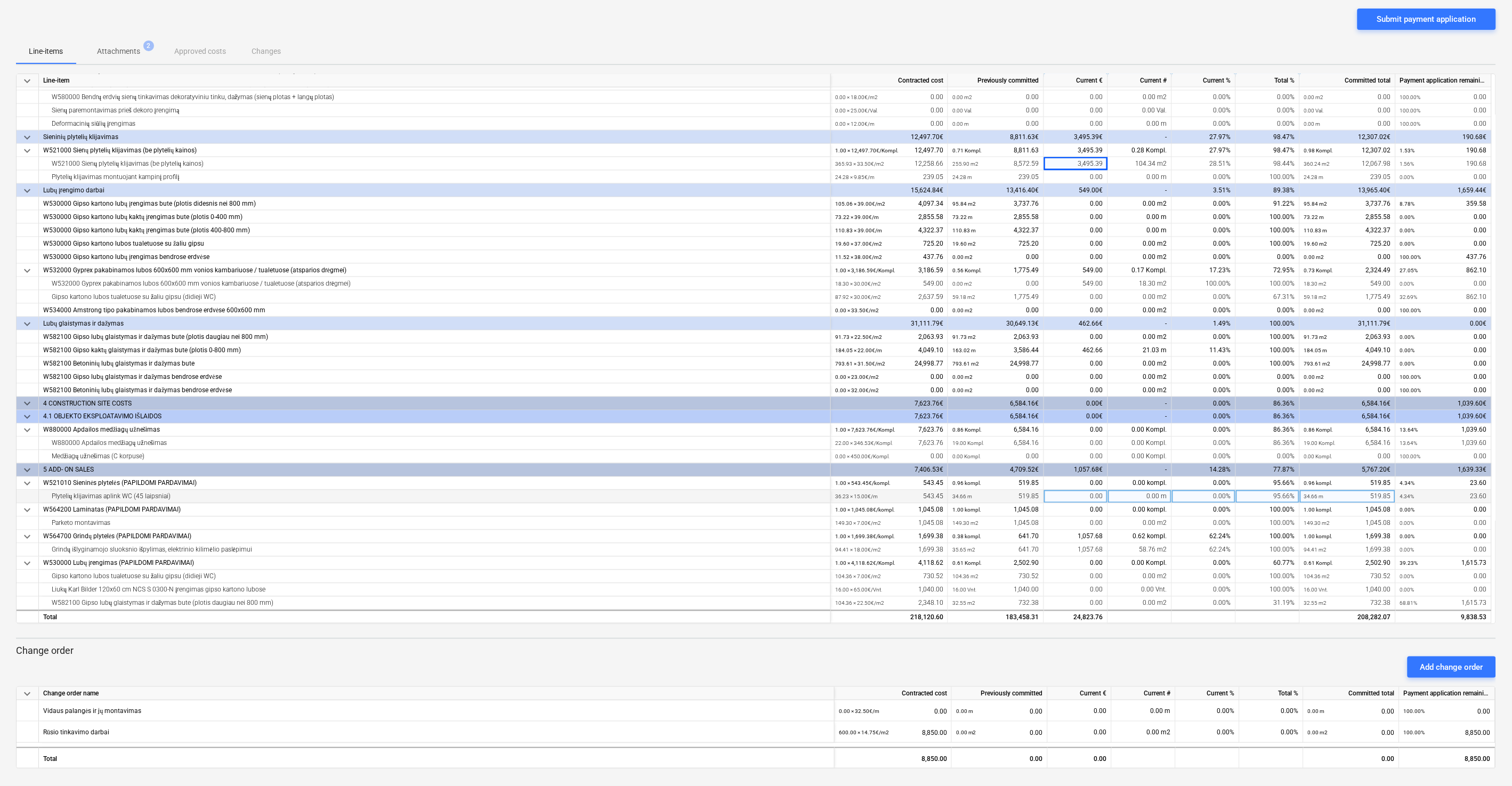
click at [852, 421] on div "0.00" at bounding box center [1075, 497] width 64 height 14
type input "23.60"
click at [852, 35] on div "Submit payment application" at bounding box center [755, 23] width 1480 height 30
click at [852, 421] on div "0.00" at bounding box center [1079, 732] width 55 height 21
type input "5605"
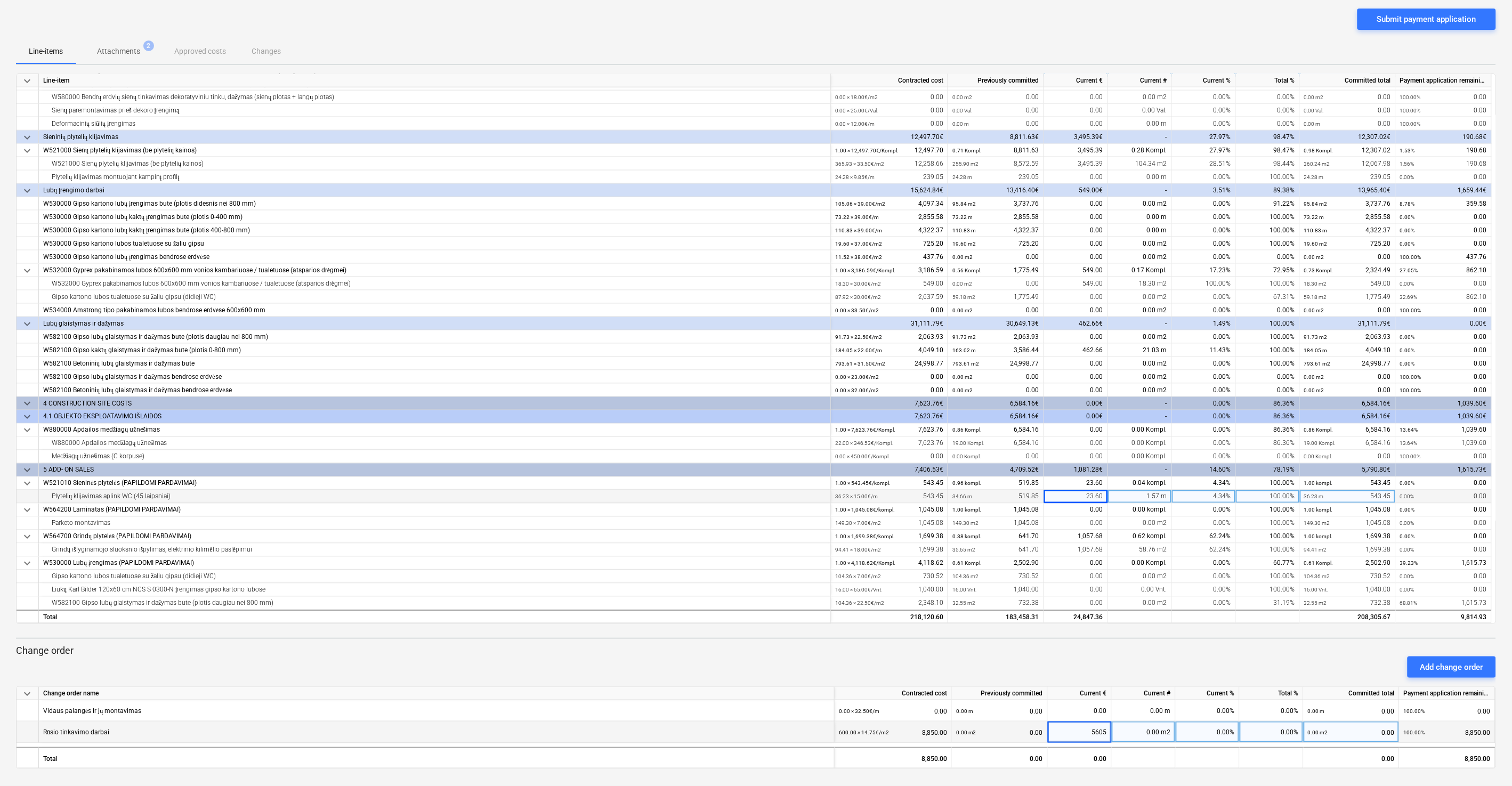
click at [852, 421] on p "Change order" at bounding box center [755, 651] width 1480 height 13
click at [852, 421] on div "Add change order" at bounding box center [756, 667] width 1488 height 30
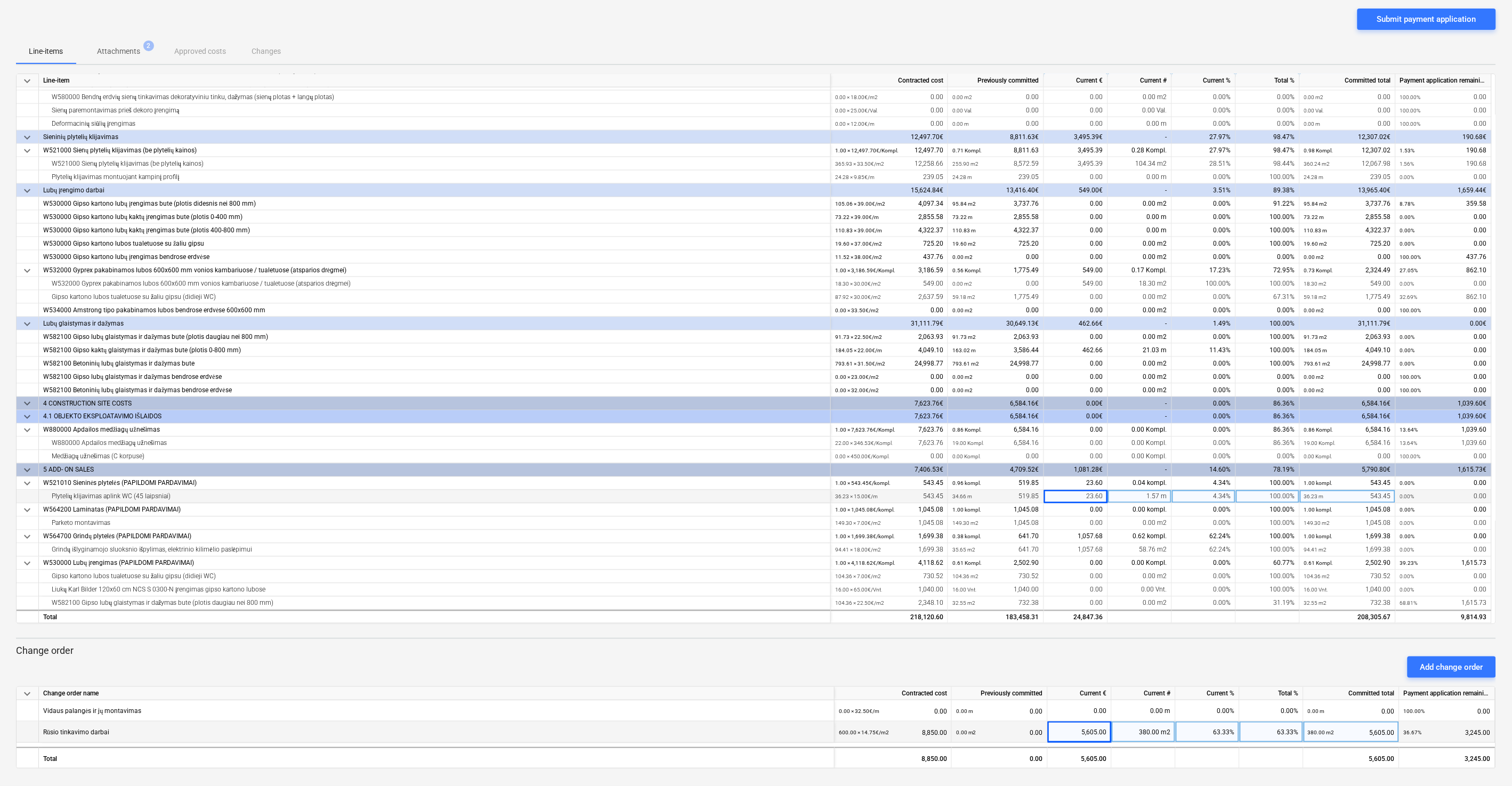
click at [852, 421] on div "Add change order" at bounding box center [756, 667] width 1488 height 30
click at [852, 421] on p "Change order" at bounding box center [755, 651] width 1480 height 13
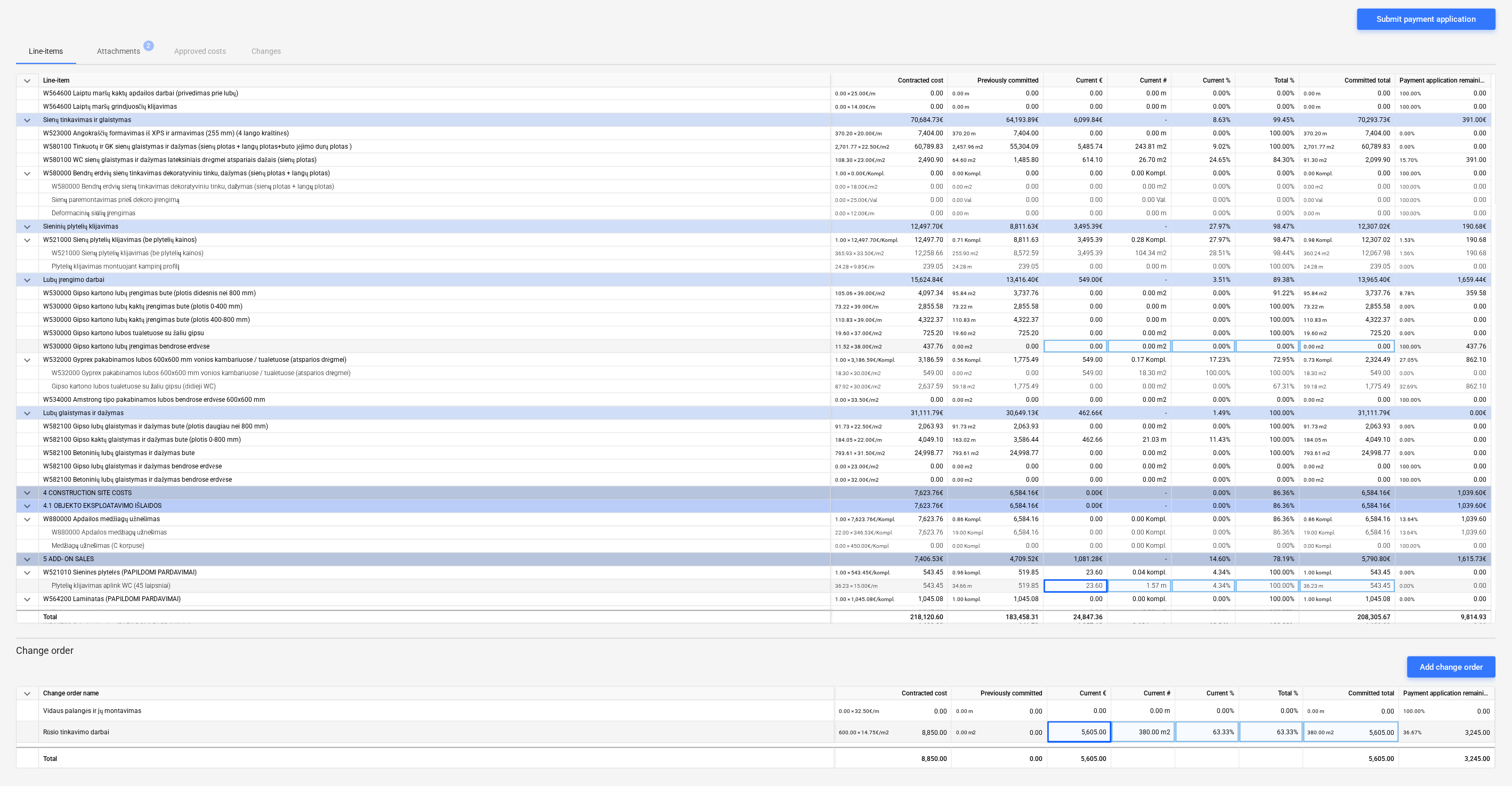
scroll to position [636, 0]
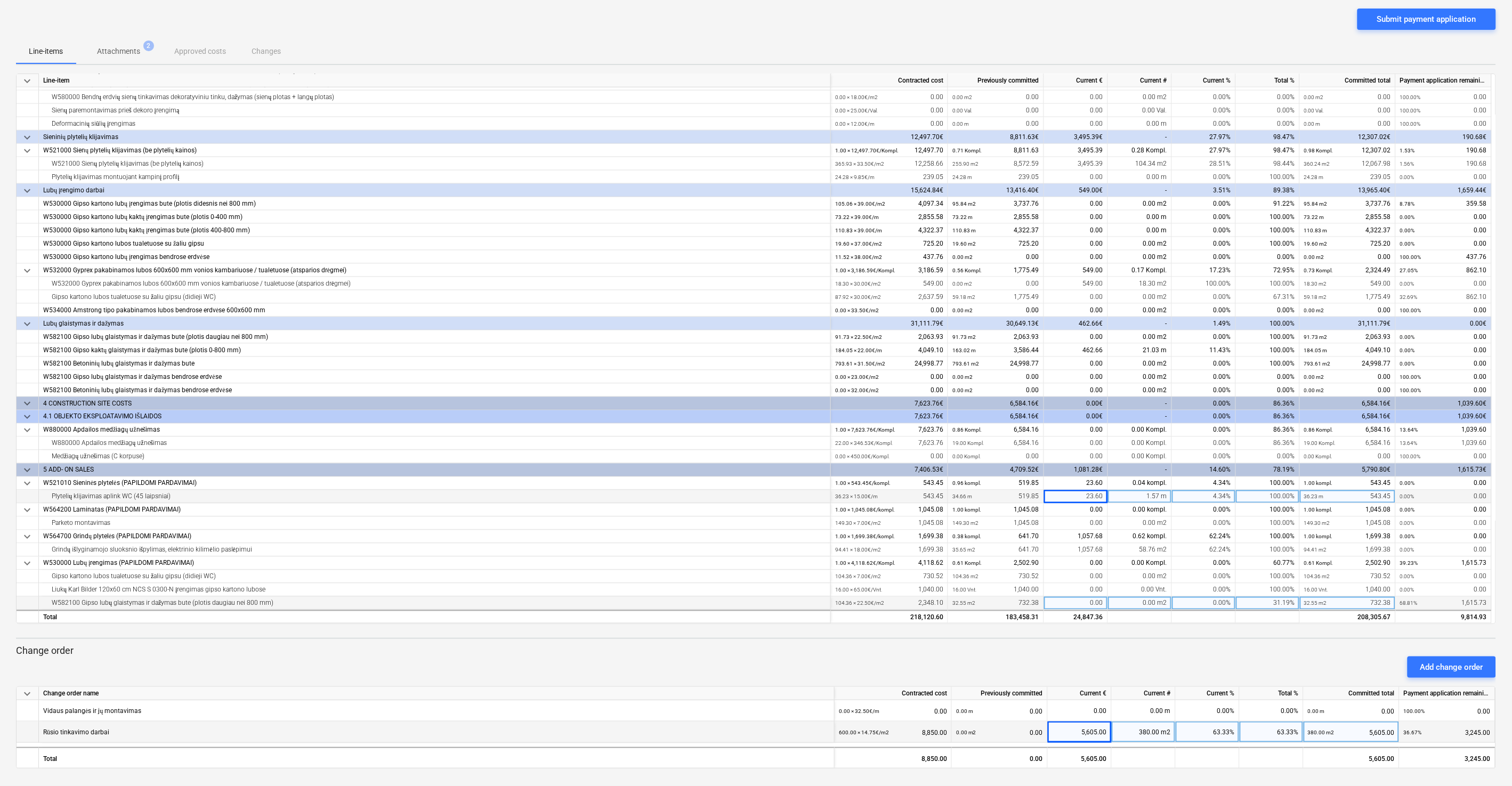
click at [852, 421] on div "0.00" at bounding box center [1075, 603] width 64 height 14
type input "1500"
click at [852, 421] on div "Add change order" at bounding box center [756, 667] width 1488 height 30
click at [852, 421] on div "0.00" at bounding box center [1075, 444] width 64 height 14
type input "859.07"
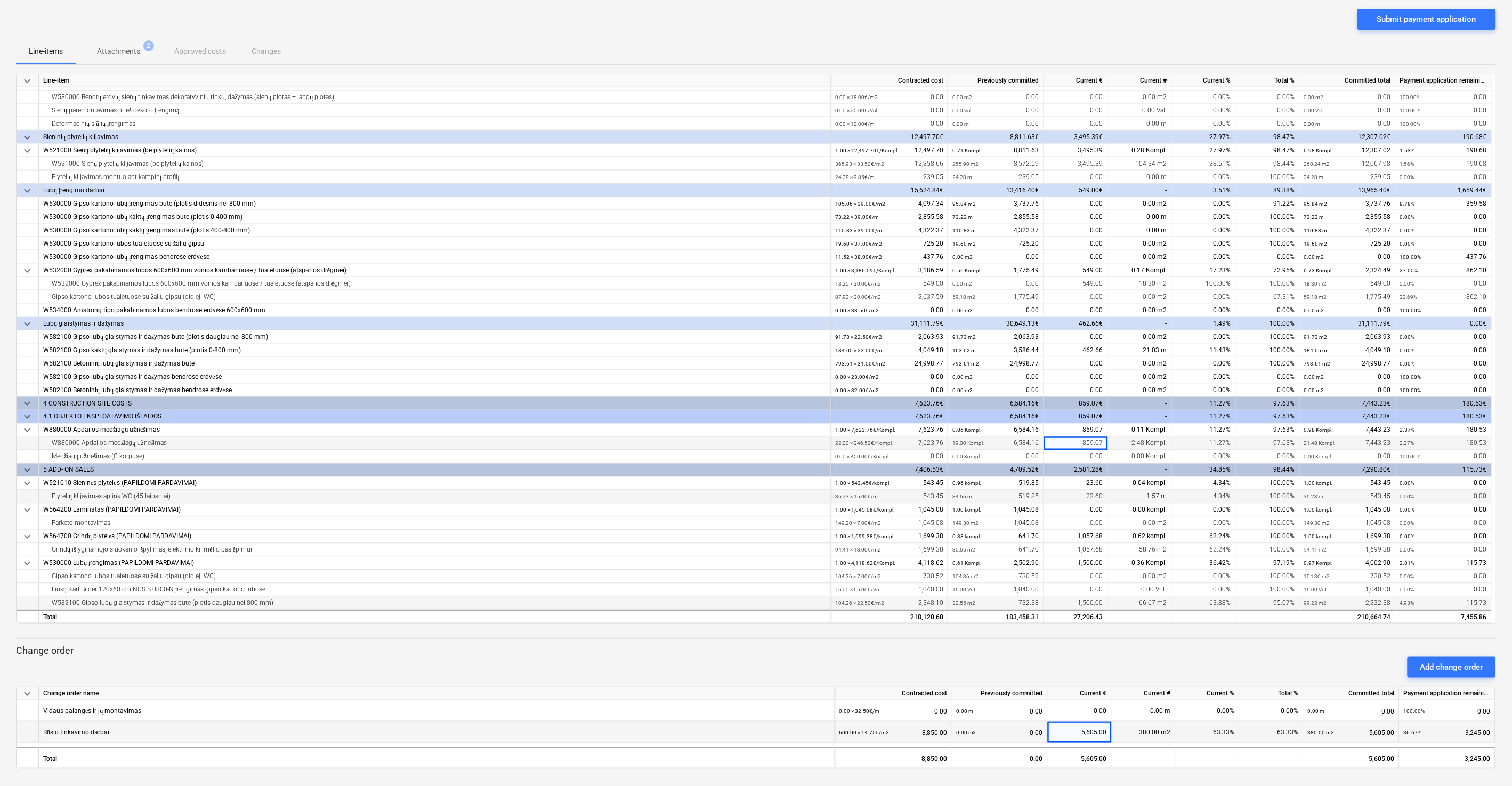
click at [852, 421] on div "Add change order" at bounding box center [756, 667] width 1488 height 30
click at [852, 421] on div "859.07" at bounding box center [1075, 444] width 64 height 14
click at [852, 421] on input "859.07" at bounding box center [1075, 444] width 64 height 13
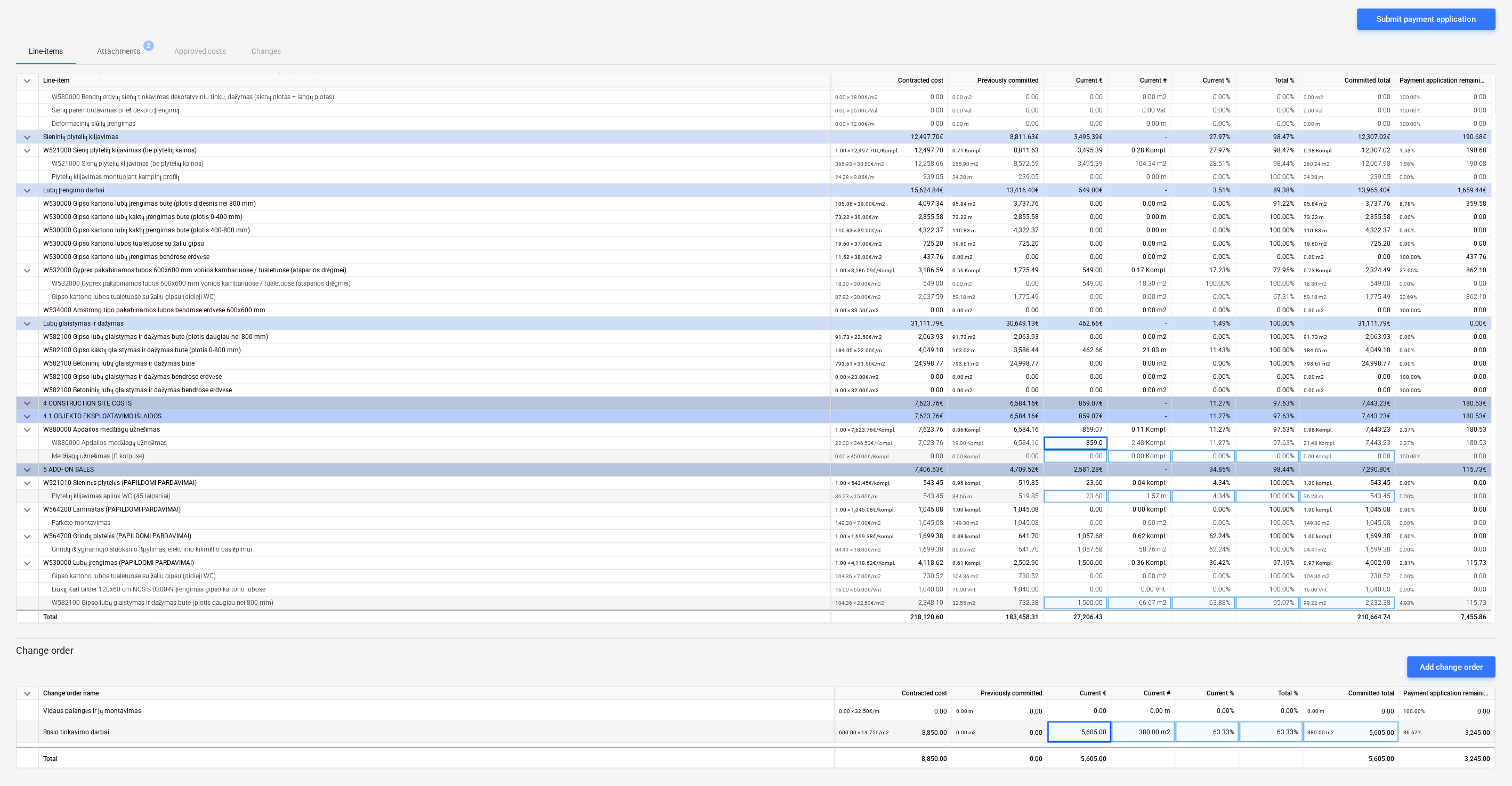
type input "859.05"
click at [852, 421] on div "Add change order" at bounding box center [756, 667] width 1488 height 30
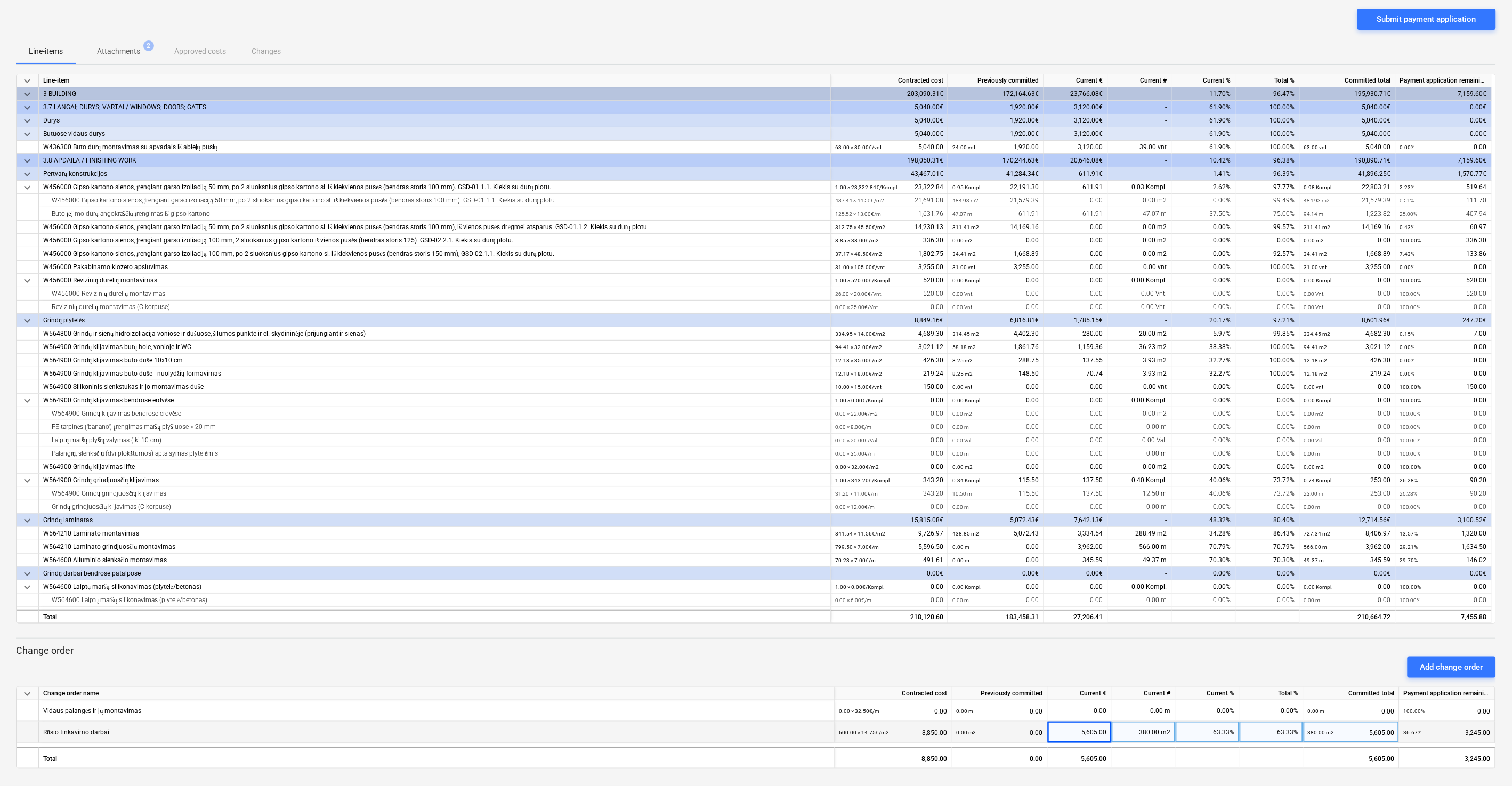
scroll to position [0, 0]
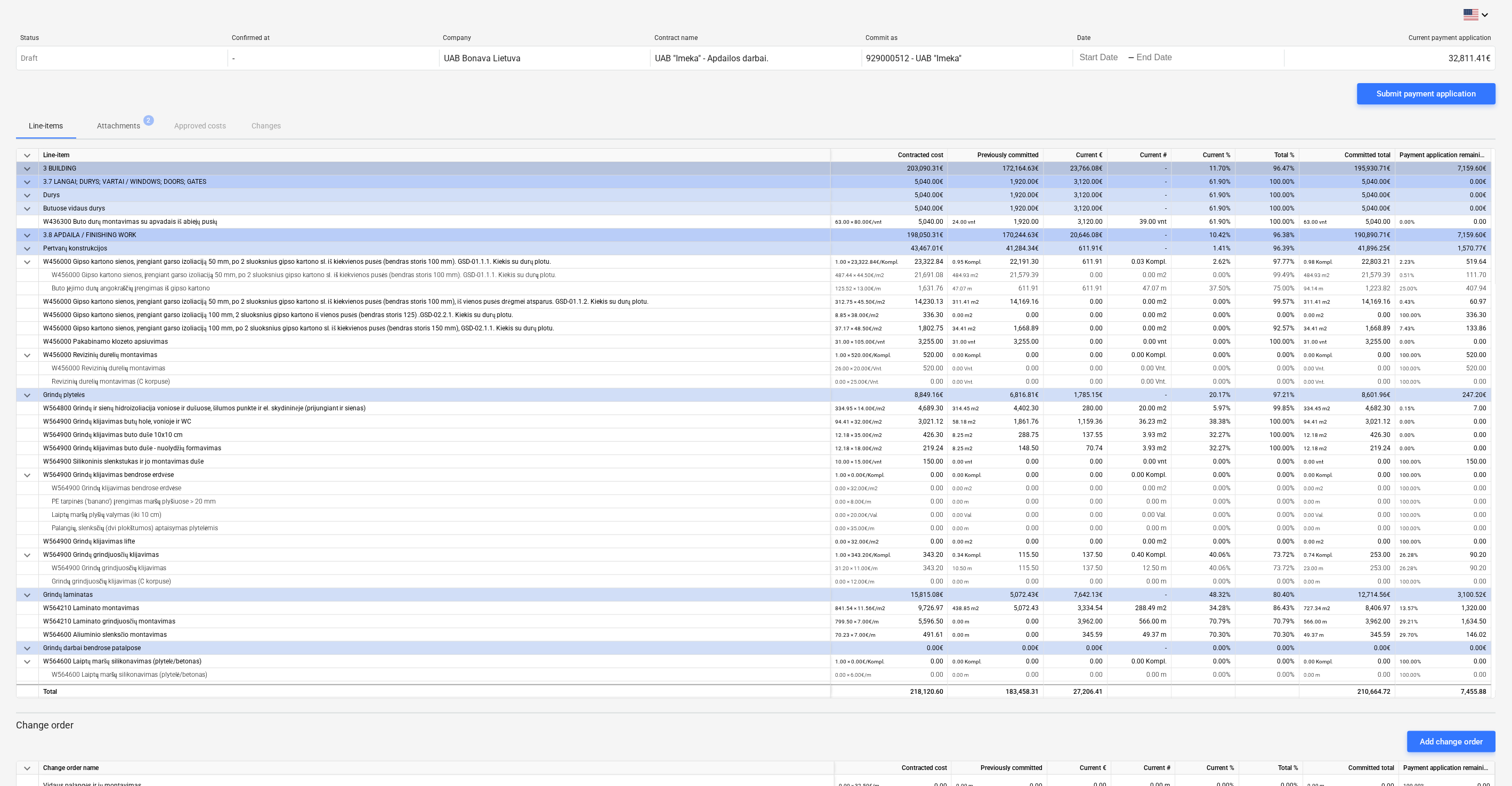
click at [852, 114] on div "Line-items Attachments 2 Approved costs Changes" at bounding box center [755, 125] width 1480 height 25
click at [852, 104] on div "Submit payment application" at bounding box center [755, 98] width 1480 height 30
drag, startPoint x: 1160, startPoint y: 105, endPoint x: 1188, endPoint y: 99, distance: 28.6
click at [852, 105] on div "Submit payment application" at bounding box center [755, 98] width 1480 height 30
click at [852, 99] on div "Submit payment application" at bounding box center [755, 98] width 1480 height 30
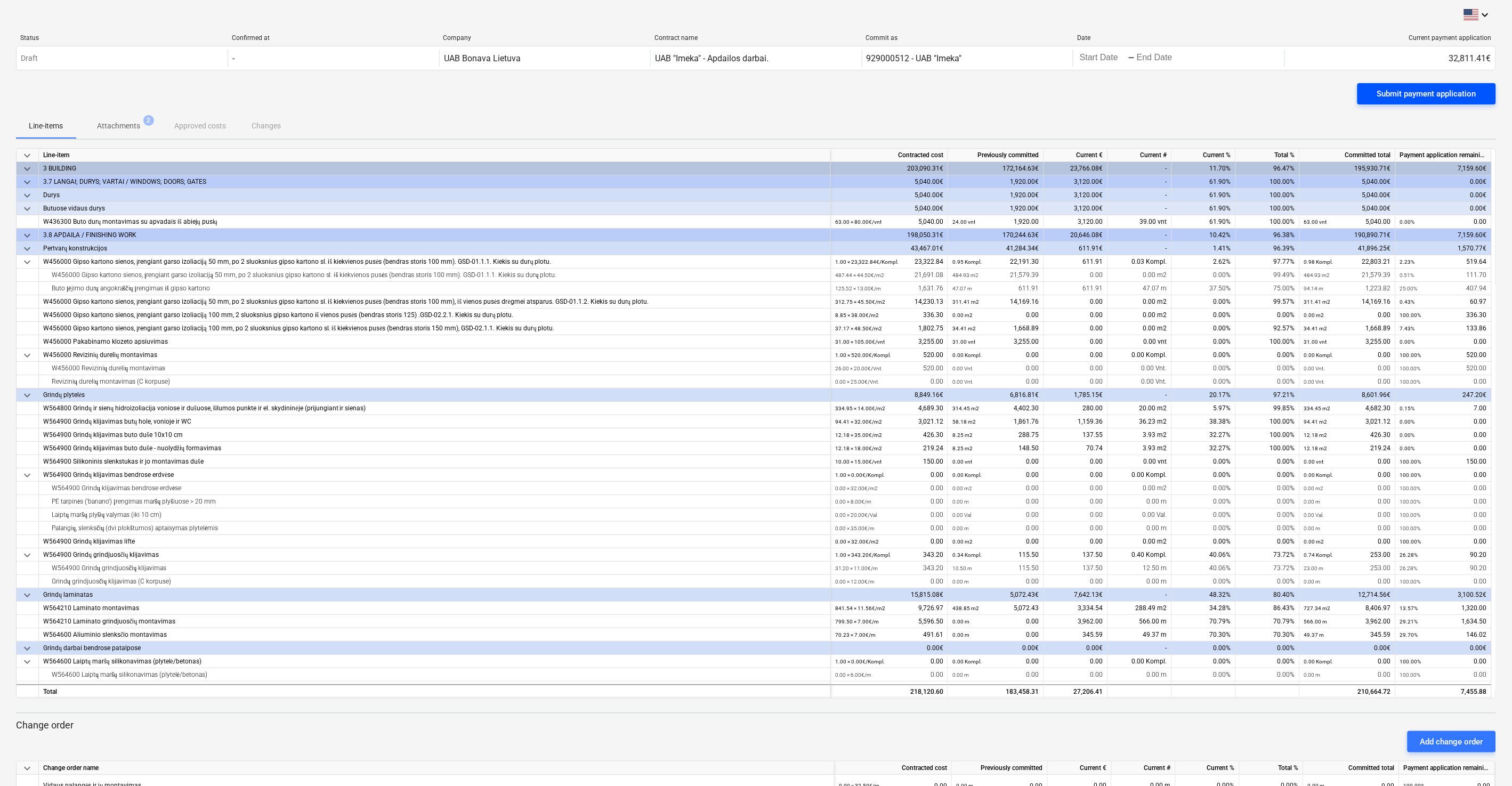
click at [852, 94] on div "Submit payment application" at bounding box center [1427, 94] width 99 height 14
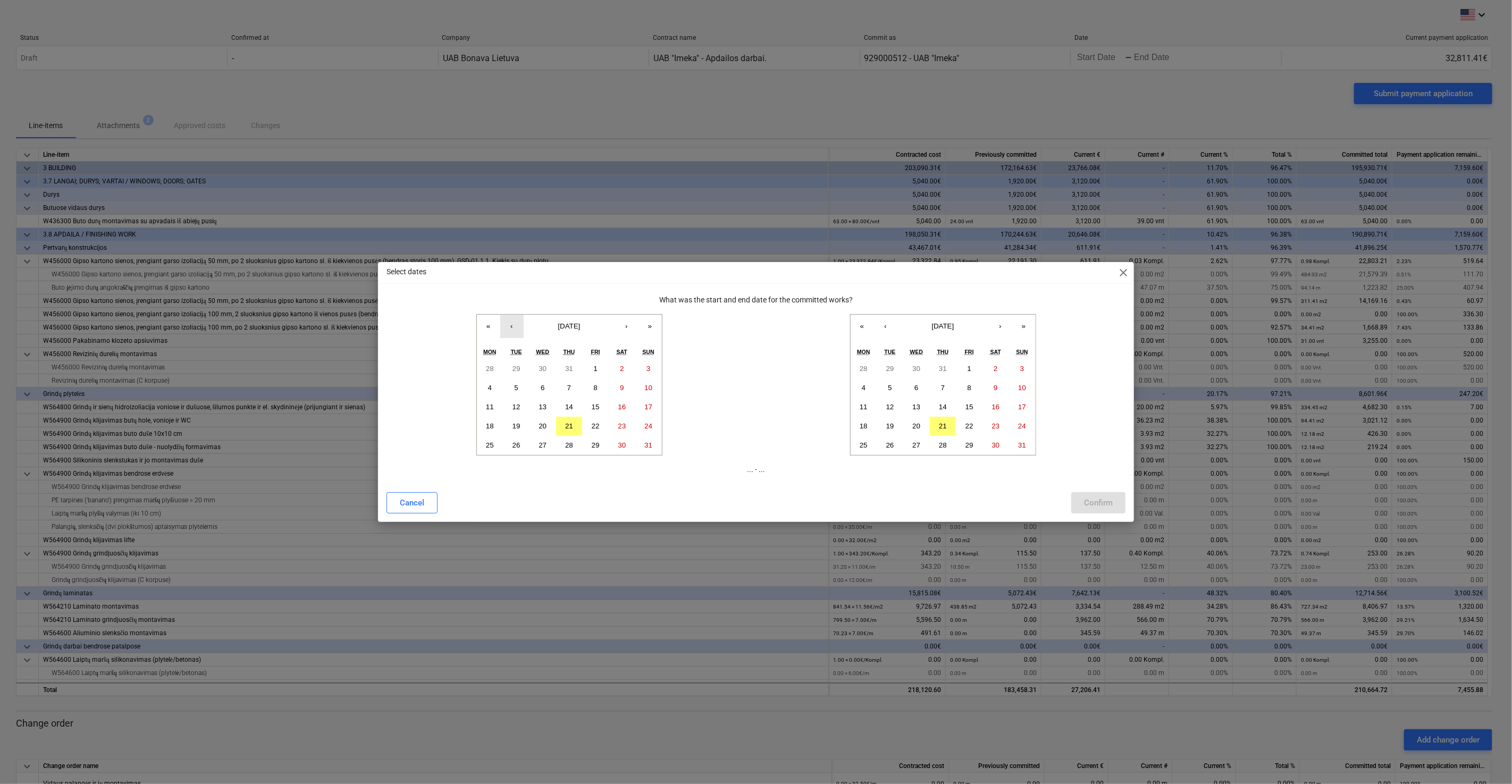
click at [518, 329] on button "‹" at bounding box center [512, 326] width 23 height 23
click at [498, 420] on button "21" at bounding box center [490, 426] width 26 height 19
click at [850, 420] on abbr "21" at bounding box center [943, 426] width 8 height 8
click at [850, 420] on div "Confirm" at bounding box center [1098, 503] width 29 height 14
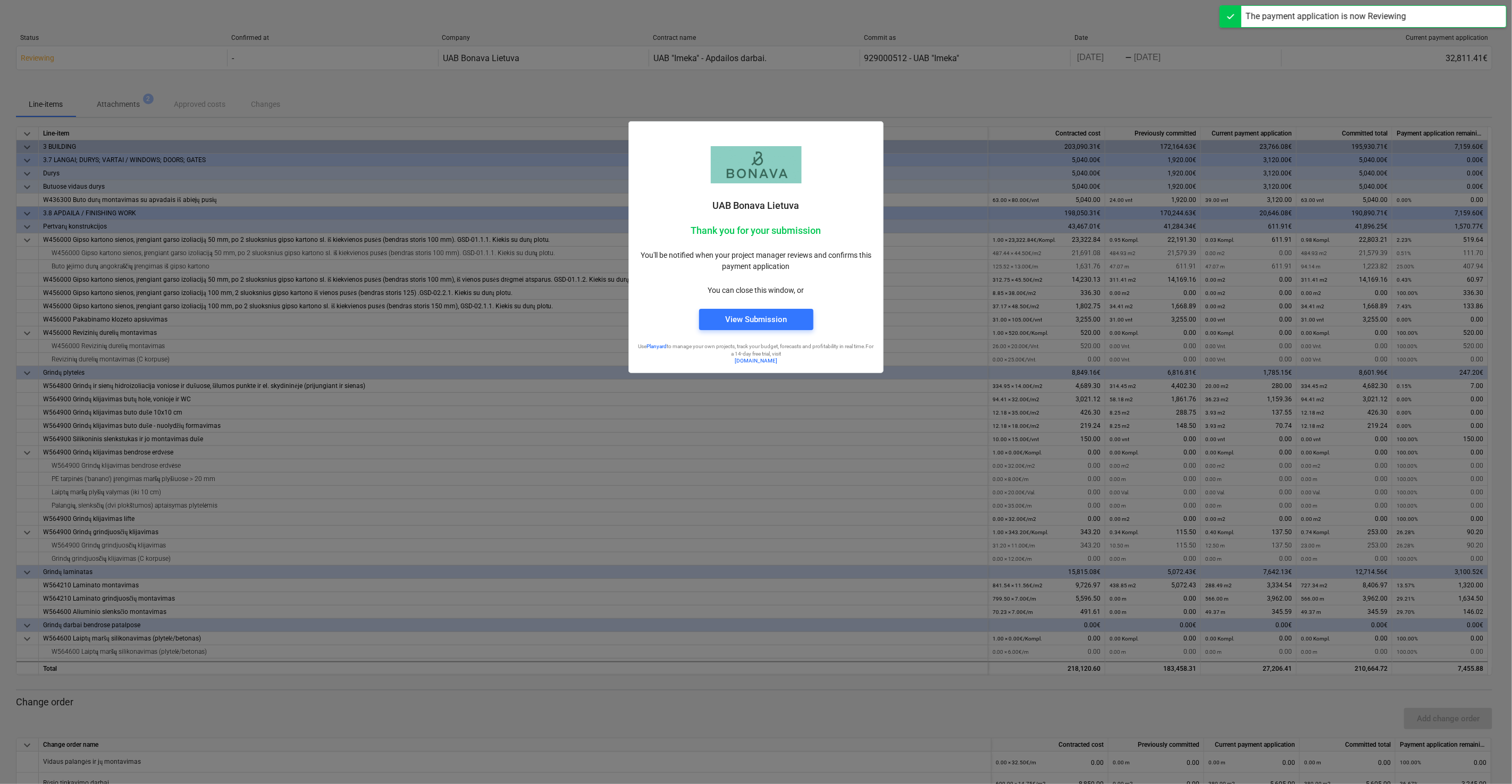
click at [809, 286] on p "You can close this window, or" at bounding box center [756, 290] width 237 height 11
click at [822, 279] on div "You can close this window, or" at bounding box center [756, 290] width 250 height 24
click at [833, 275] on div "You'll be notified when your project manager reviews and confirms this payment …" at bounding box center [756, 261] width 250 height 35
click at [838, 273] on div "You'll be notified when your project manager reviews and confirms this payment …" at bounding box center [756, 261] width 250 height 35
click at [843, 269] on p "You'll be notified when your project manager reviews and confirms this payment …" at bounding box center [756, 261] width 237 height 22
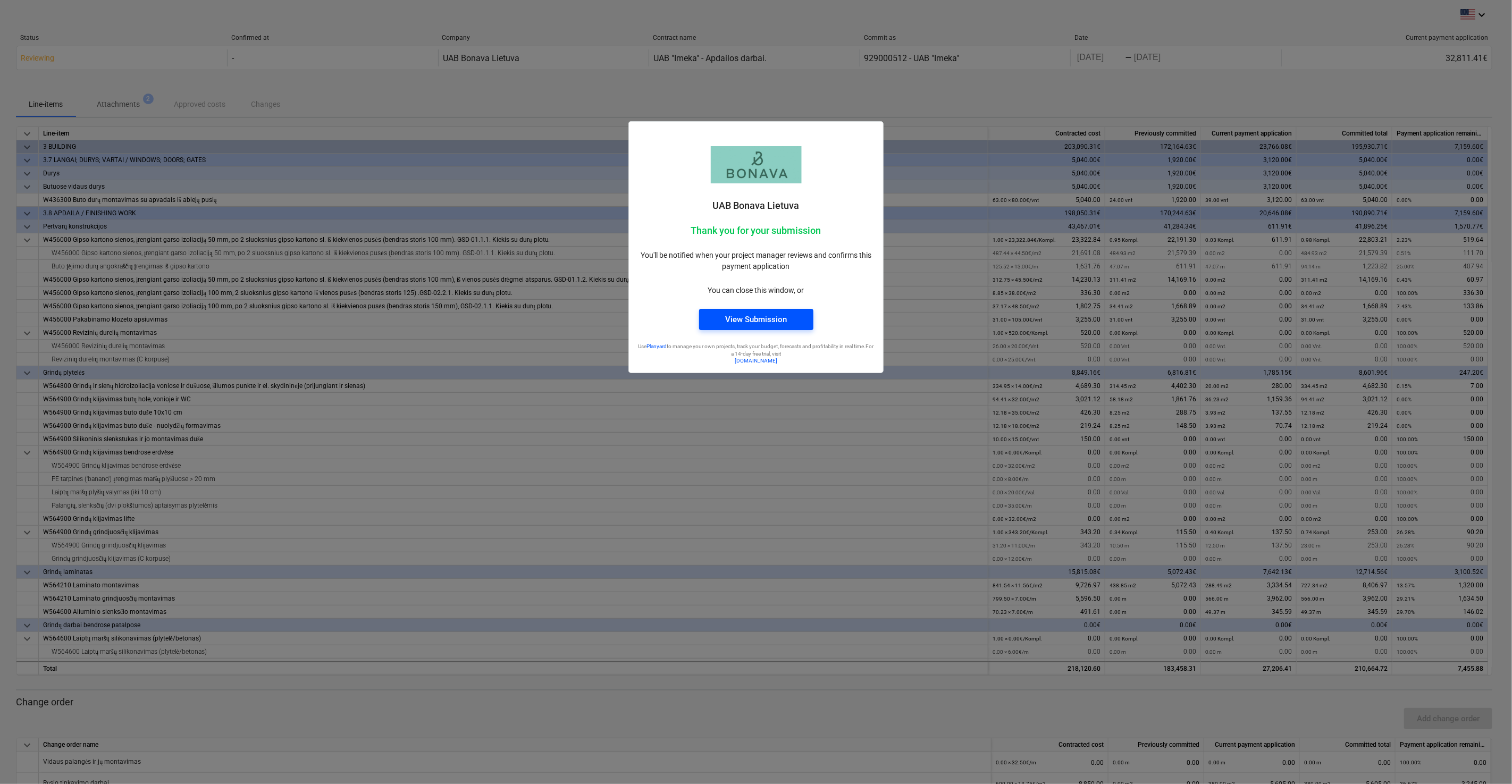
click at [755, 320] on div "View Submission" at bounding box center [755, 320] width 62 height 14
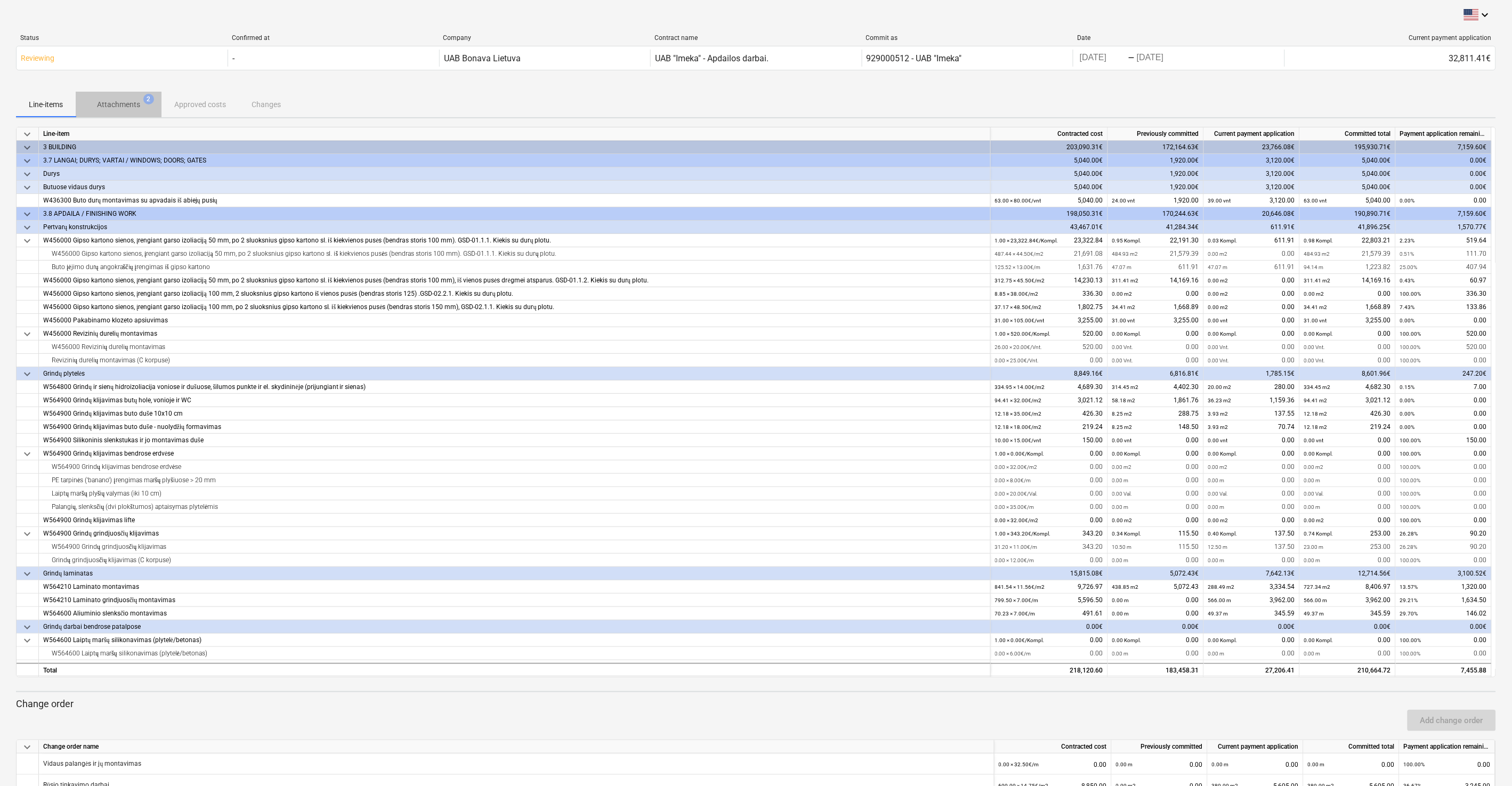
click at [125, 108] on p "Attachments" at bounding box center [118, 104] width 43 height 11
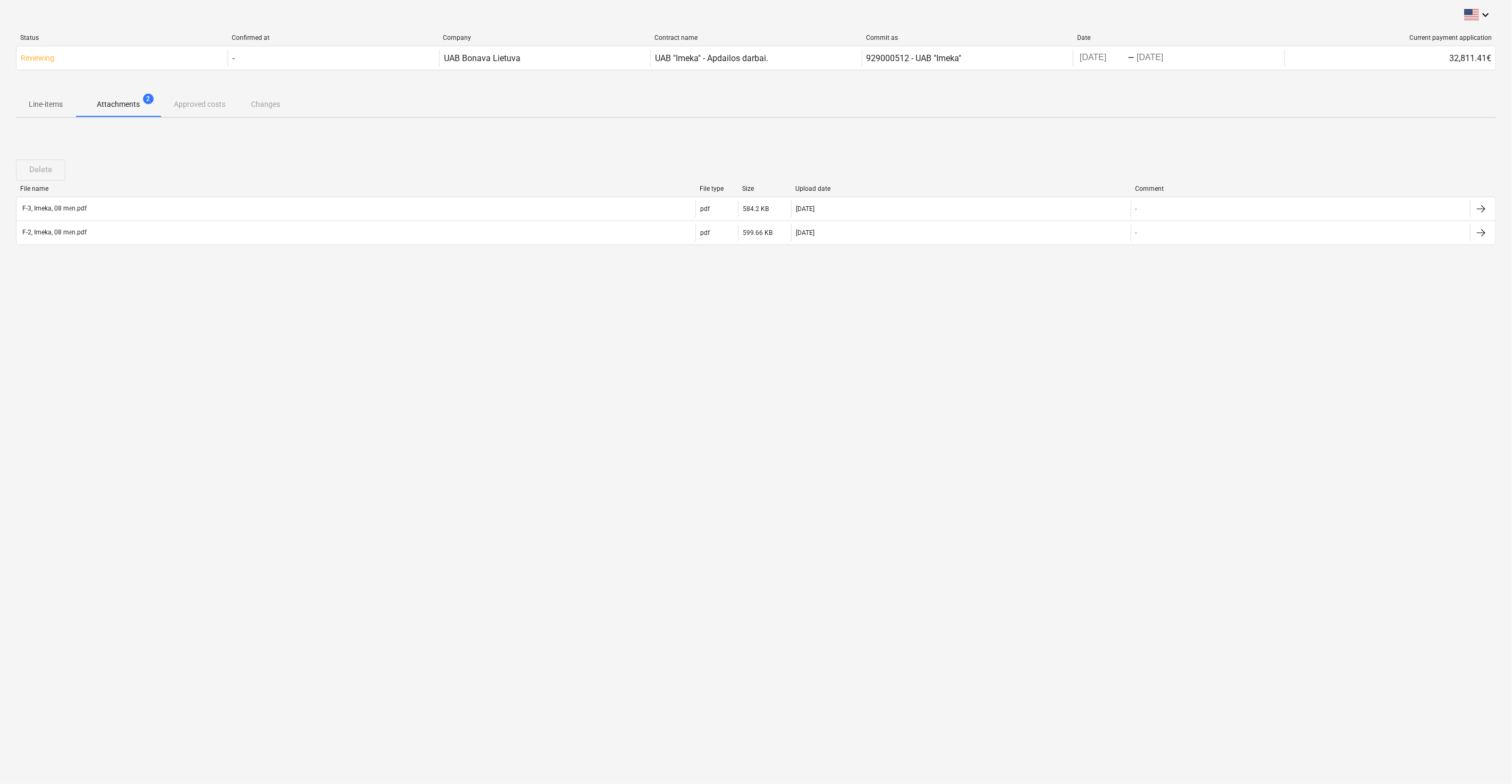
click at [850, 379] on div "keyboard_arrow_down Status Confirmed at Company Contract name Commit as Date Cu…" at bounding box center [756, 392] width 1512 height 784
click at [850, 362] on div "keyboard_arrow_down Status Confirmed at Company Contract name Commit as Date Cu…" at bounding box center [756, 392] width 1512 height 784
click at [850, 307] on div "keyboard_arrow_down Status Confirmed at Company Contract name Commit as Date Cu…" at bounding box center [756, 392] width 1512 height 784
click at [850, 293] on div "keyboard_arrow_down Status Confirmed at Company Contract name Commit as Date Cu…" at bounding box center [756, 392] width 1512 height 784
click at [52, 107] on p "Line-items" at bounding box center [46, 104] width 34 height 11
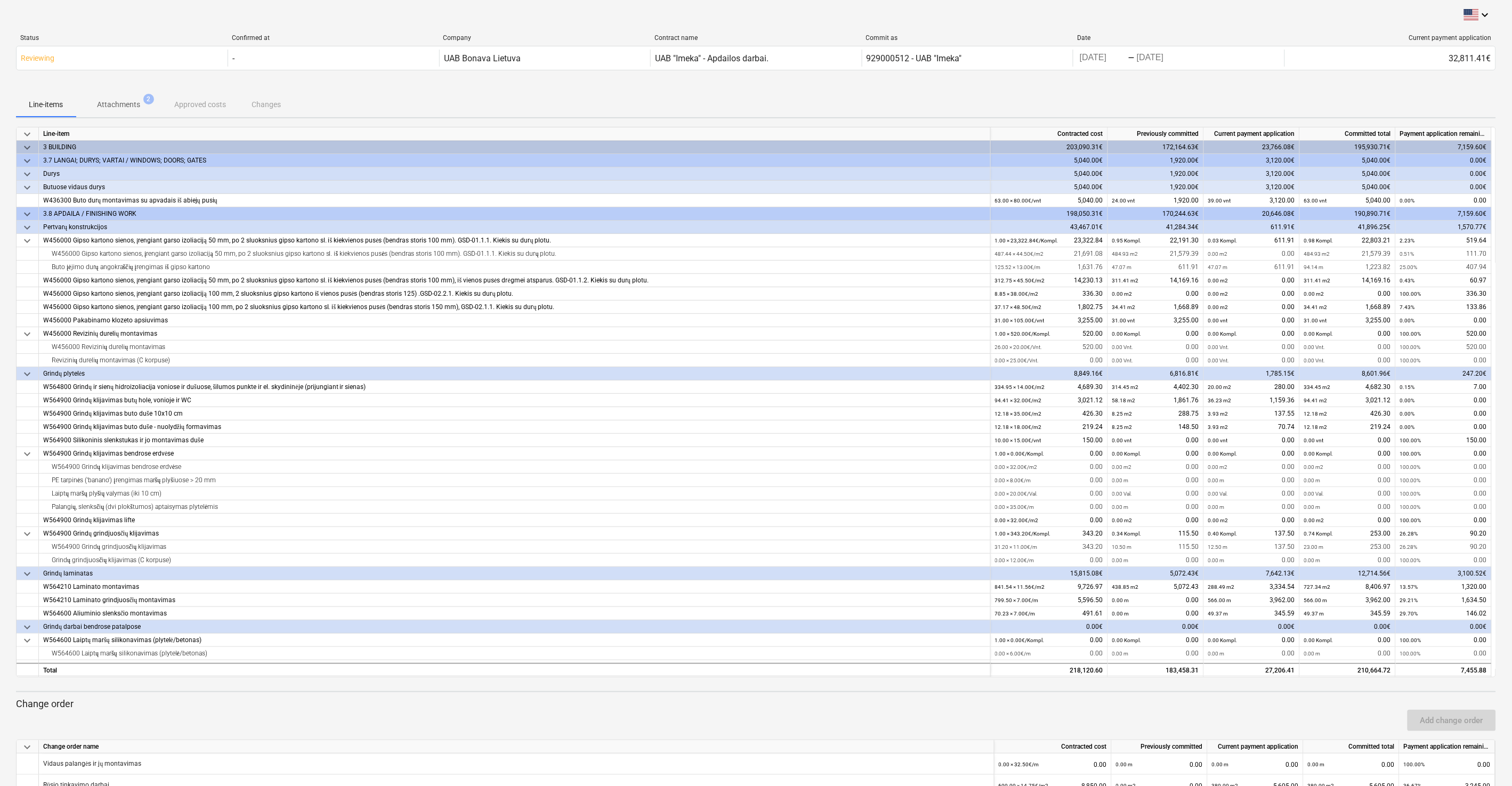
click at [852, 101] on div "Line-items Attachments 2 Approved costs Changes" at bounding box center [755, 104] width 1480 height 25
click at [852, 96] on div "Line-items Attachments 2 Approved costs Changes" at bounding box center [755, 104] width 1480 height 25
click at [852, 94] on div "Line-items Attachments 2 Approved costs Changes" at bounding box center [755, 104] width 1480 height 25
click at [852, 90] on div at bounding box center [755, 87] width 1480 height 8
click at [852, 101] on div "Line-items Attachments 2 Approved costs Changes" at bounding box center [755, 104] width 1480 height 25
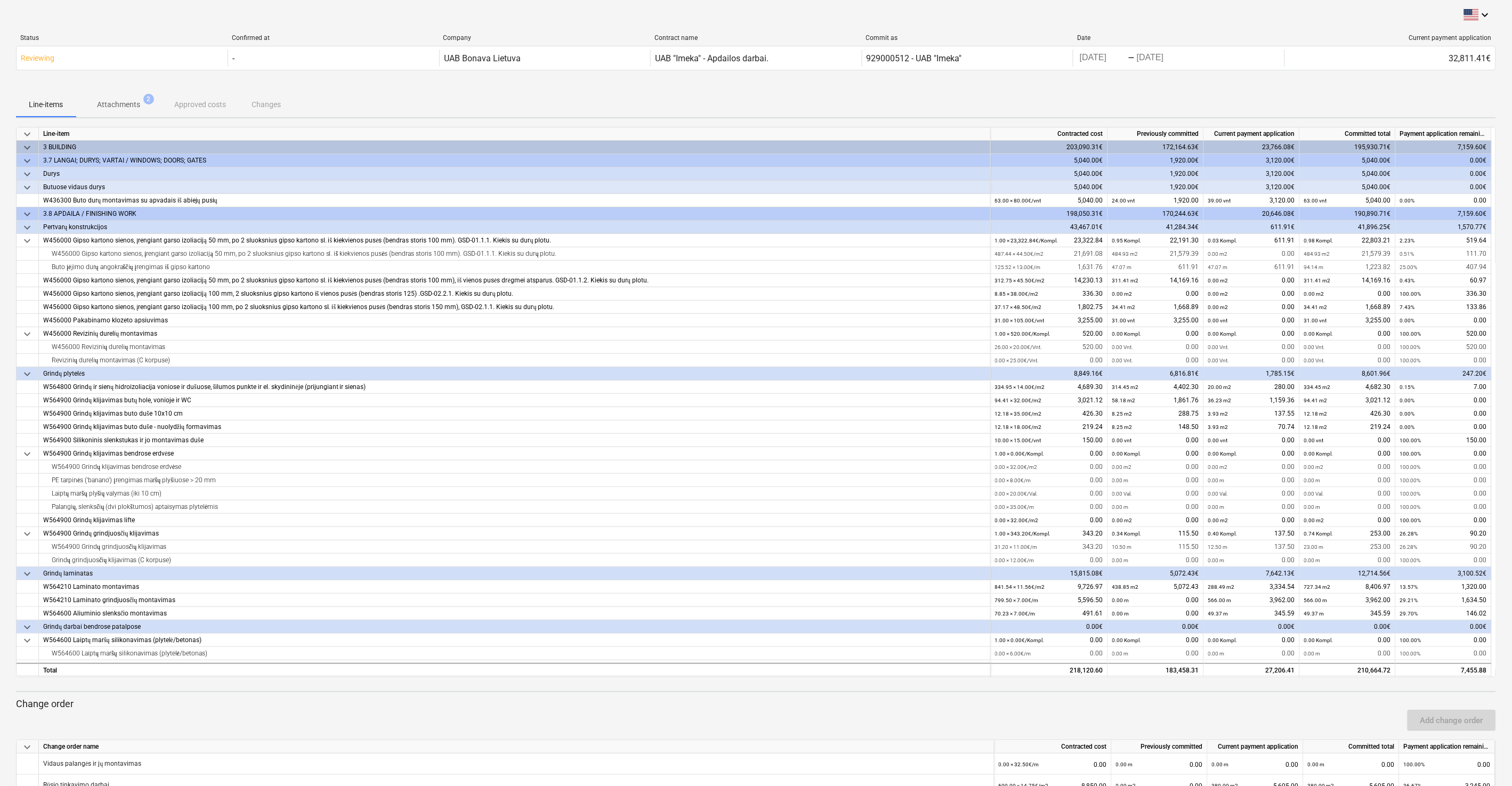
click at [852, 97] on div "Line-items Attachments 2 Approved costs Changes" at bounding box center [755, 104] width 1480 height 25
click at [852, 93] on div "Line-items Attachments 2 Approved costs Changes" at bounding box center [755, 104] width 1480 height 25
click at [852, 91] on div at bounding box center [755, 87] width 1480 height 8
click at [852, 92] on div "Line-items Attachments 2 Approved costs Changes" at bounding box center [755, 104] width 1480 height 25
click at [852, 87] on div at bounding box center [755, 87] width 1480 height 8
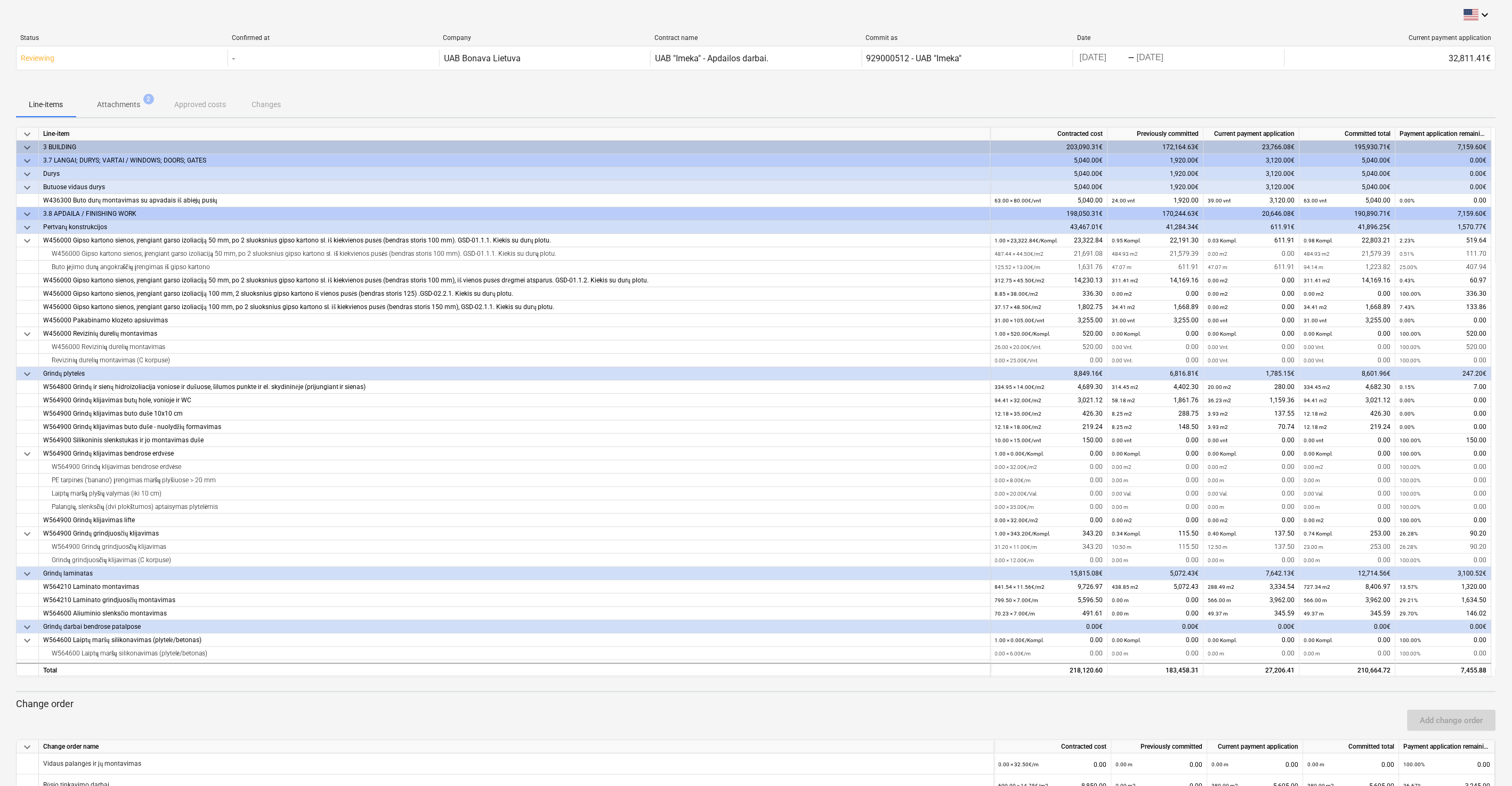
click at [852, 84] on div at bounding box center [755, 87] width 1480 height 8
click at [852, 82] on div "Status Confirmed at Company Contract name Commit as Date Current payment applic…" at bounding box center [755, 54] width 1480 height 58
click at [852, 98] on div "Line-items Attachments 2 Approved costs Changes" at bounding box center [755, 104] width 1480 height 25
click at [852, 94] on div "Line-items Attachments 2 Approved costs Changes" at bounding box center [755, 104] width 1480 height 25
click at [852, 92] on div "Line-items Attachments 2 Approved costs Changes" at bounding box center [755, 104] width 1480 height 25
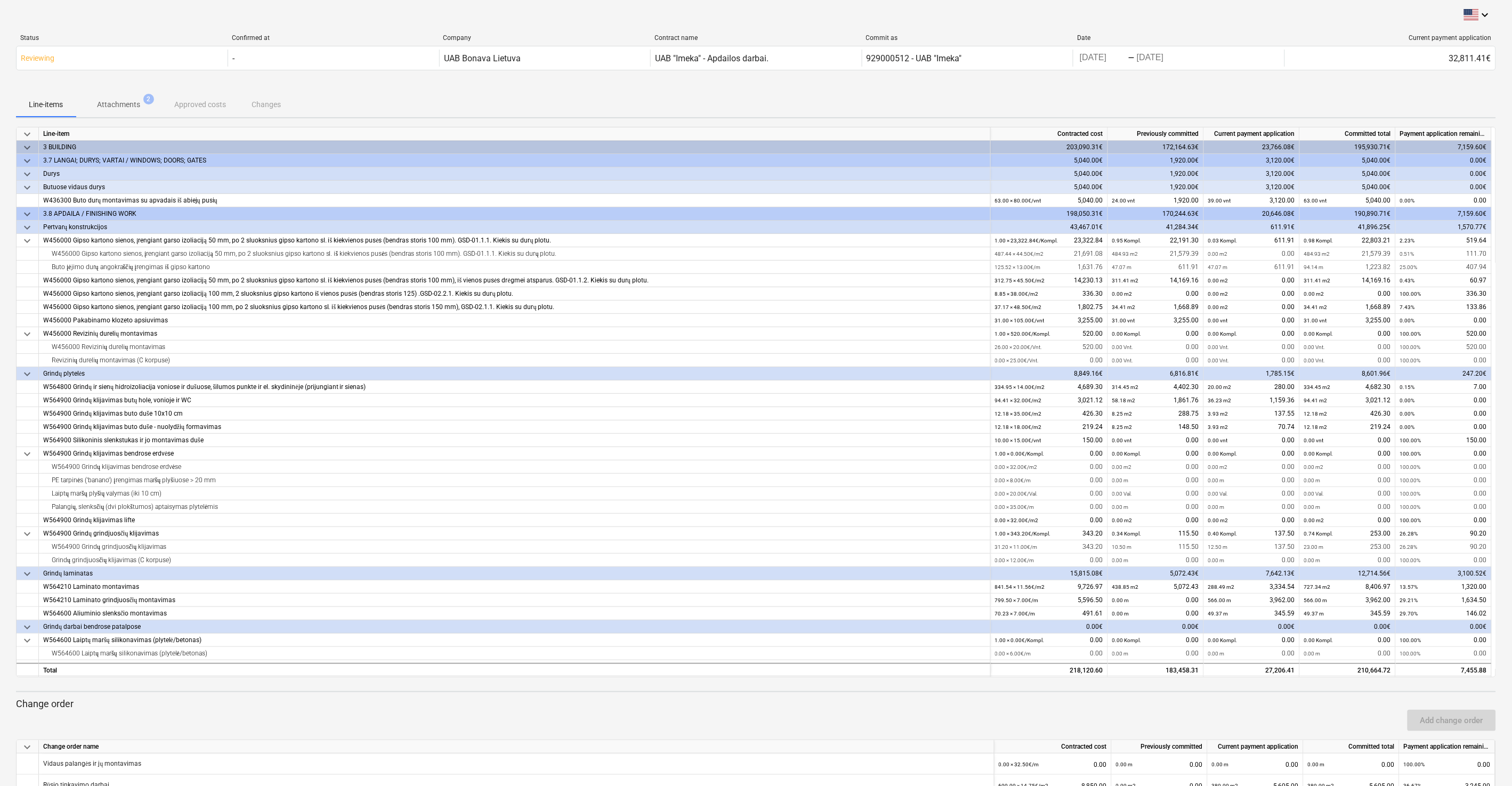
click at [852, 86] on div at bounding box center [755, 87] width 1480 height 8
